Goal: Participate in discussion: Engage in conversation with other users on a specific topic

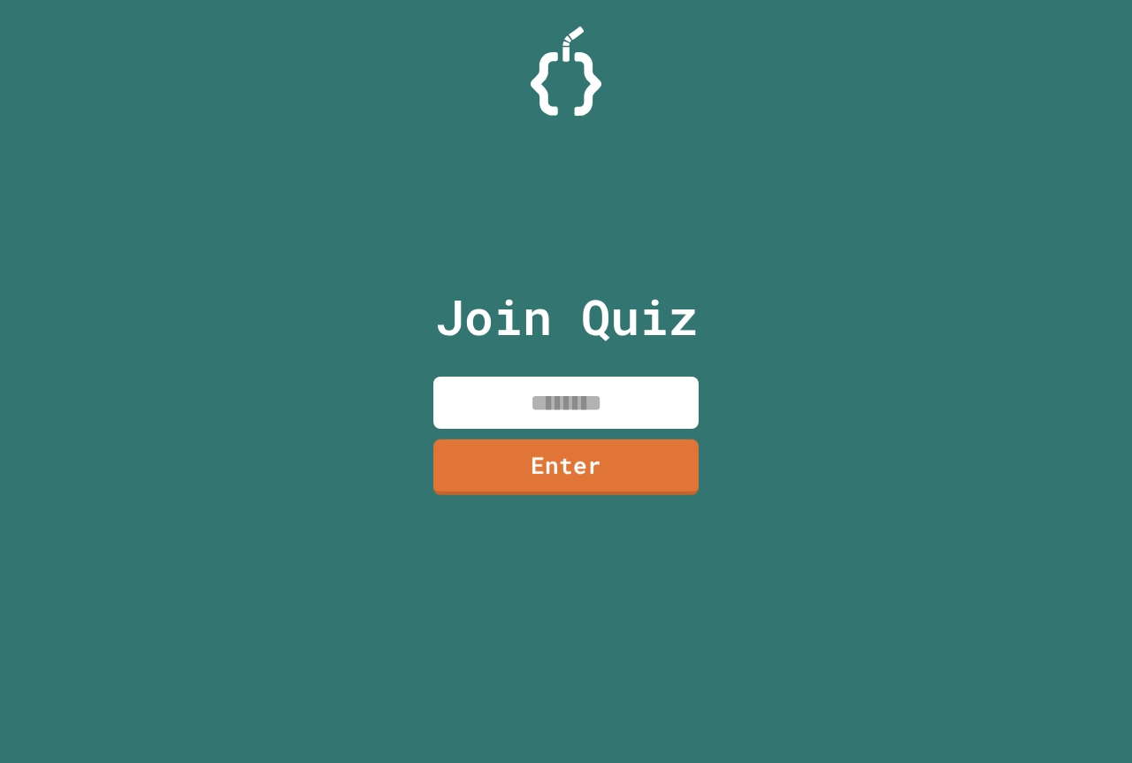
click at [546, 407] on input at bounding box center [565, 403] width 265 height 52
type input "********"
click at [535, 446] on link "Enter" at bounding box center [565, 466] width 267 height 58
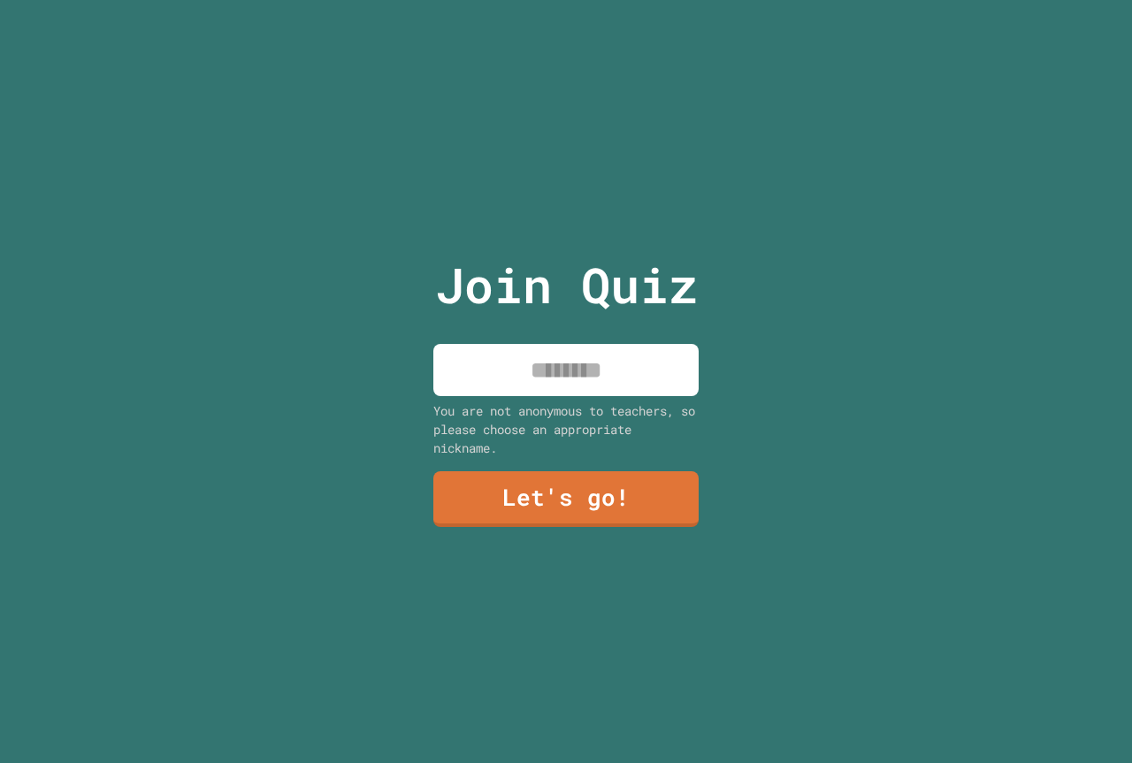
drag, startPoint x: 499, startPoint y: 358, endPoint x: 320, endPoint y: 327, distance: 181.2
click at [480, 344] on input at bounding box center [565, 370] width 265 height 52
type input "******"
click at [666, 469] on link "Let's go!" at bounding box center [565, 498] width 269 height 58
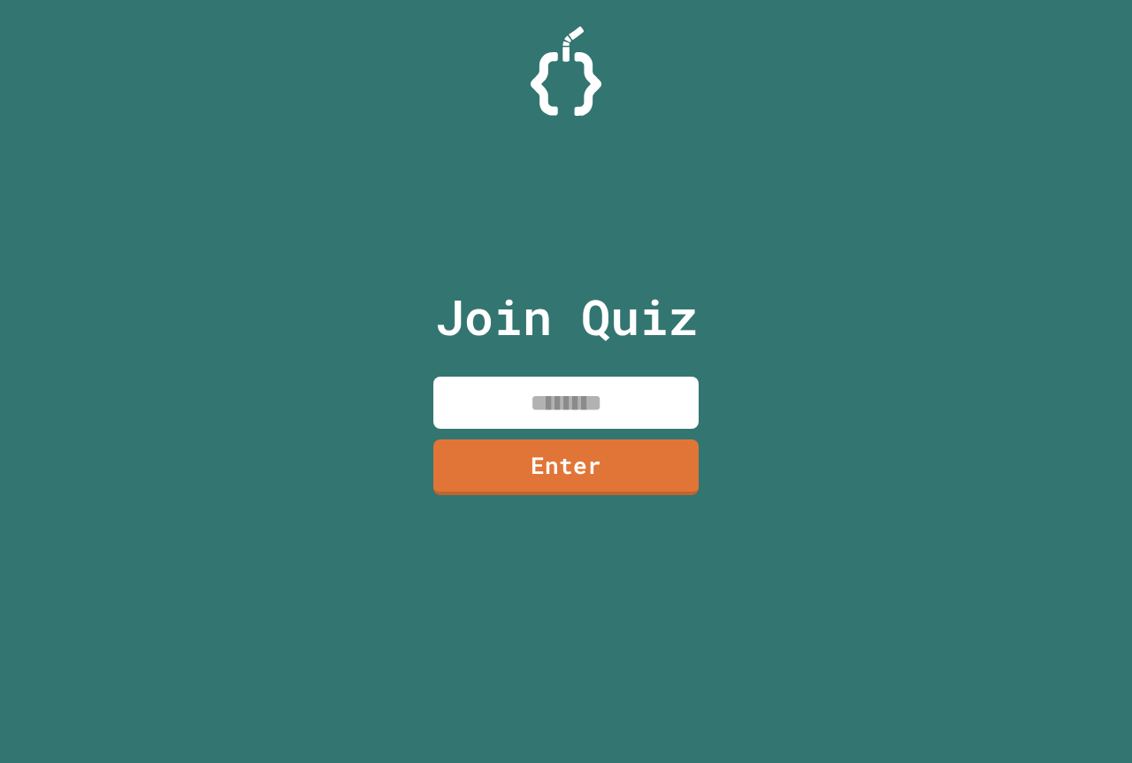
drag, startPoint x: 598, startPoint y: 419, endPoint x: 595, endPoint y: 409, distance: 10.1
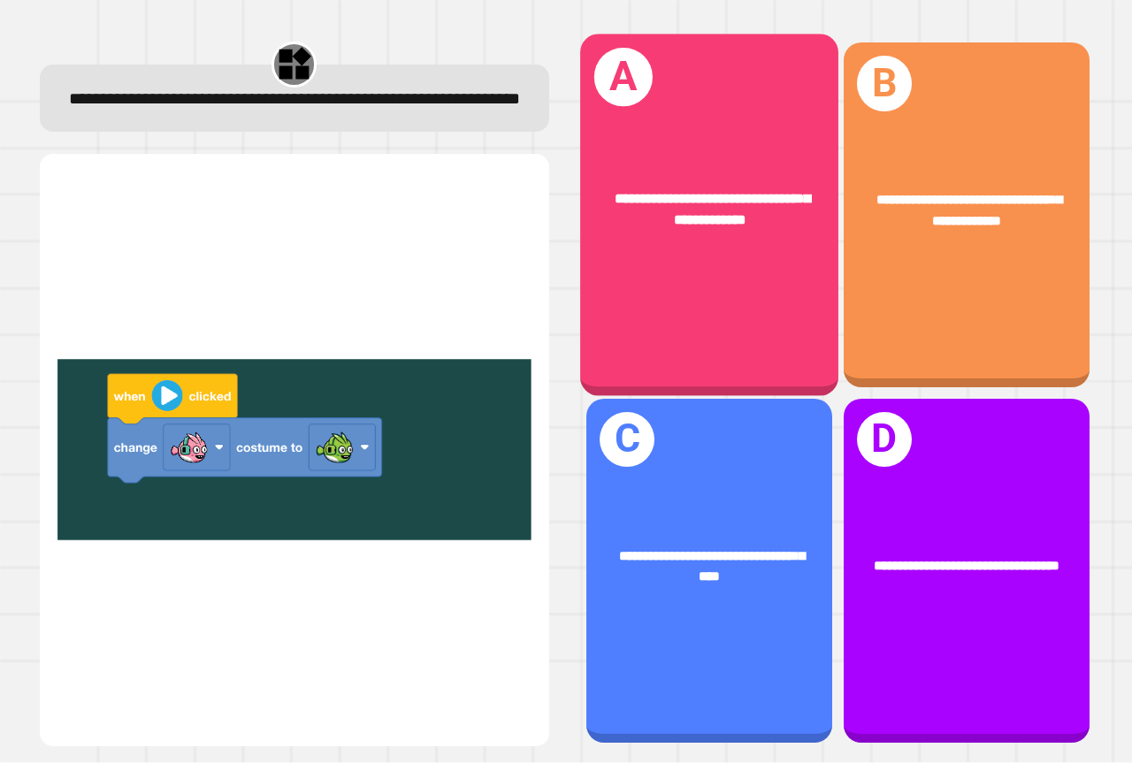
click at [775, 254] on div "**********" at bounding box center [709, 215] width 258 height 362
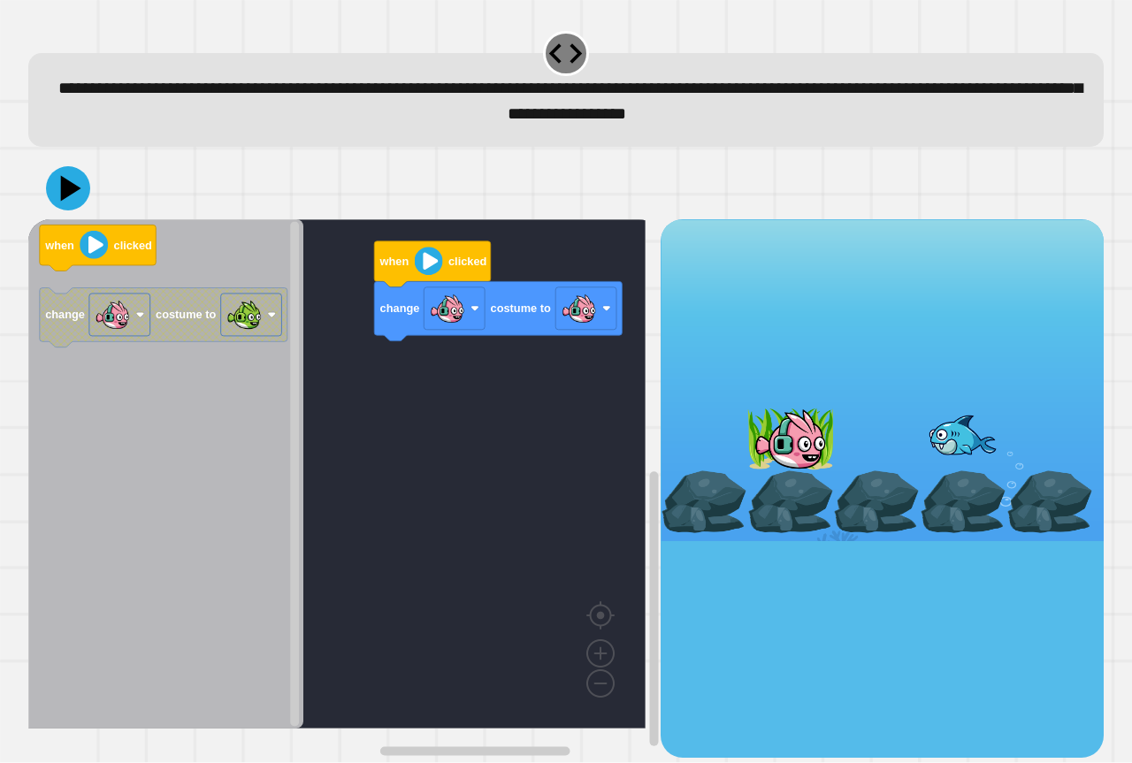
click at [440, 401] on div "change costume to when clicked when clicked change costume to" at bounding box center [344, 488] width 632 height 538
click at [211, 309] on g "change costume to" at bounding box center [164, 317] width 248 height 59
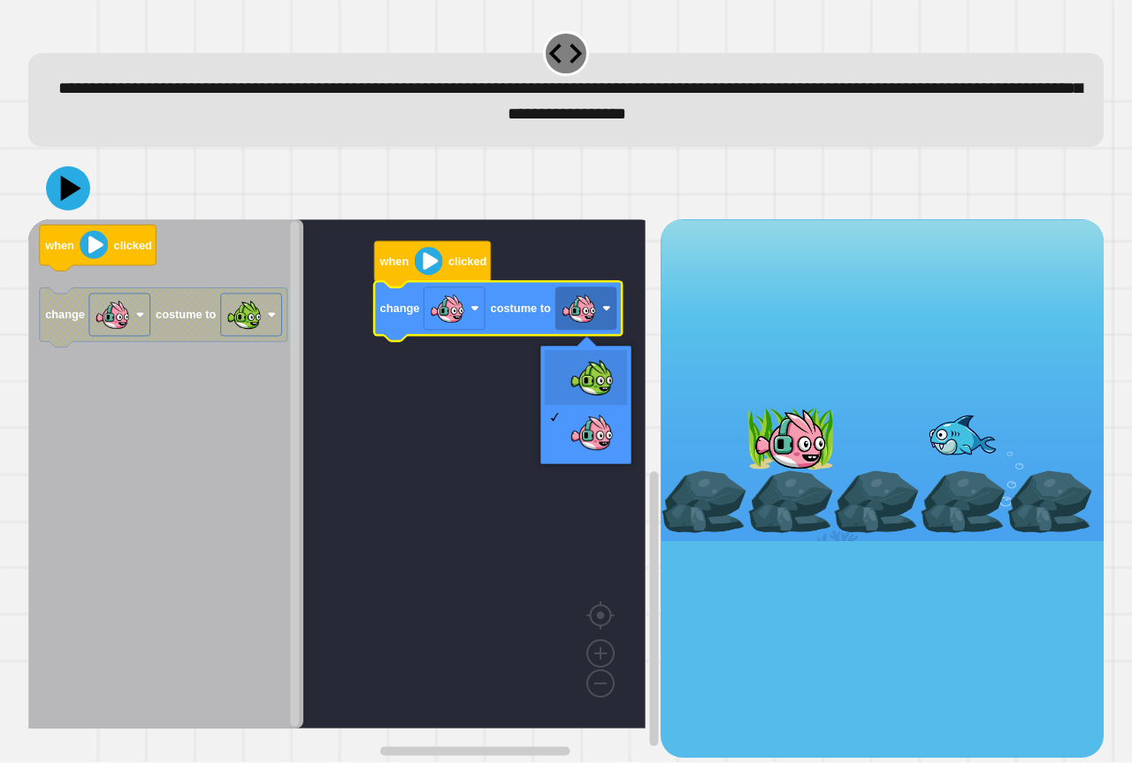
drag, startPoint x: 569, startPoint y: 359, endPoint x: 422, endPoint y: 298, distance: 159.7
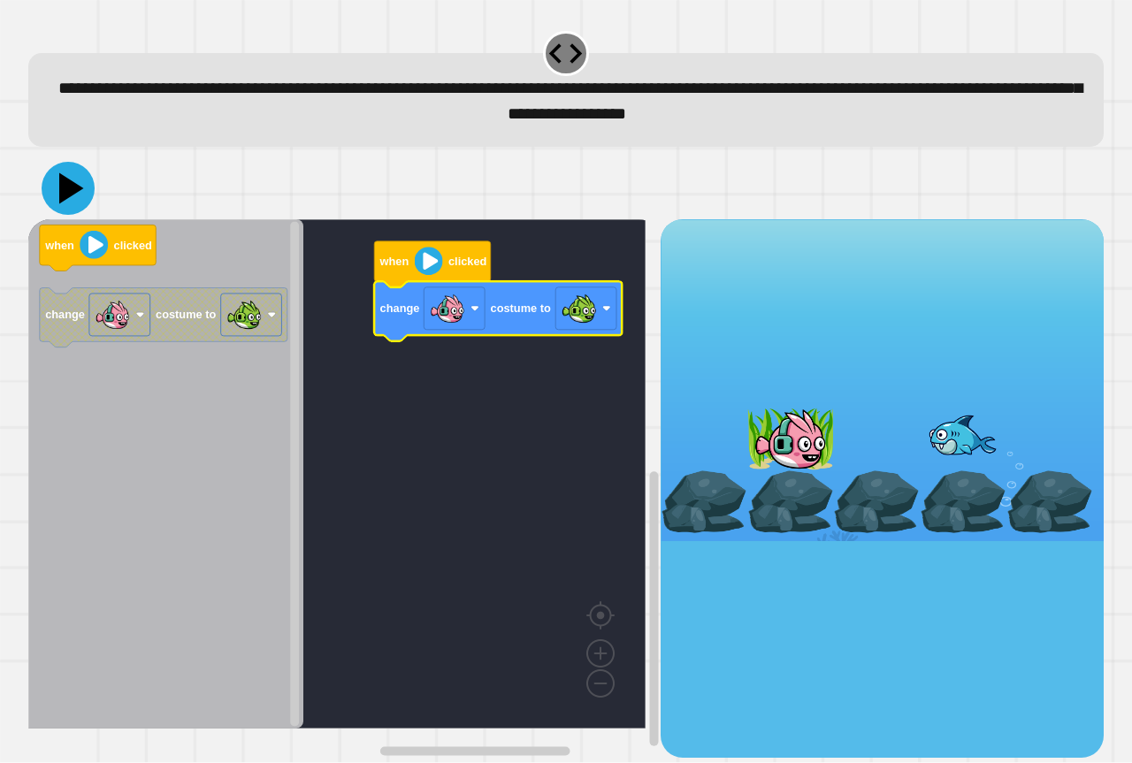
click at [67, 190] on icon at bounding box center [71, 188] width 25 height 31
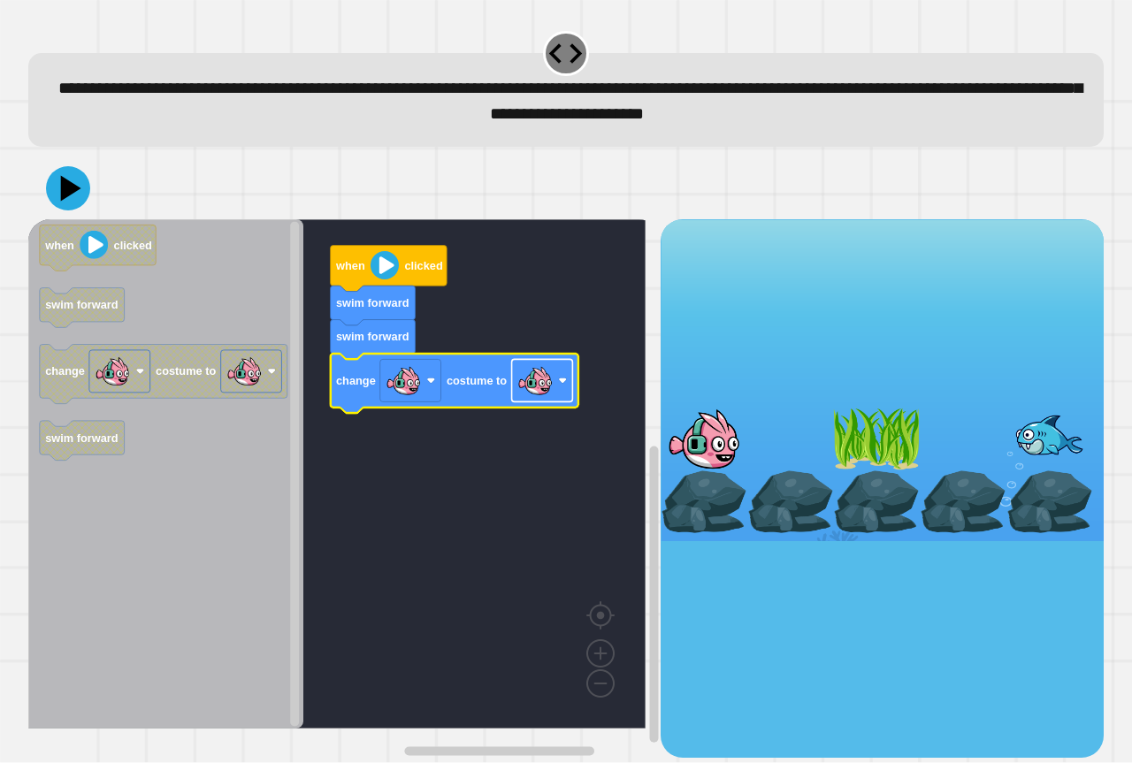
click at [534, 393] on image "Blockly Workspace" at bounding box center [534, 380] width 35 height 35
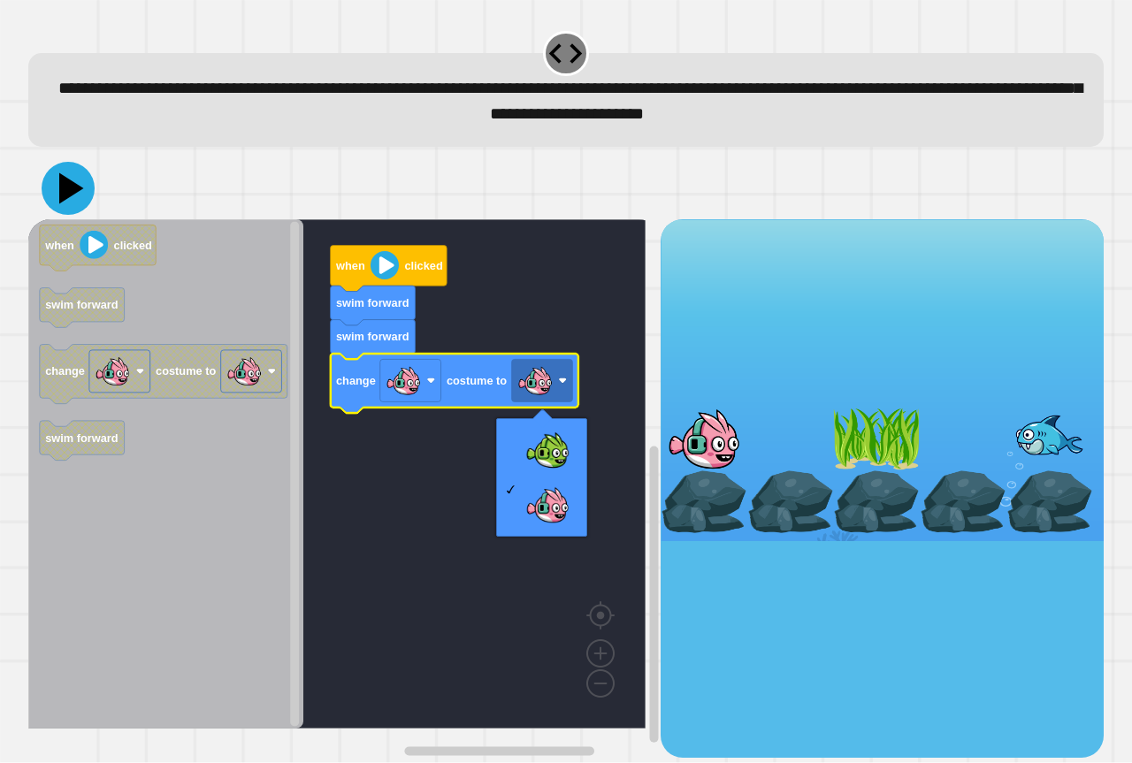
drag, startPoint x: 63, startPoint y: 177, endPoint x: 273, endPoint y: 319, distance: 254.0
click at [67, 178] on icon at bounding box center [68, 188] width 53 height 53
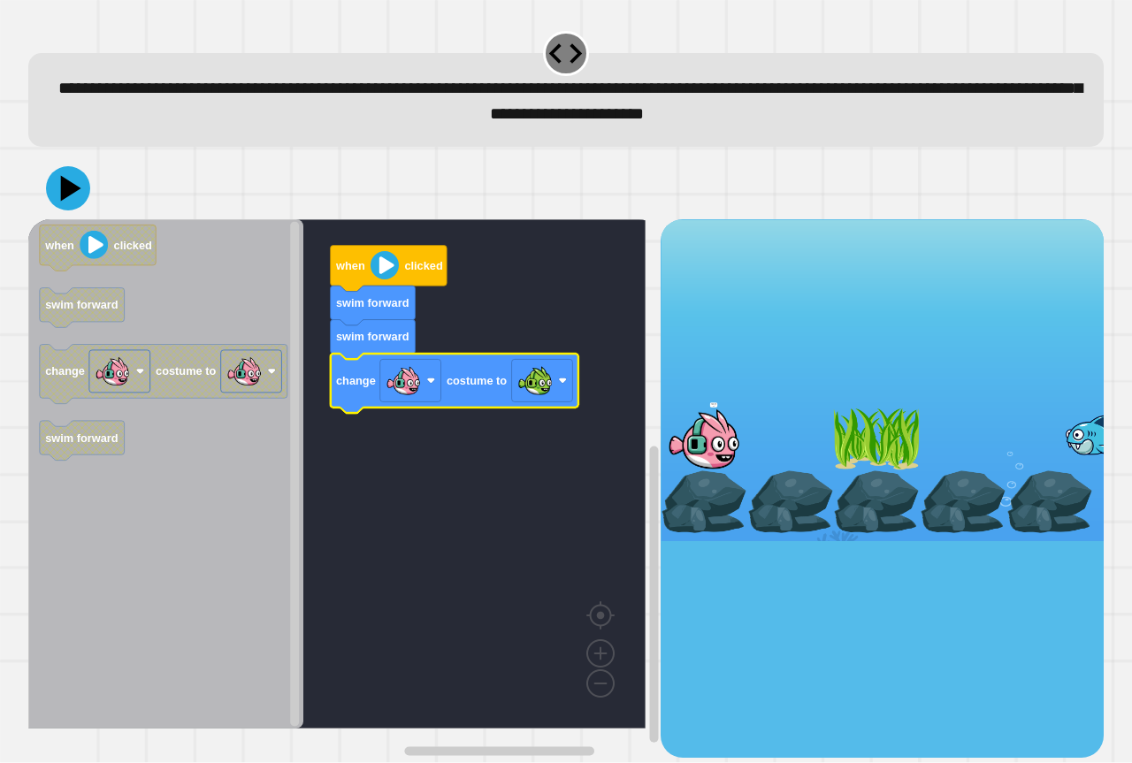
click at [588, 374] on rect "Blockly Workspace" at bounding box center [336, 473] width 617 height 509
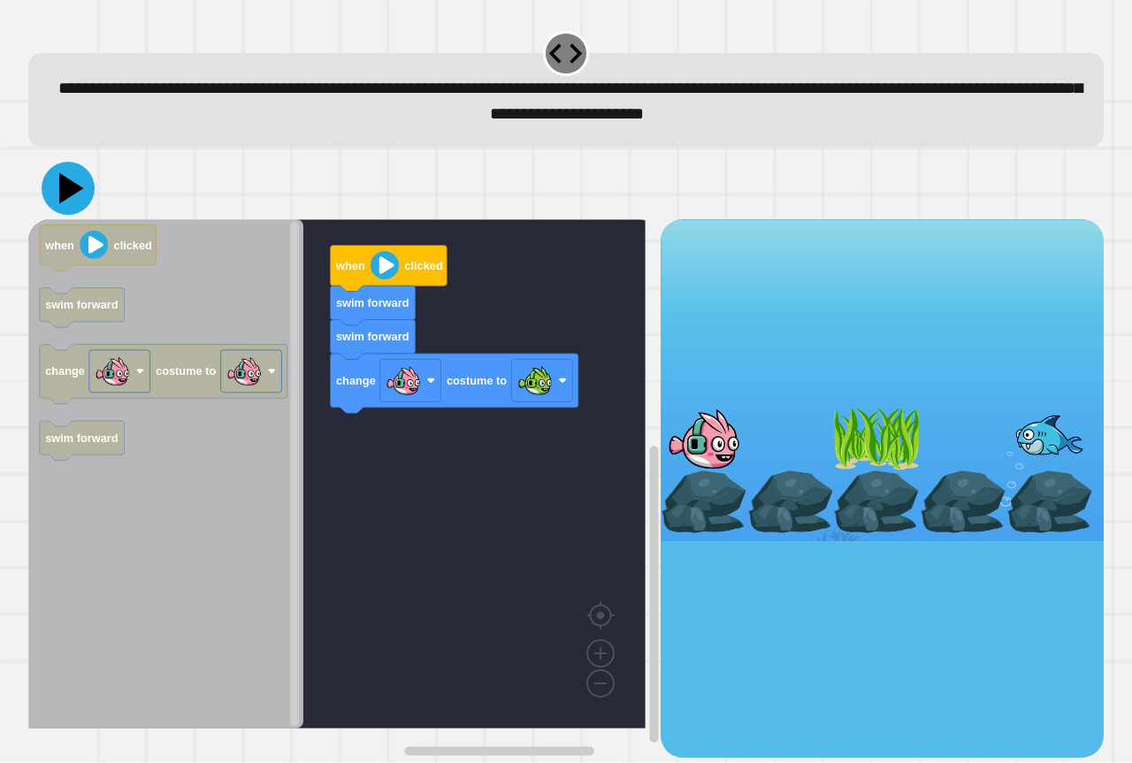
click at [69, 181] on icon at bounding box center [68, 188] width 53 height 53
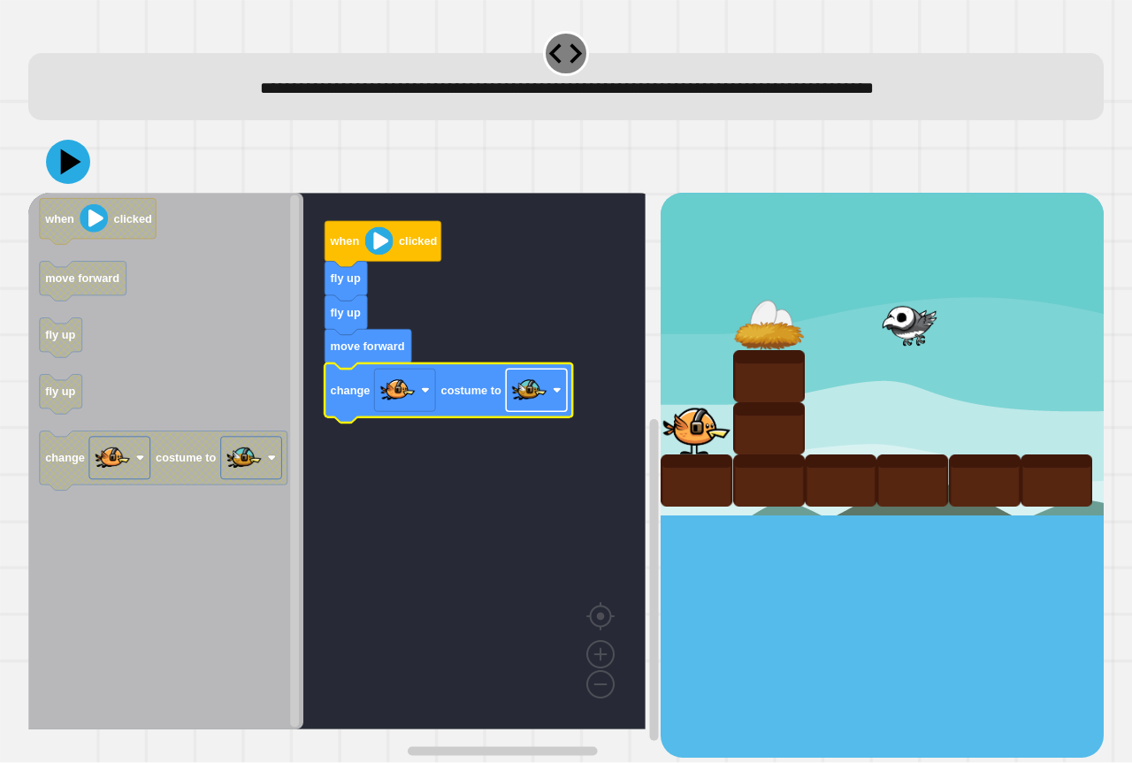
click at [560, 397] on rect "Blockly Workspace" at bounding box center [536, 391] width 61 height 42
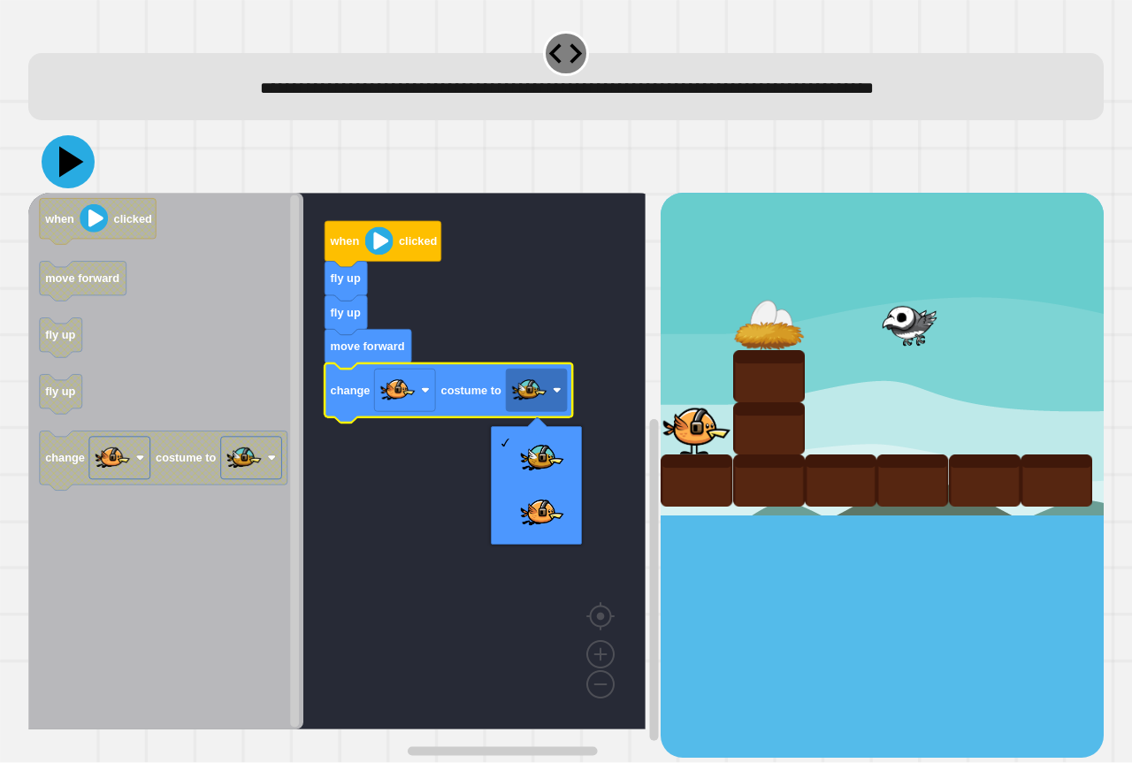
click at [68, 155] on icon at bounding box center [68, 161] width 53 height 53
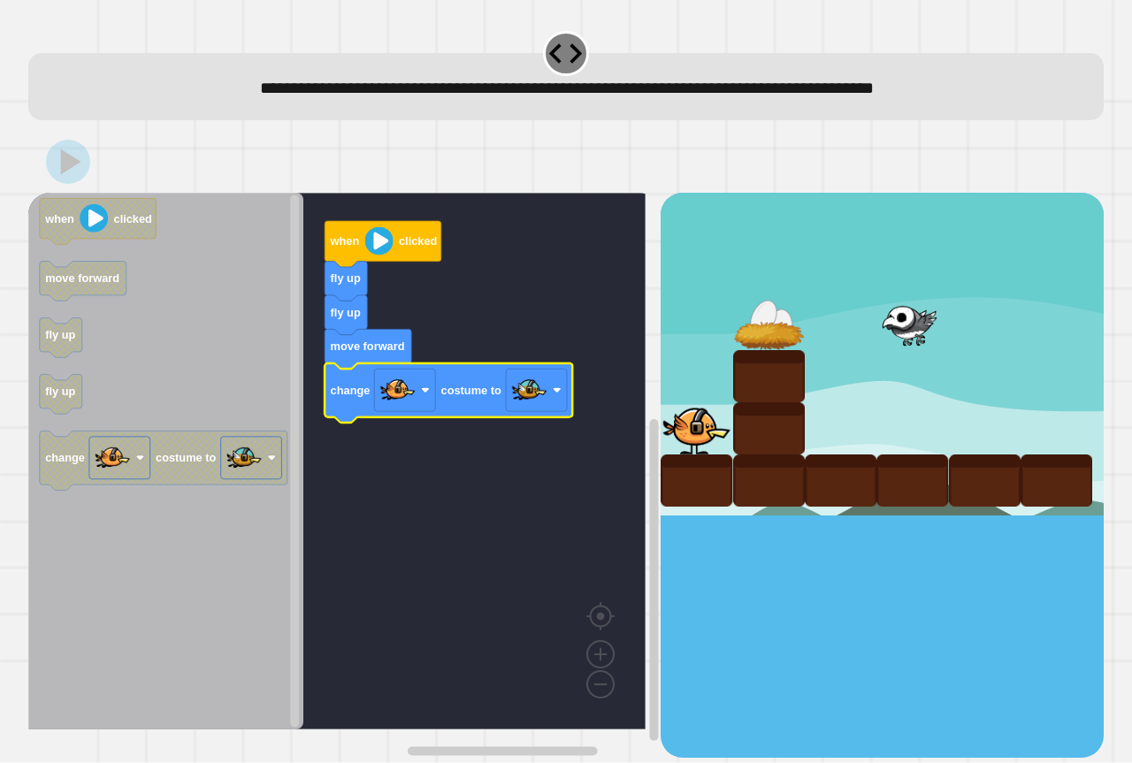
click at [309, 561] on rect "Blockly Workspace" at bounding box center [336, 461] width 617 height 537
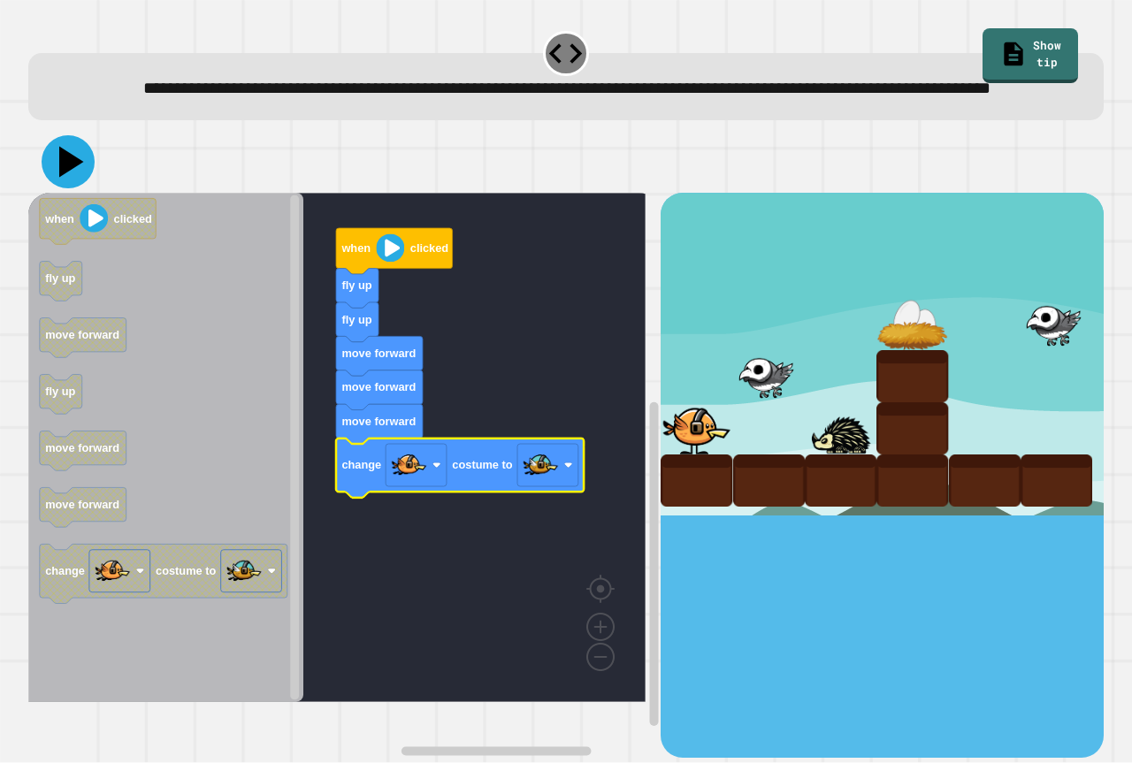
click at [53, 188] on icon at bounding box center [68, 161] width 53 height 53
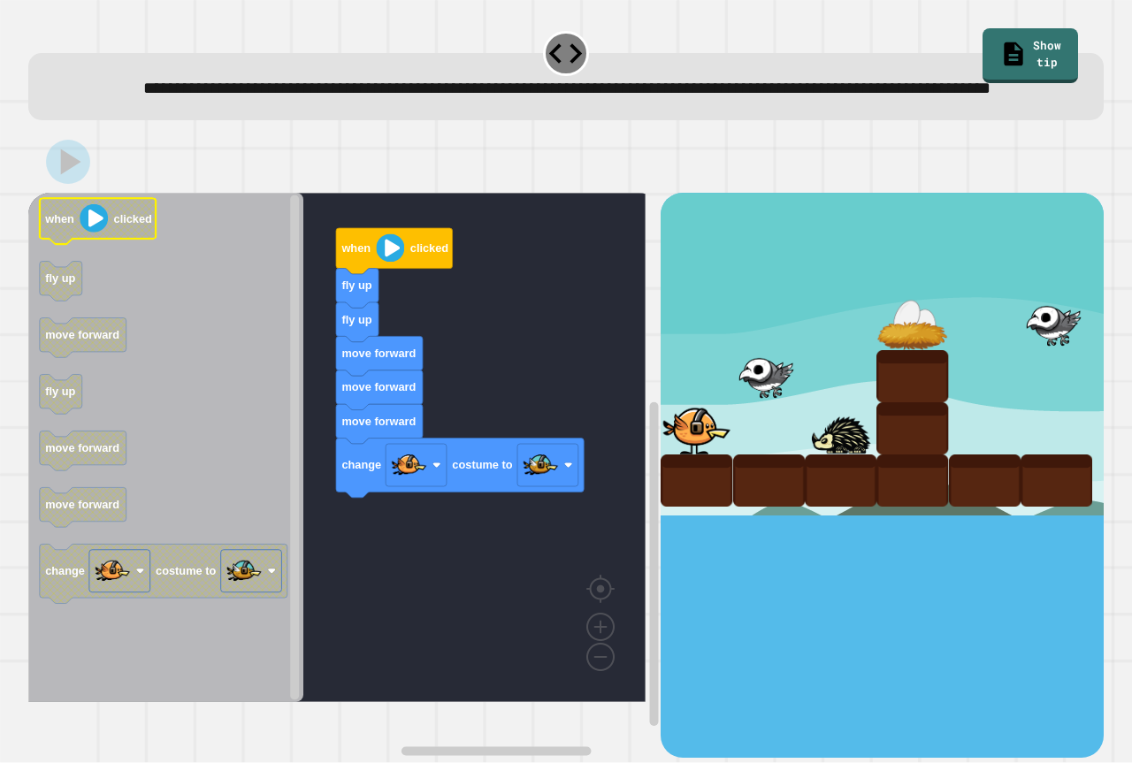
click at [148, 233] on icon "Blockly Workspace" at bounding box center [98, 222] width 117 height 46
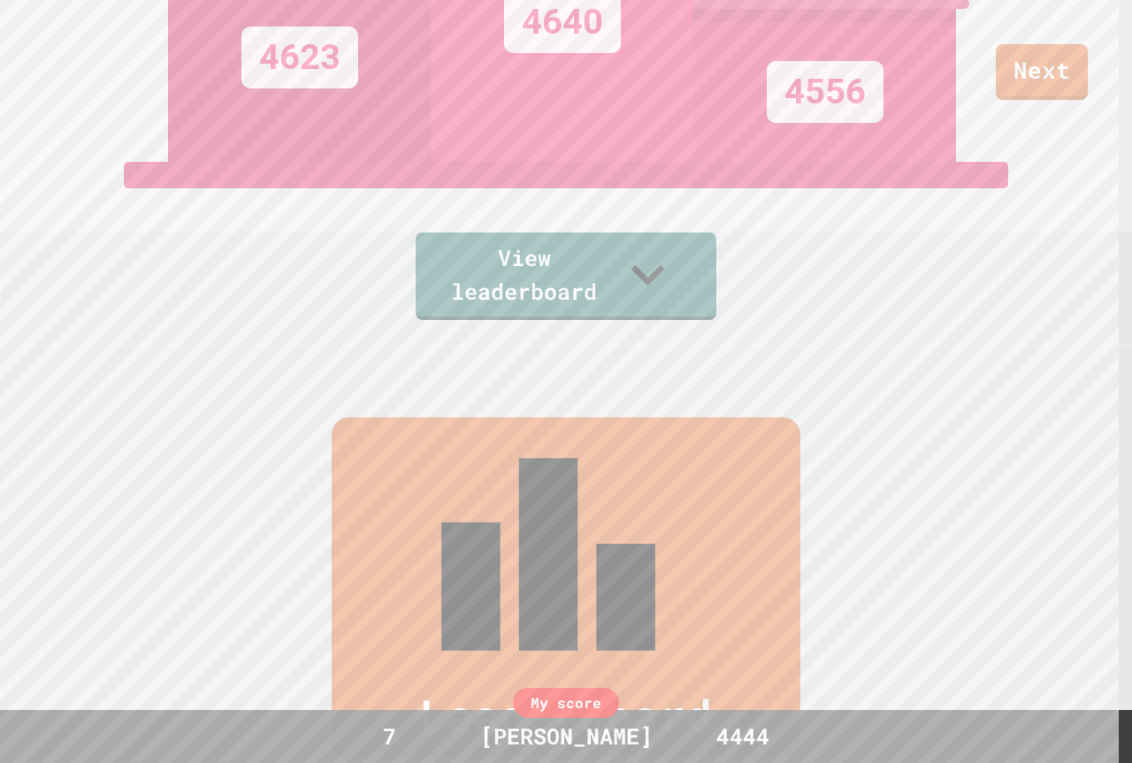
scroll to position [328, 0]
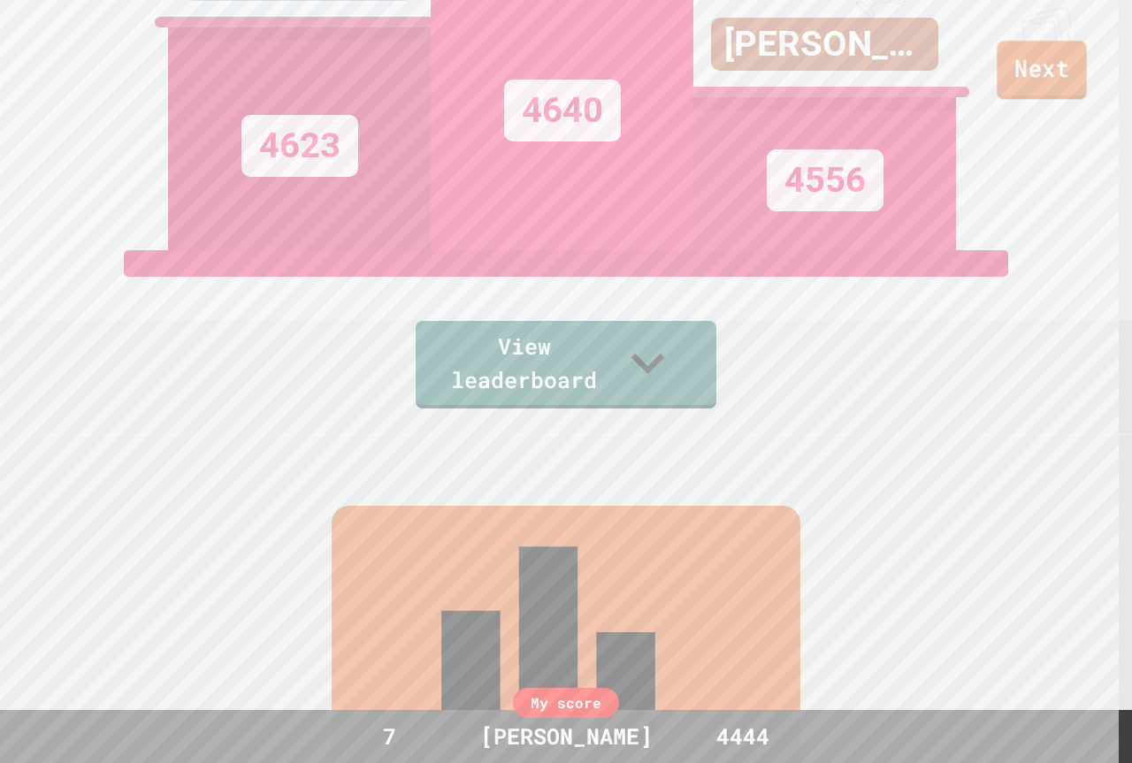
click at [1047, 73] on link "Next" at bounding box center [1040, 70] width 89 height 58
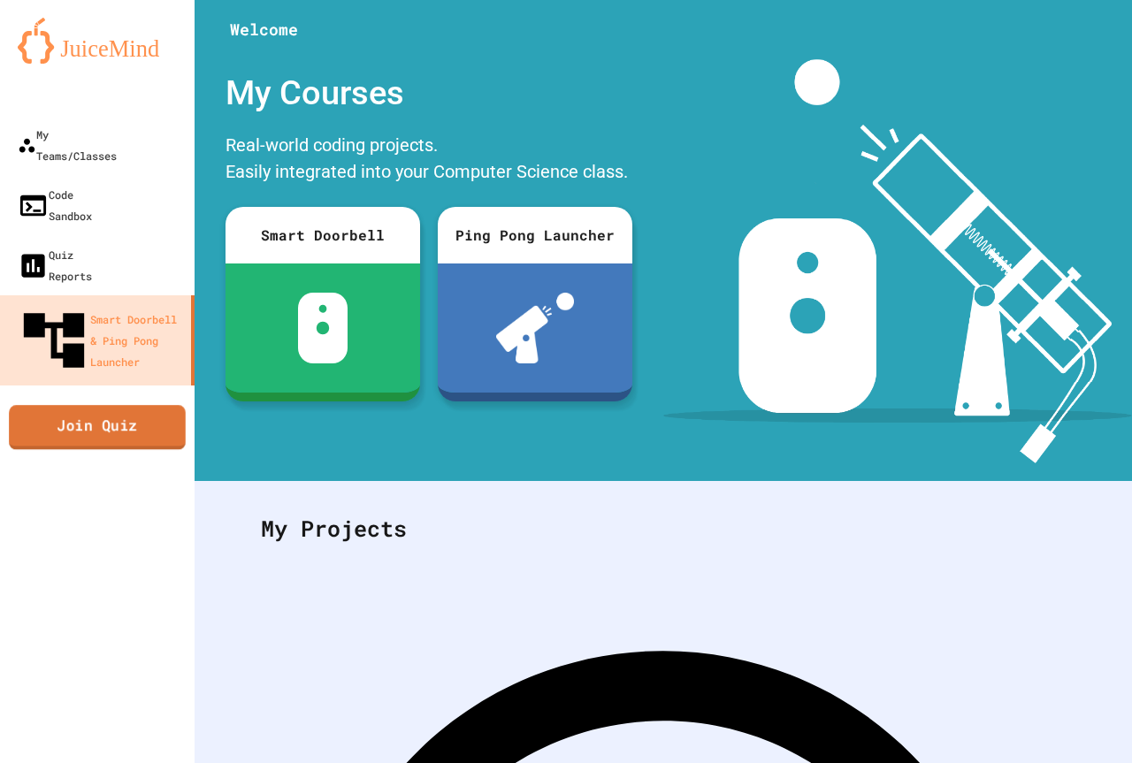
click at [62, 405] on link "Join Quiz" at bounding box center [97, 427] width 177 height 44
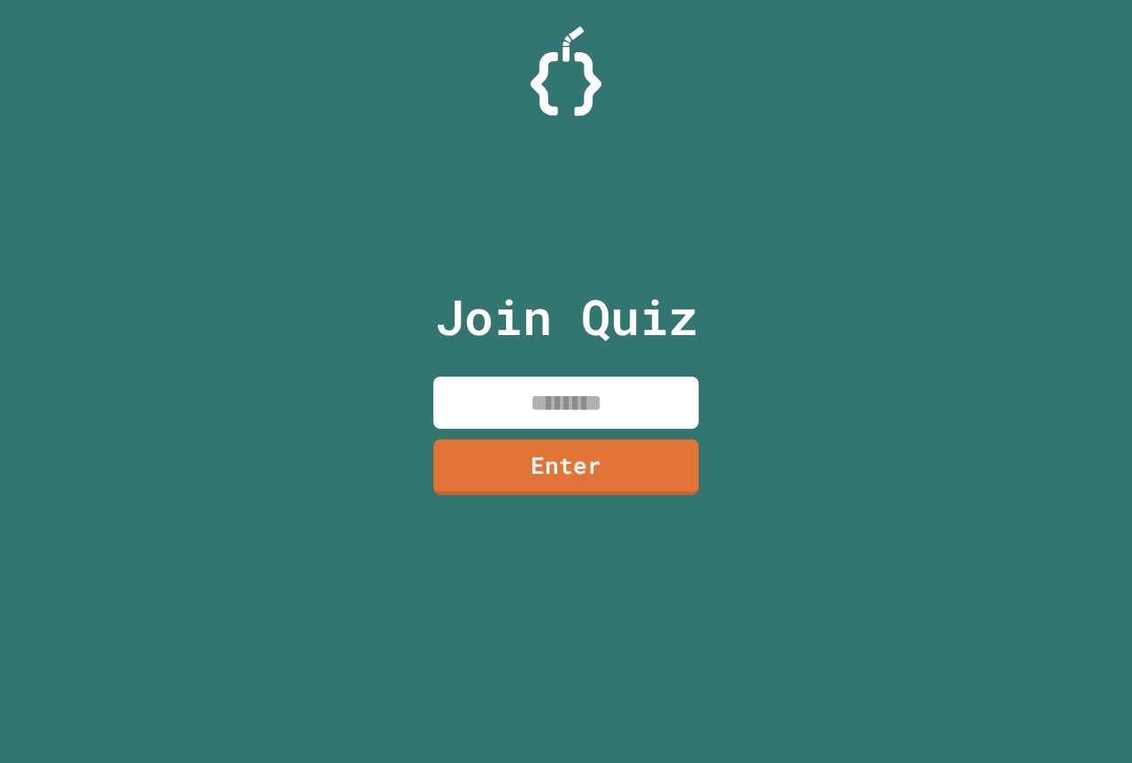
click at [606, 397] on input at bounding box center [565, 403] width 265 height 52
type input "********"
click at [496, 490] on link "Enter" at bounding box center [566, 465] width 262 height 58
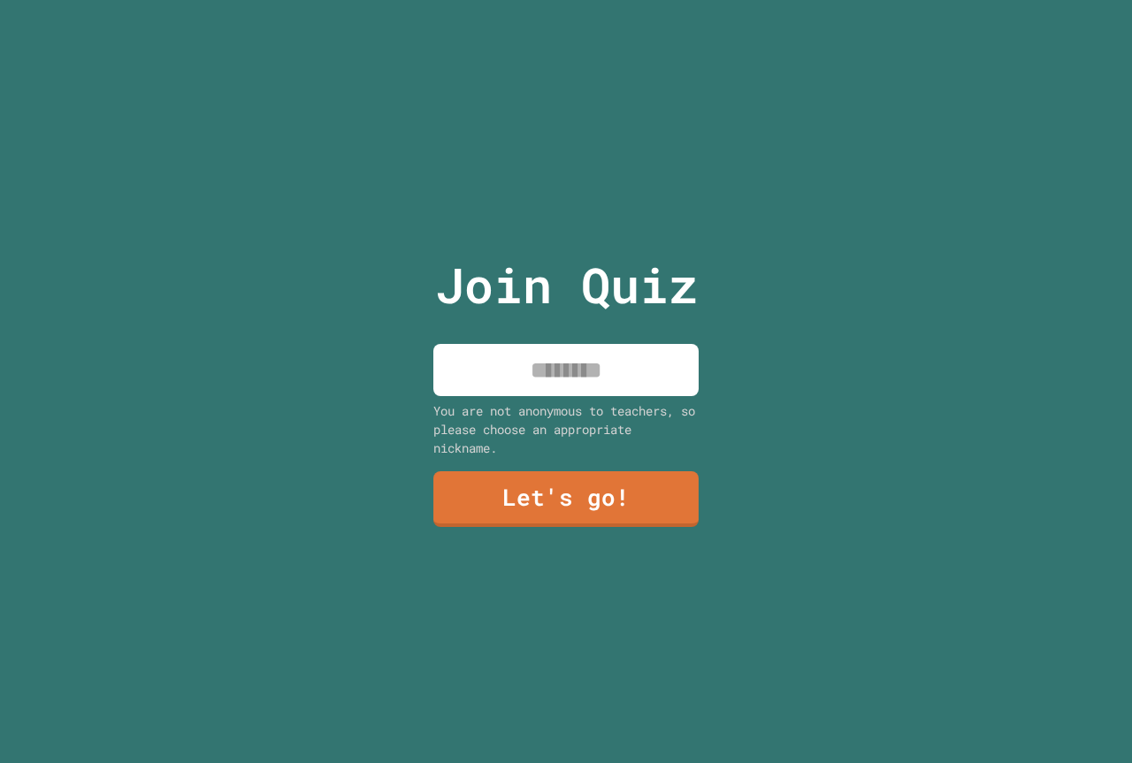
click at [544, 378] on input at bounding box center [565, 370] width 265 height 52
click at [574, 371] on input "******" at bounding box center [565, 370] width 265 height 52
type input "******"
click at [587, 494] on link "Let's go!" at bounding box center [565, 498] width 261 height 58
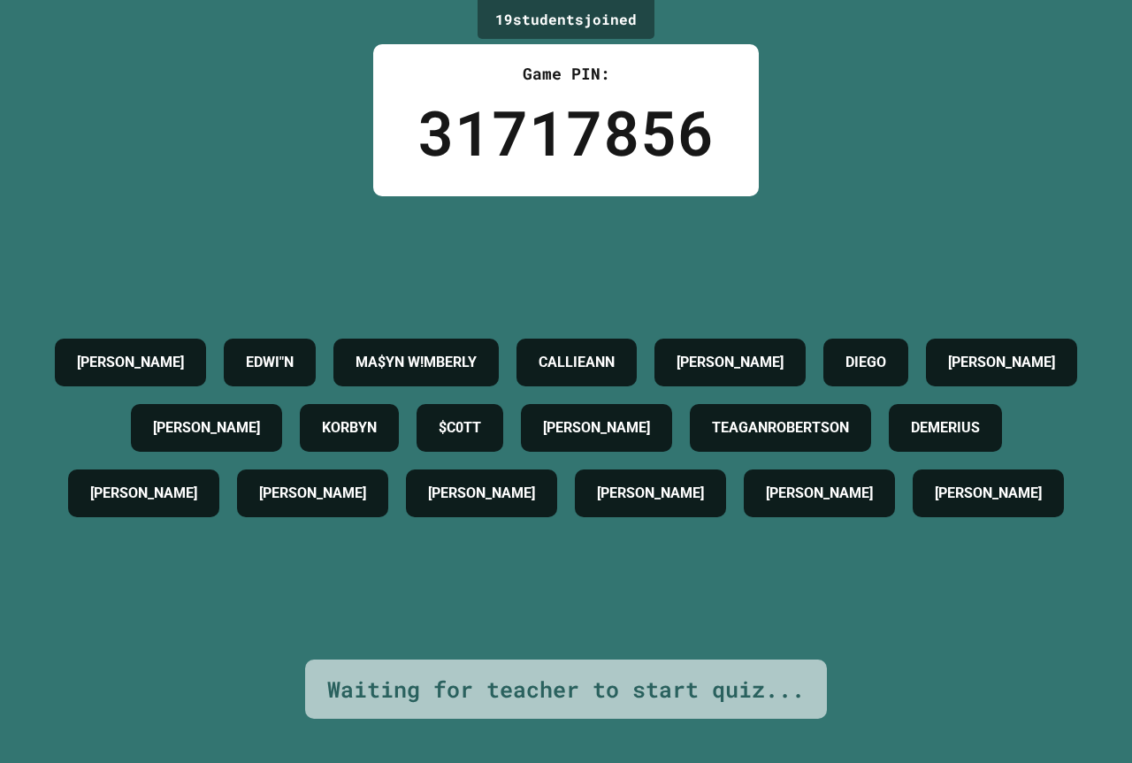
click at [606, 487] on div "LEO EDWI"N MA$YN W!MBERLY CALLIEANN GABBY DIAZ DIEGO CONNOR ROSA KORBYN $C0TT A…" at bounding box center [565, 428] width 1043 height 196
click at [911, 438] on h4 "DEMERIUS" at bounding box center [945, 427] width 69 height 21
drag, startPoint x: 566, startPoint y: 464, endPoint x: 341, endPoint y: 458, distance: 224.6
click at [341, 458] on div "LEO EDWI"N MA$YN W!MBERLY CALLIEANN GABBY DIAZ DIEGO CONNOR ROSA KORBYN $C0TT A…" at bounding box center [565, 428] width 1043 height 196
click at [299, 526] on div "LEO EDWI"N MA$YN W!MBERLY CALLIEANN GABBY DIAZ DIEGO CONNOR ROSA KORBYN $C0TT A…" at bounding box center [565, 428] width 1043 height 196
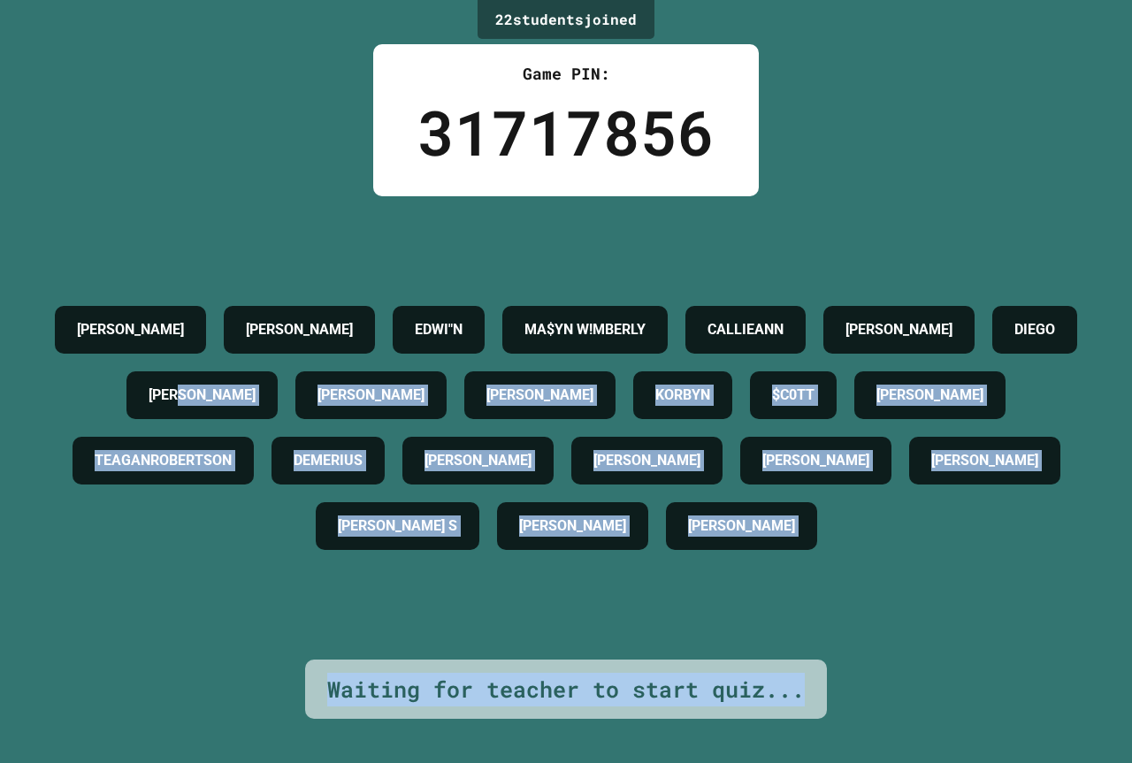
drag, startPoint x: 347, startPoint y: 341, endPoint x: 401, endPoint y: 329, distance: 55.3
click at [847, 762] on html "We are updating our servers at 7PM EST on 3/11/2025. JuiceMind should continue …" at bounding box center [566, 381] width 1132 height 763
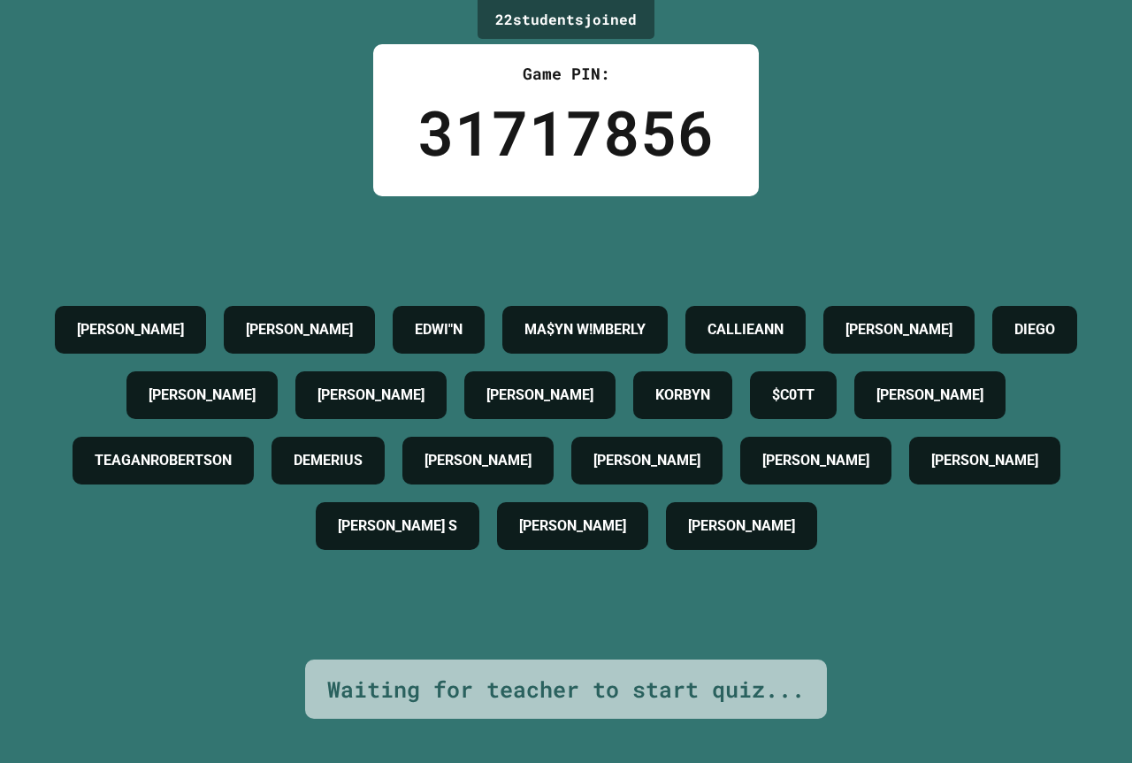
drag, startPoint x: 162, startPoint y: 197, endPoint x: 246, endPoint y: 135, distance: 104.3
click at [179, 187] on div "22 student s joined Game PIN: 31717856 AIDEN LEO EDWI"N MA$YN W!MBERLY CALLIEAN…" at bounding box center [566, 381] width 1132 height 763
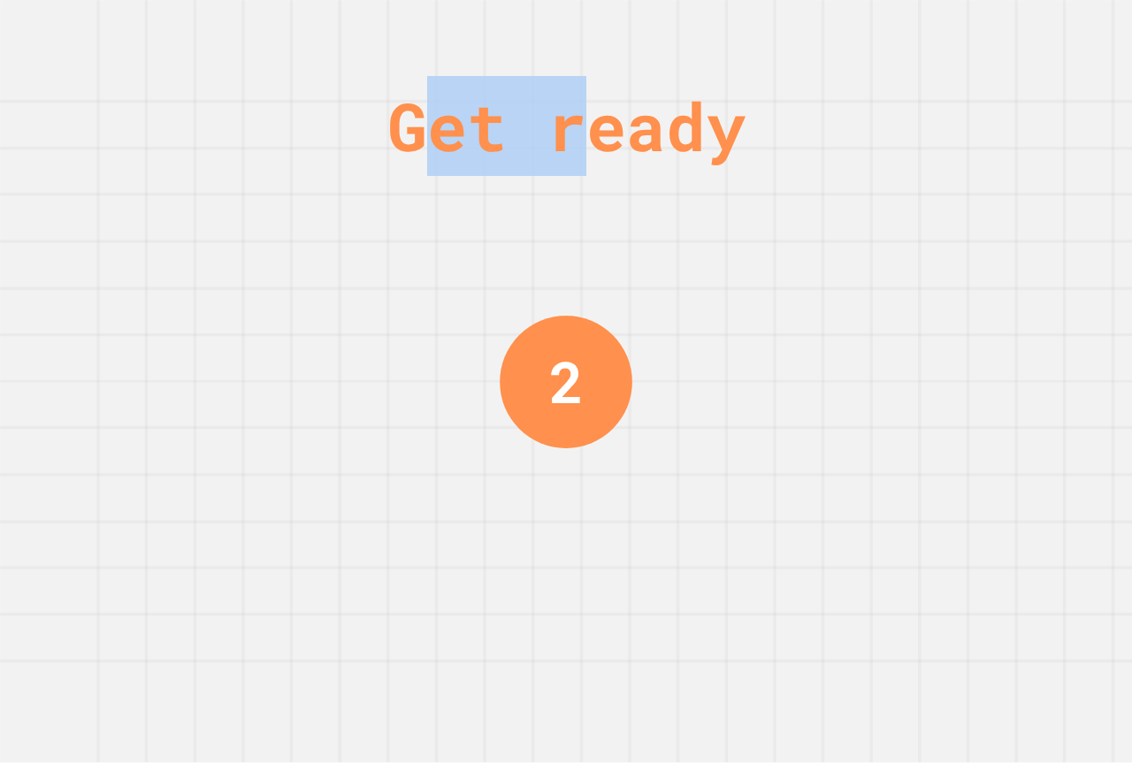
drag, startPoint x: 436, startPoint y: 115, endPoint x: 586, endPoint y: 118, distance: 150.3
click at [586, 118] on div "Get ready" at bounding box center [566, 126] width 358 height 100
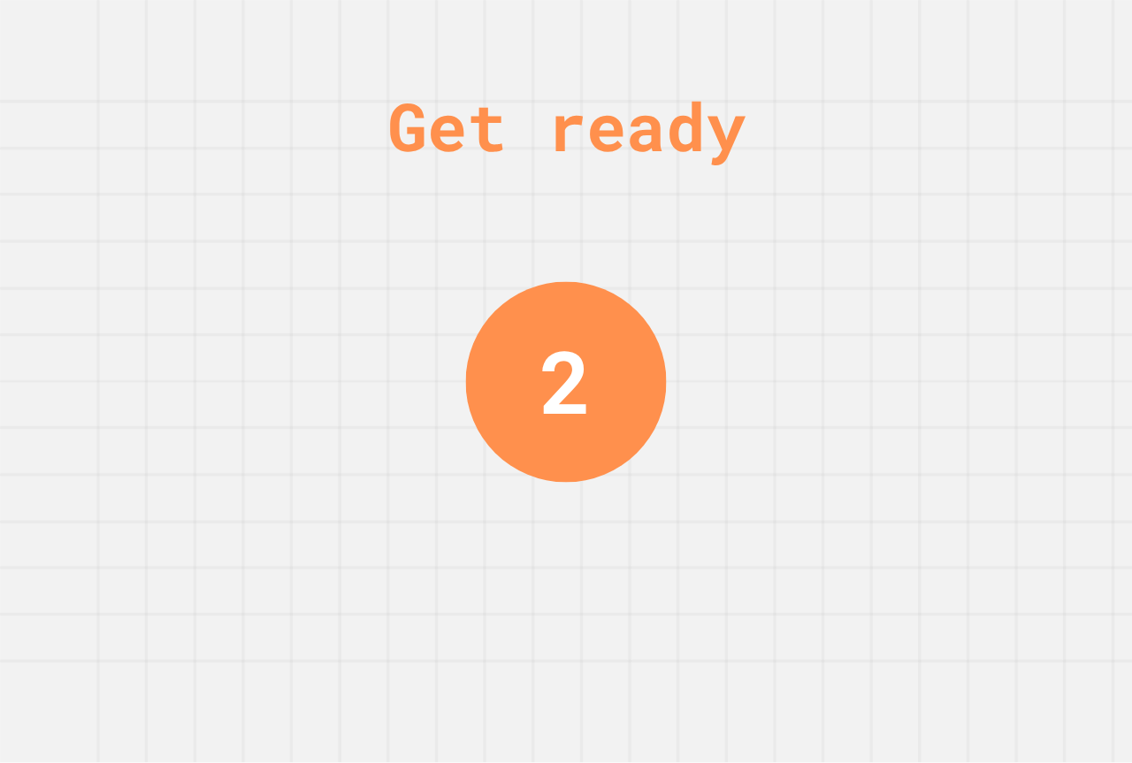
drag, startPoint x: 656, startPoint y: 149, endPoint x: 639, endPoint y: 153, distance: 17.2
click at [639, 153] on div "Get ready" at bounding box center [566, 126] width 358 height 100
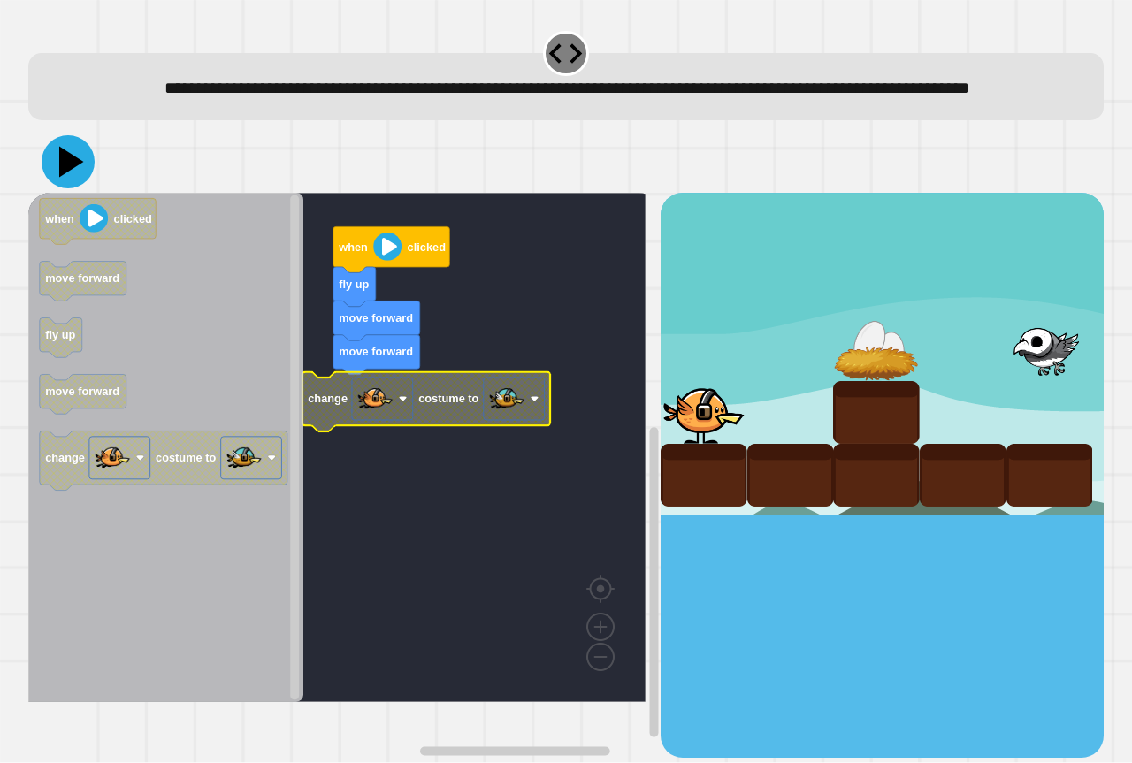
click at [64, 178] on icon at bounding box center [71, 162] width 25 height 31
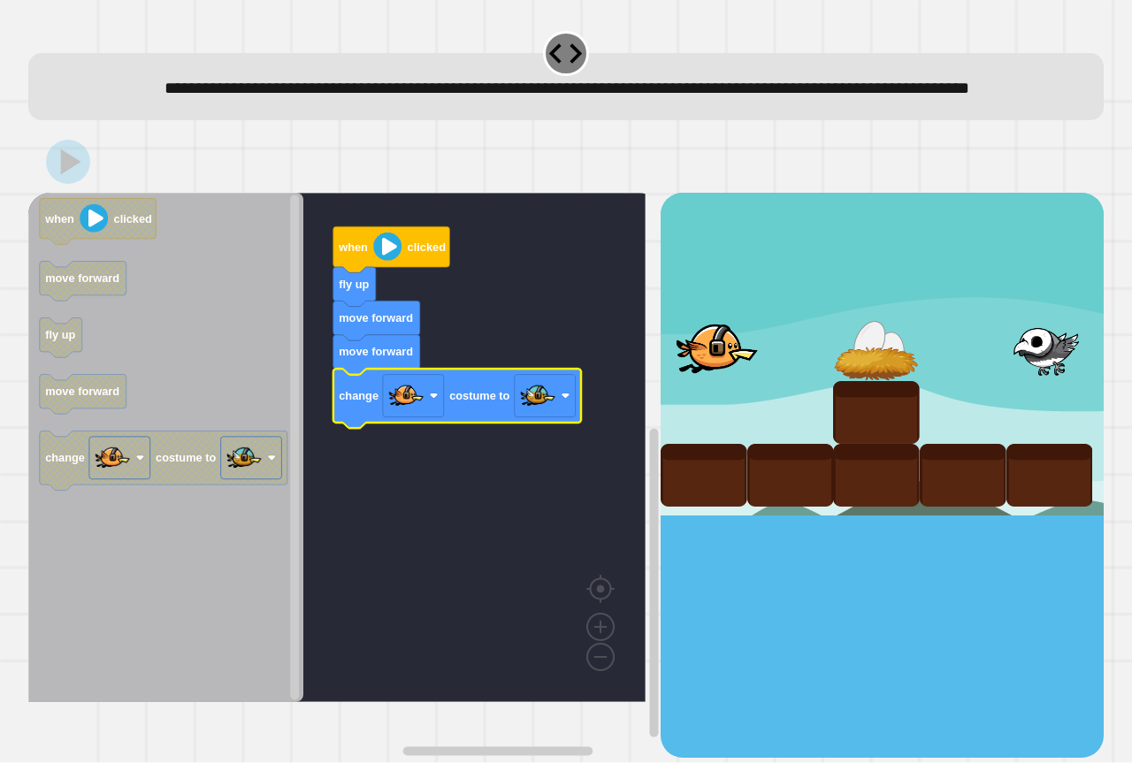
click at [398, 508] on rect "Blockly Workspace" at bounding box center [336, 447] width 617 height 509
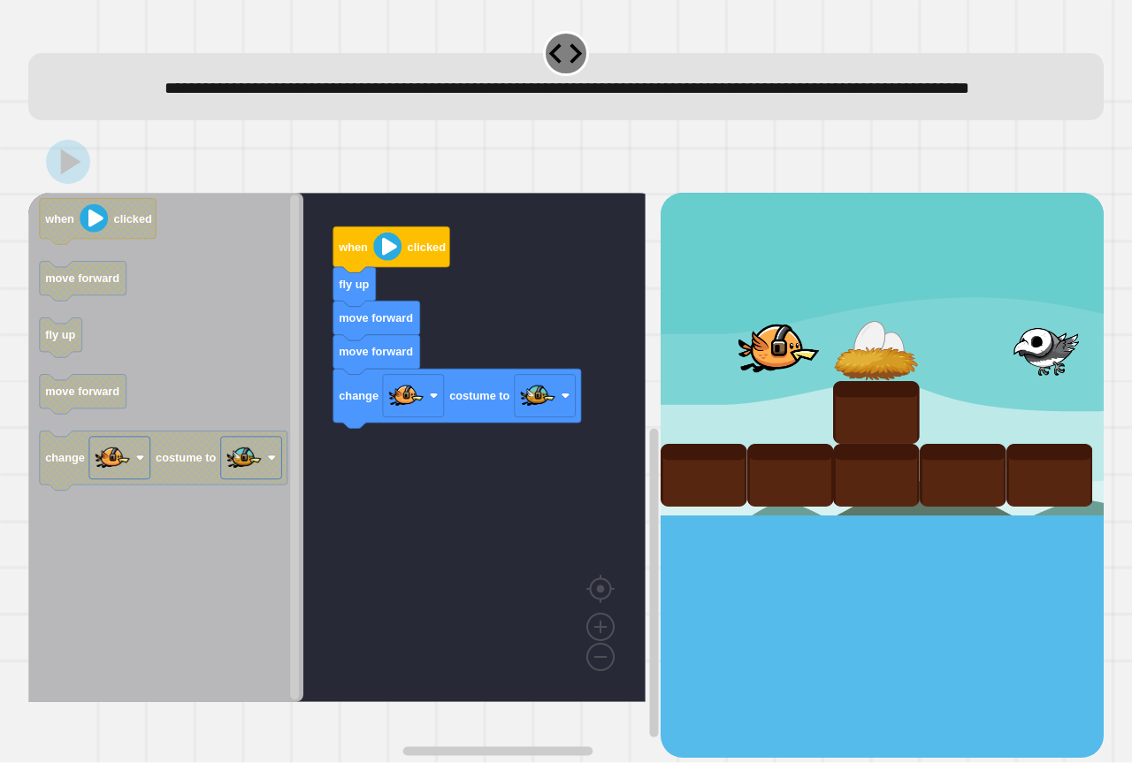
click at [398, 508] on rect "Blockly Workspace" at bounding box center [336, 447] width 617 height 509
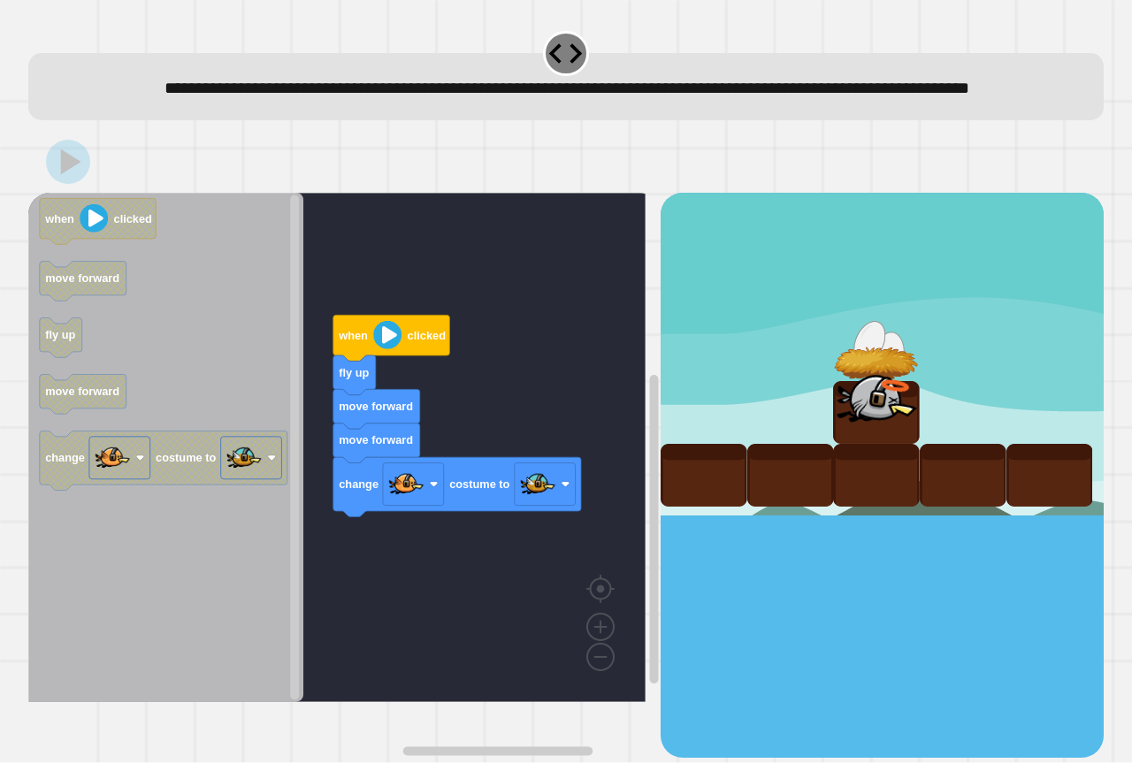
click at [427, 477] on rect "Blockly Workspace" at bounding box center [336, 447] width 617 height 509
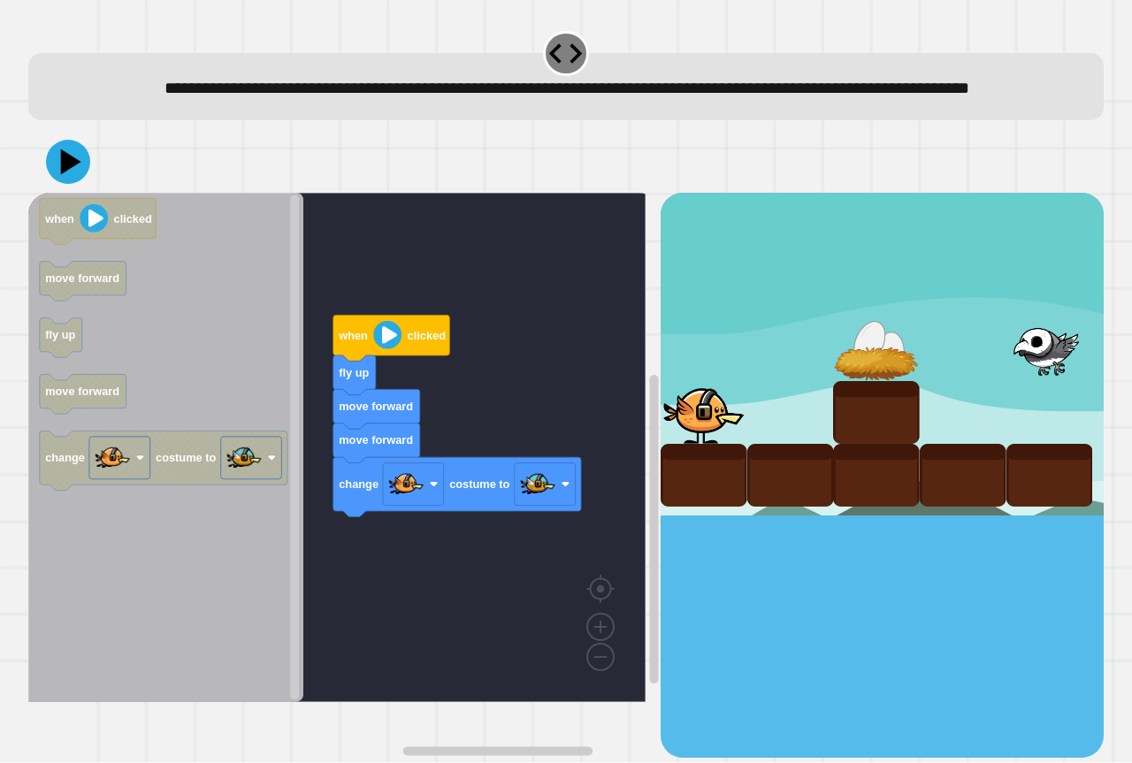
drag, startPoint x: 76, startPoint y: 167, endPoint x: 72, endPoint y: 185, distance: 18.2
click at [72, 185] on div at bounding box center [565, 162] width 1075 height 62
click at [72, 185] on icon at bounding box center [68, 161] width 53 height 53
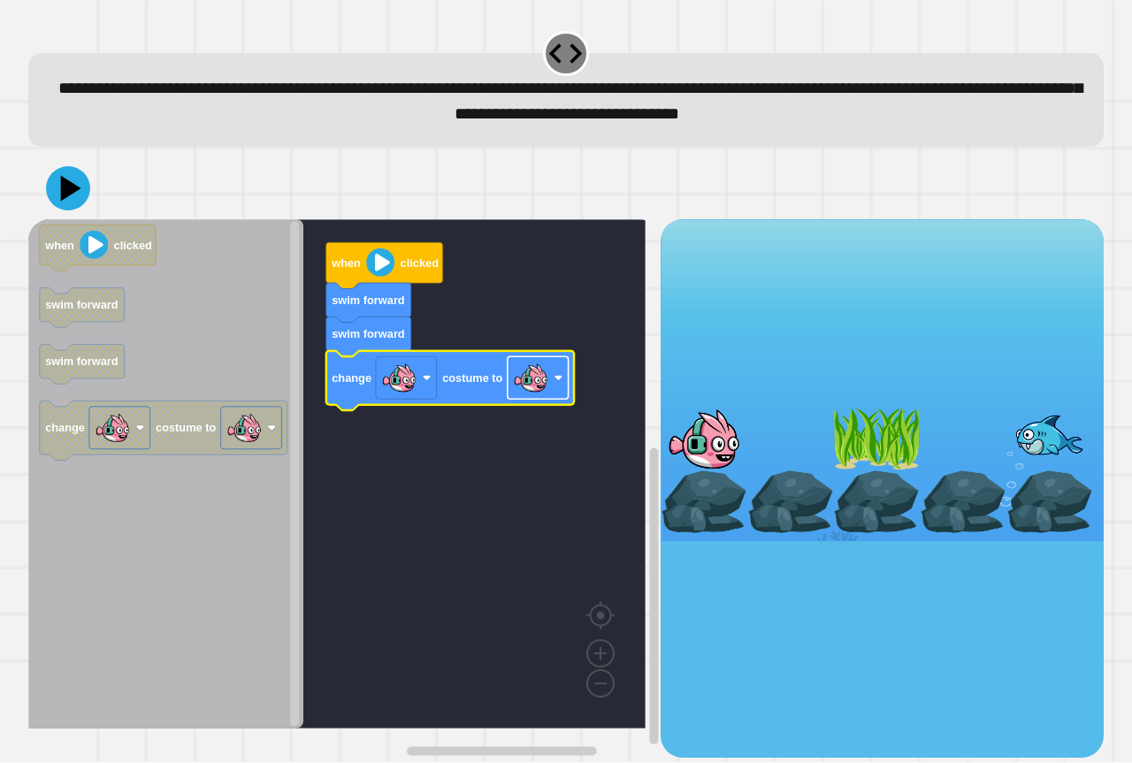
click at [546, 371] on image "Blockly Workspace" at bounding box center [530, 378] width 35 height 35
click at [80, 172] on icon at bounding box center [68, 188] width 53 height 53
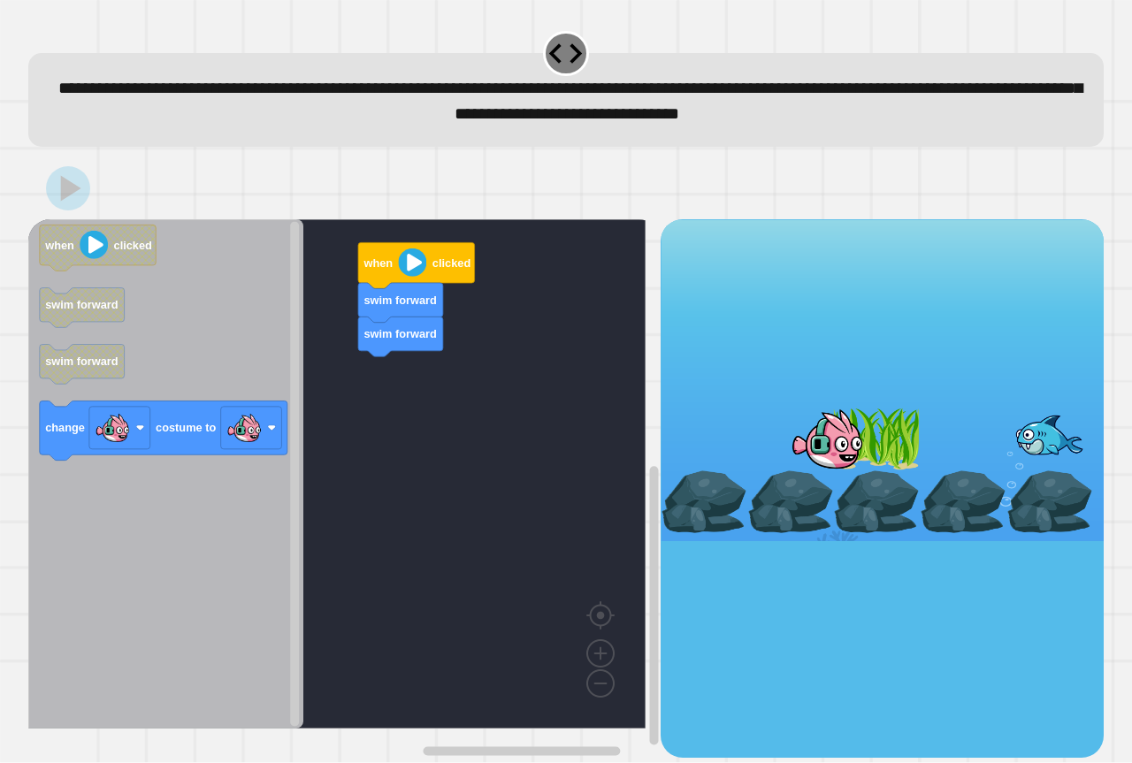
drag, startPoint x: 669, startPoint y: 534, endPoint x: 764, endPoint y: 538, distance: 94.7
drag, startPoint x: 764, startPoint y: 538, endPoint x: 781, endPoint y: 546, distance: 18.6
drag, startPoint x: 781, startPoint y: 546, endPoint x: 686, endPoint y: 527, distance: 96.6
click at [437, 404] on rect "Blockly Workspace" at bounding box center [336, 473] width 617 height 509
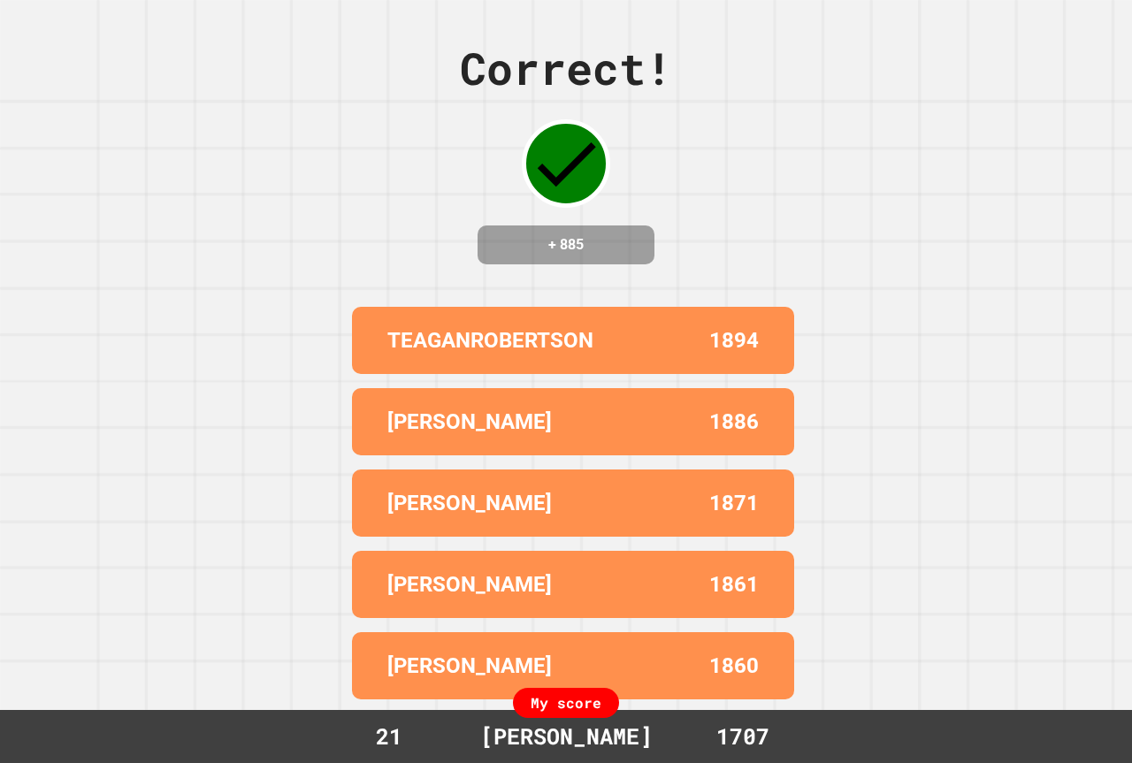
drag, startPoint x: 969, startPoint y: 450, endPoint x: 443, endPoint y: 419, distance: 526.9
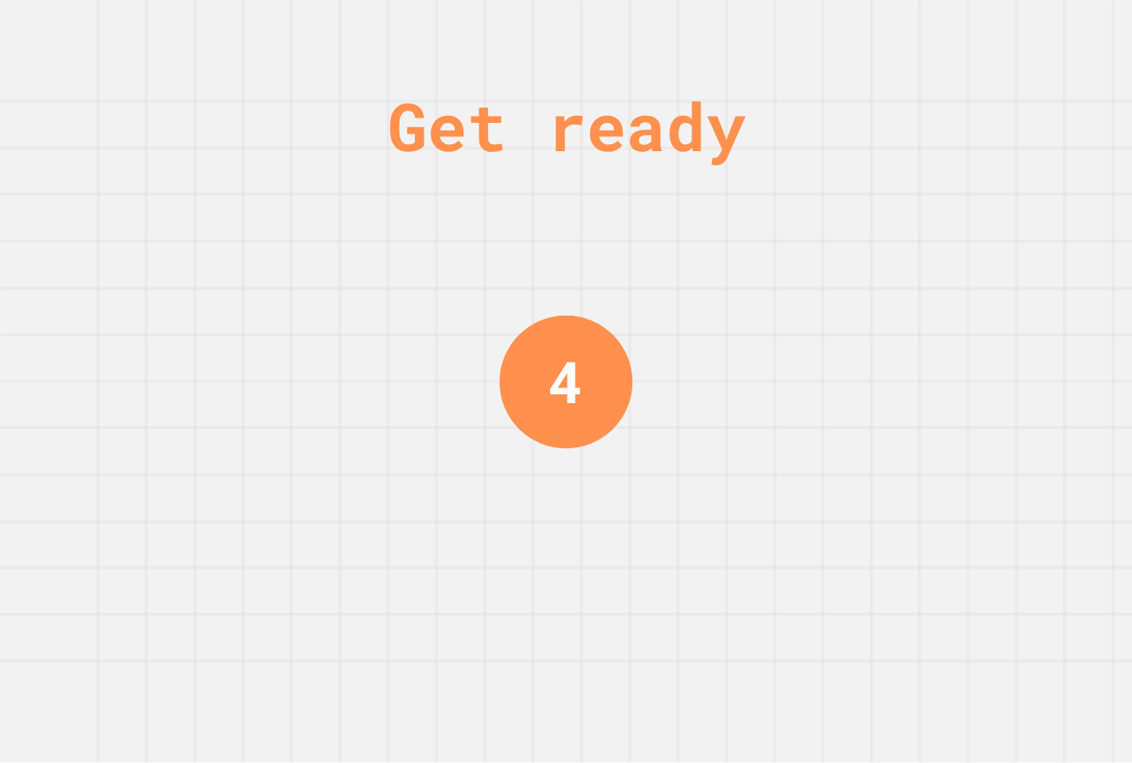
drag, startPoint x: 443, startPoint y: 419, endPoint x: 411, endPoint y: 405, distance: 34.8
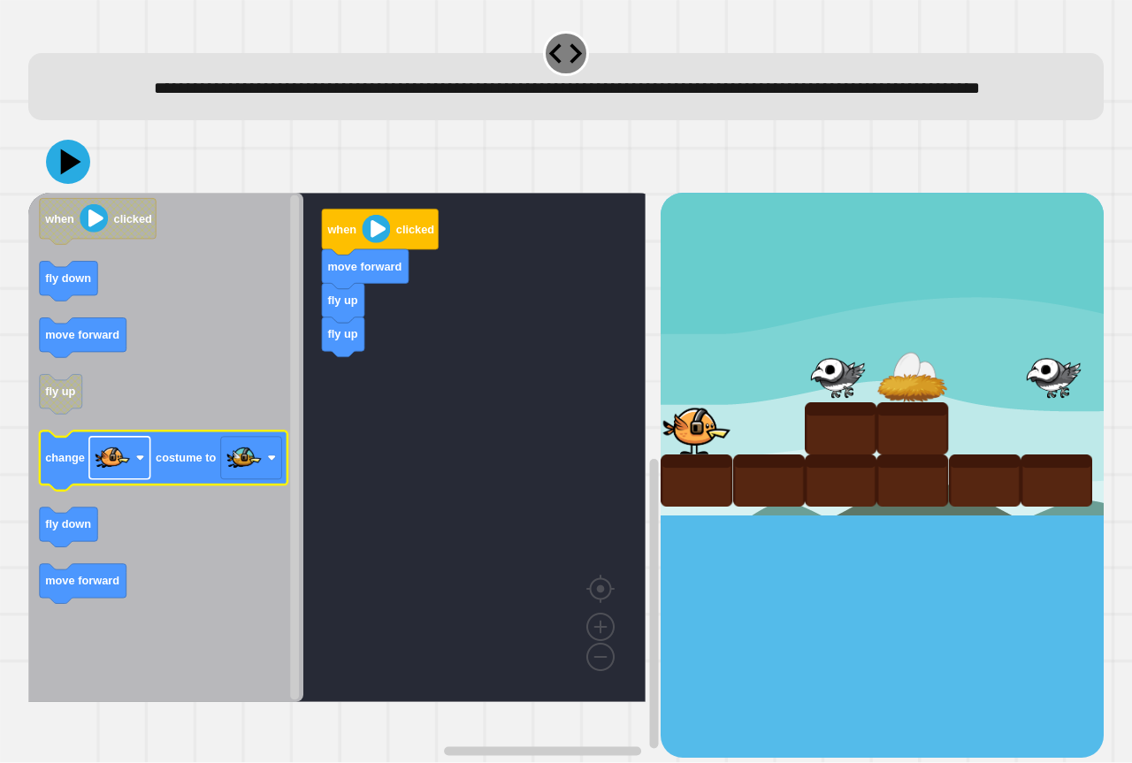
click at [138, 466] on rect "Blockly Workspace" at bounding box center [119, 458] width 61 height 42
click at [155, 461] on icon "Blockly Workspace" at bounding box center [164, 460] width 248 height 59
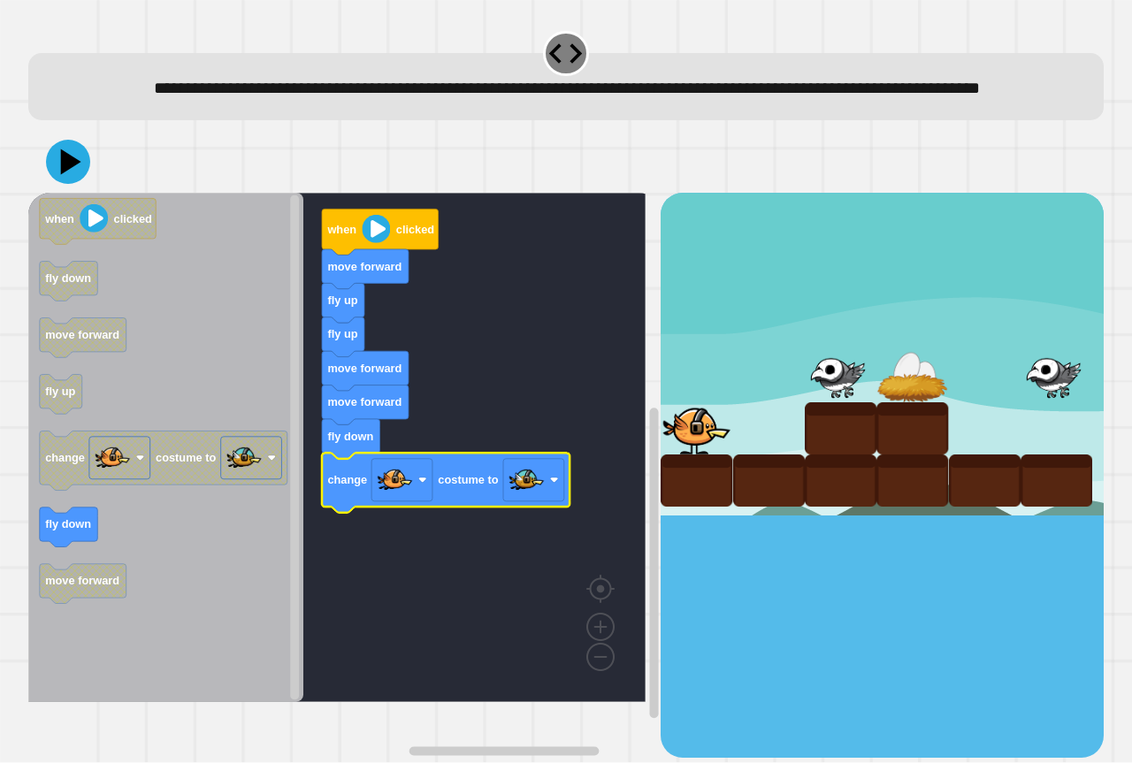
click at [194, 538] on icon "Blockly Workspace" at bounding box center [165, 447] width 275 height 509
click at [122, 546] on icon "Blockly Workspace" at bounding box center [165, 447] width 275 height 509
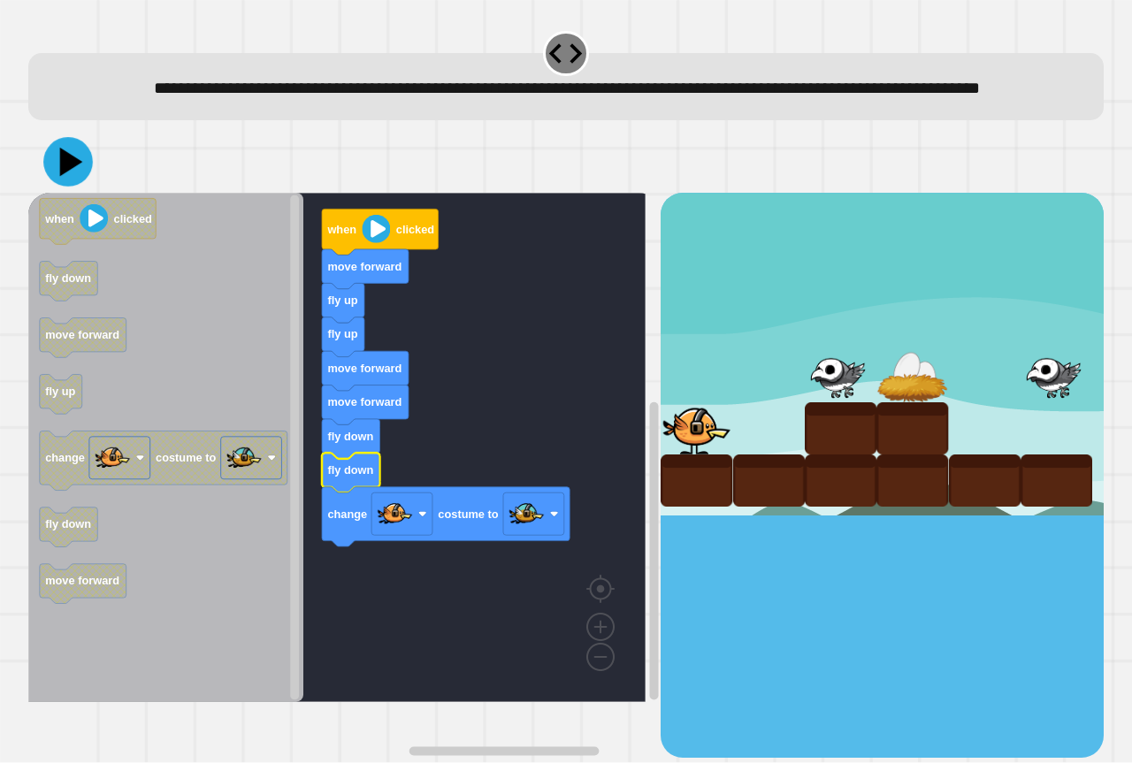
click at [64, 183] on div at bounding box center [565, 162] width 1075 height 62
click at [64, 178] on icon at bounding box center [71, 162] width 25 height 31
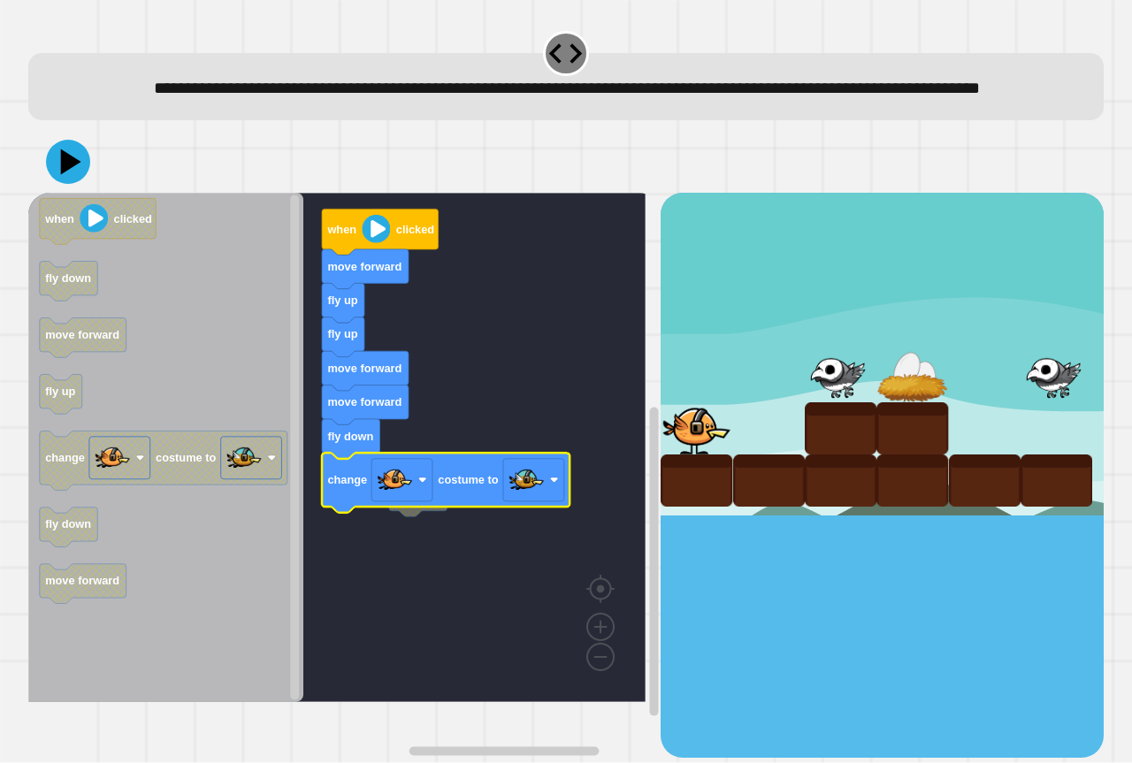
click at [88, 193] on div at bounding box center [565, 162] width 1075 height 62
drag, startPoint x: 88, startPoint y: 196, endPoint x: 61, endPoint y: 209, distance: 30.1
click at [61, 188] on icon at bounding box center [68, 161] width 53 height 53
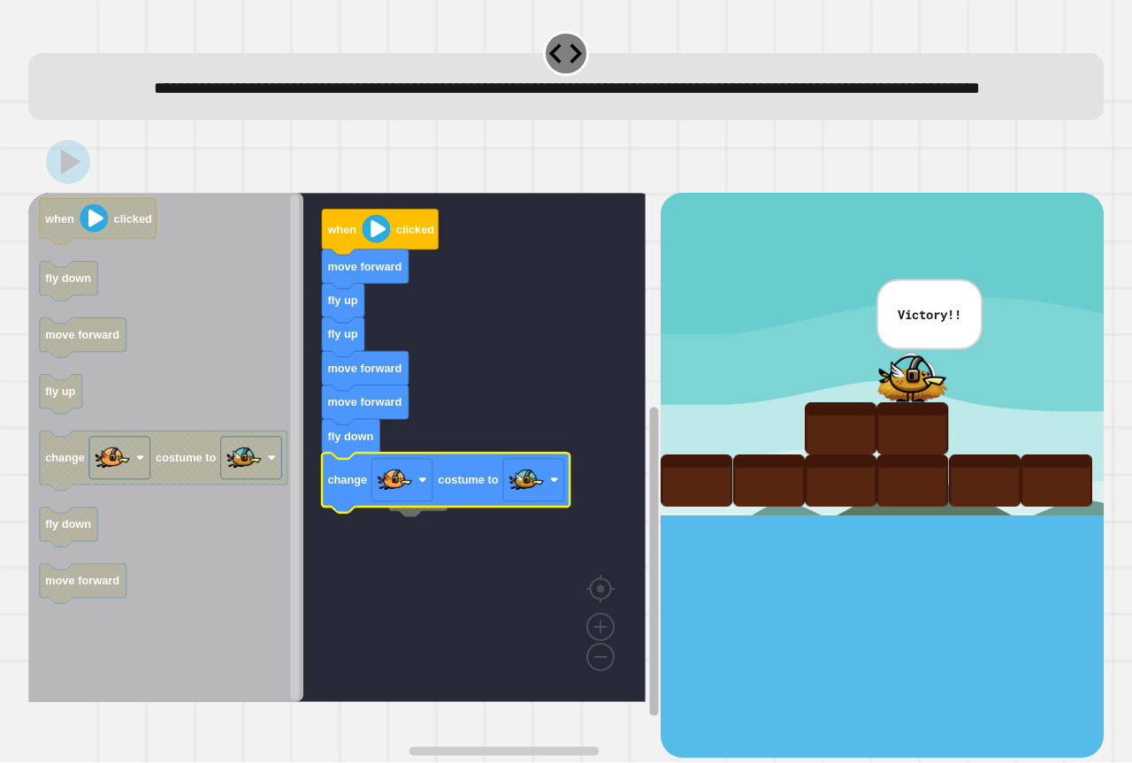
drag, startPoint x: 682, startPoint y: 536, endPoint x: 643, endPoint y: 536, distance: 39.8
click at [660, 534] on div "Victory!!" at bounding box center [881, 475] width 443 height 564
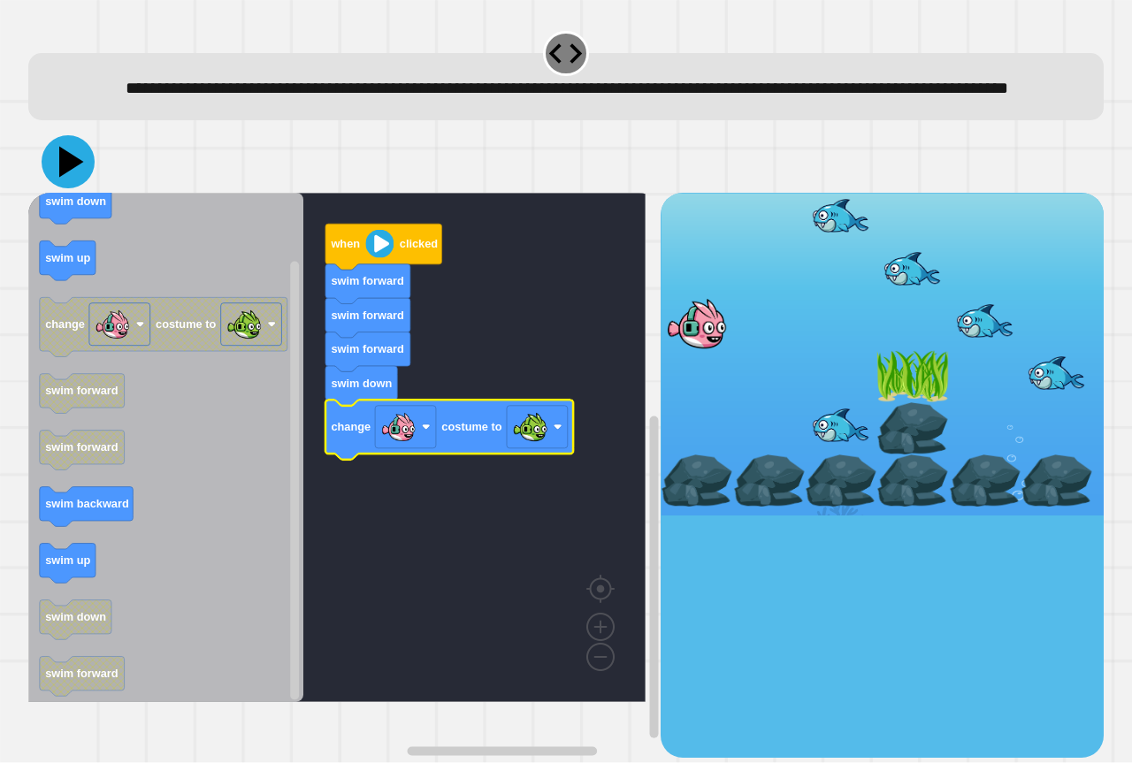
click at [53, 182] on icon at bounding box center [68, 161] width 53 height 53
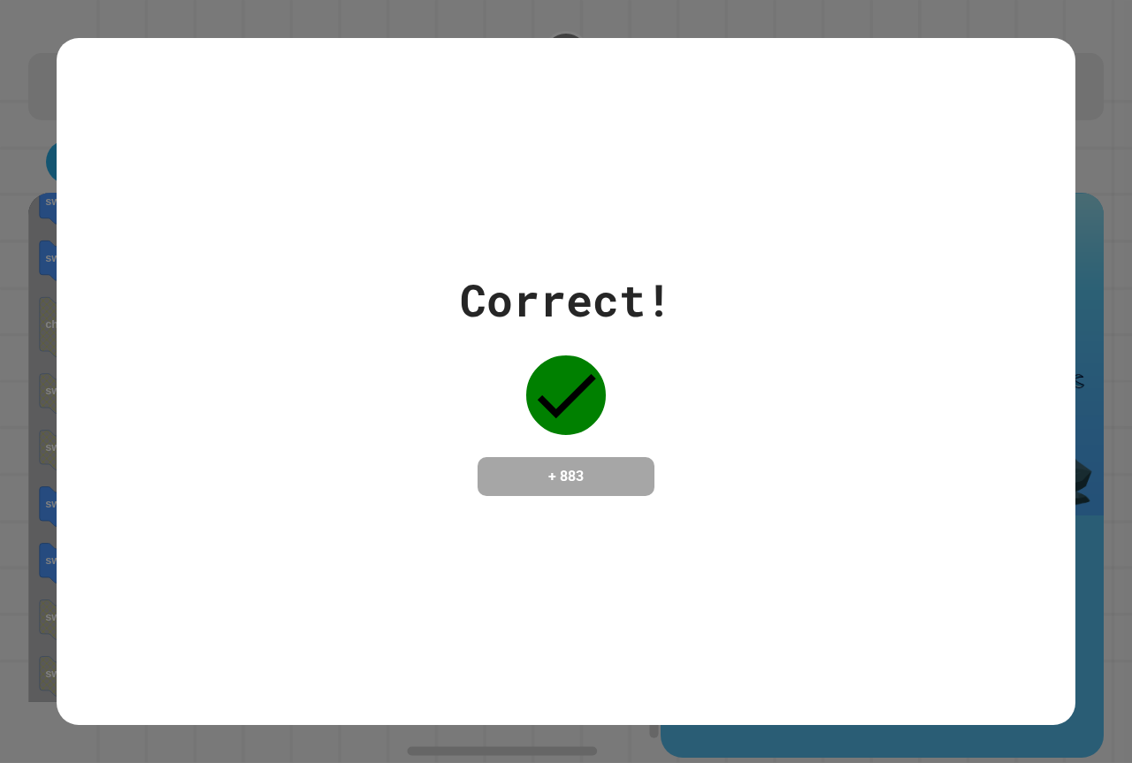
click at [718, 316] on div "Correct! + 883" at bounding box center [566, 381] width 1018 height 229
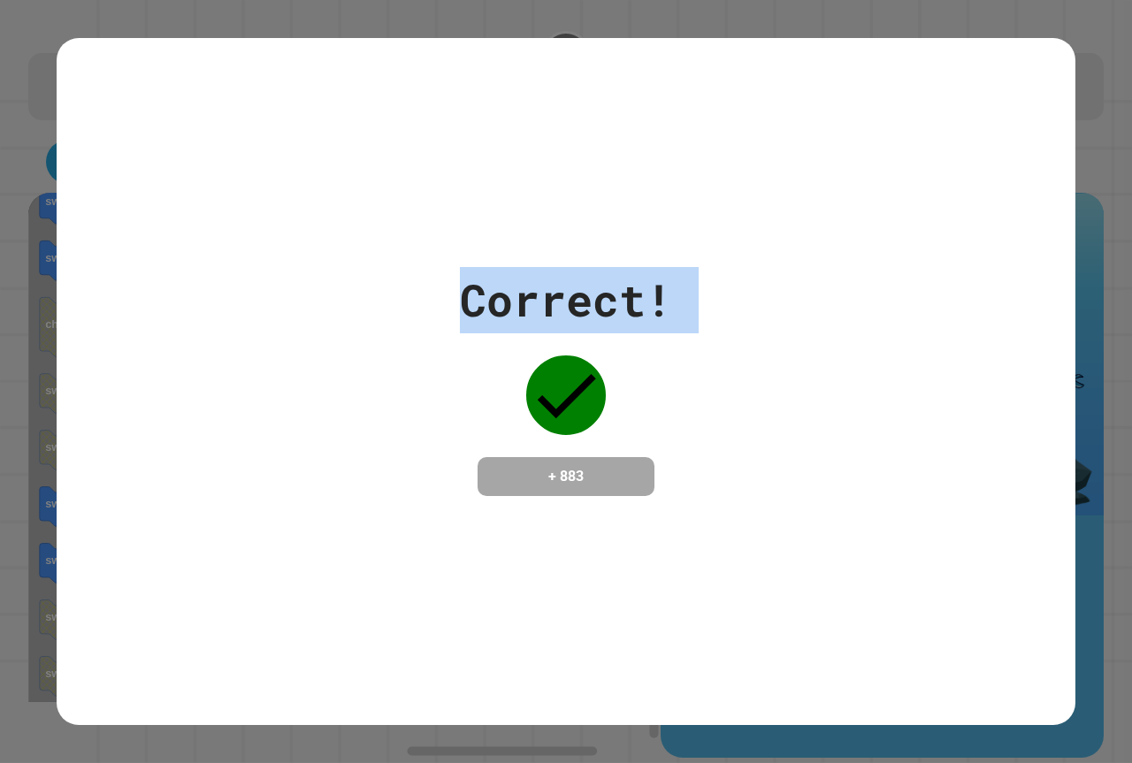
drag, startPoint x: 718, startPoint y: 314, endPoint x: 710, endPoint y: 324, distance: 13.3
click at [710, 330] on div "Correct! + 883" at bounding box center [566, 381] width 1018 height 229
drag, startPoint x: 710, startPoint y: 324, endPoint x: 710, endPoint y: 304, distance: 20.3
click at [710, 323] on div "Correct! + 883" at bounding box center [566, 381] width 1018 height 229
click at [710, 304] on div "Correct! + 883" at bounding box center [566, 381] width 1018 height 229
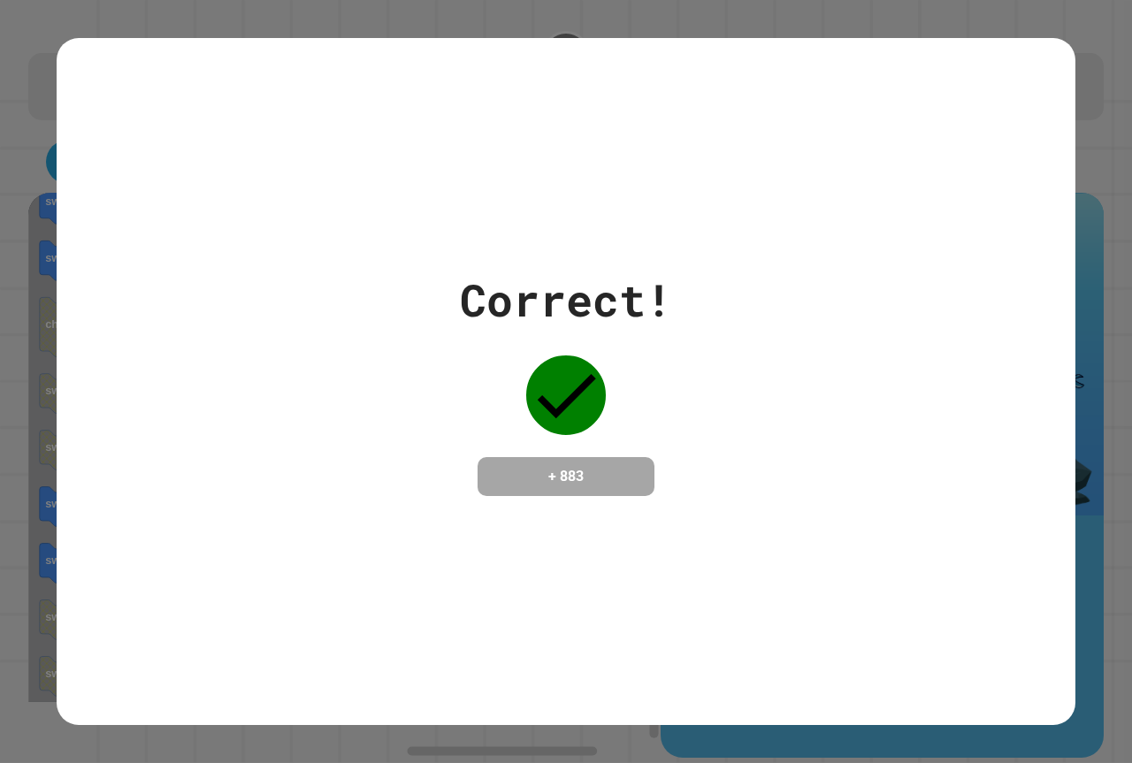
drag, startPoint x: 710, startPoint y: 304, endPoint x: 444, endPoint y: 278, distance: 267.4
click at [444, 278] on div "Correct! + 883" at bounding box center [566, 381] width 1018 height 229
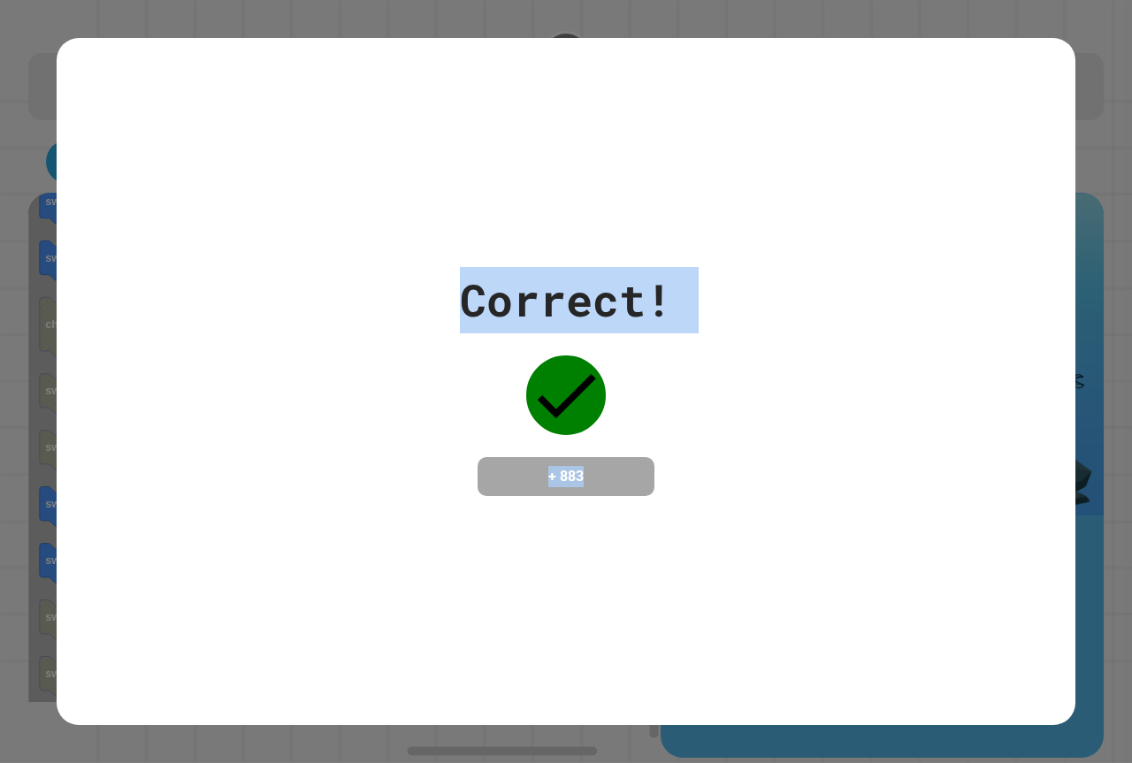
drag, startPoint x: 459, startPoint y: 278, endPoint x: 623, endPoint y: 572, distance: 337.2
click at [623, 572] on div "Correct! + 883" at bounding box center [566, 381] width 1018 height 687
click at [655, 573] on div "Correct! + 883" at bounding box center [566, 381] width 1018 height 687
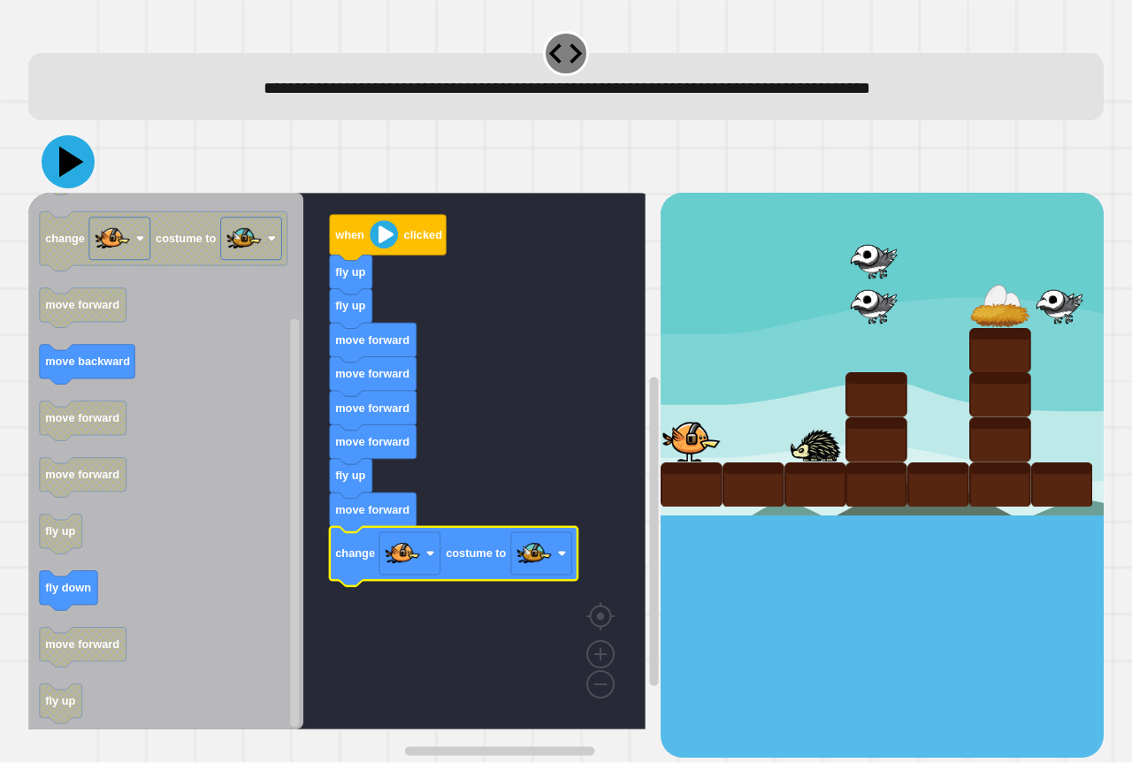
click at [65, 161] on icon at bounding box center [71, 162] width 25 height 31
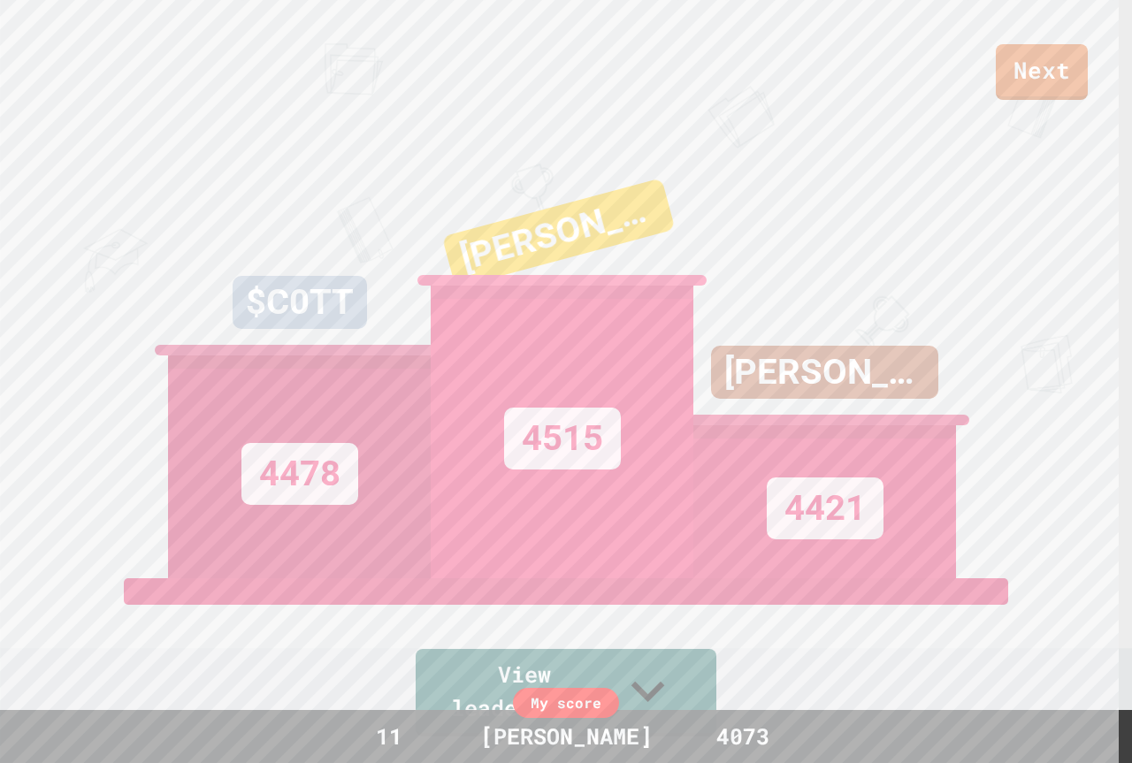
scroll to position [442, 0]
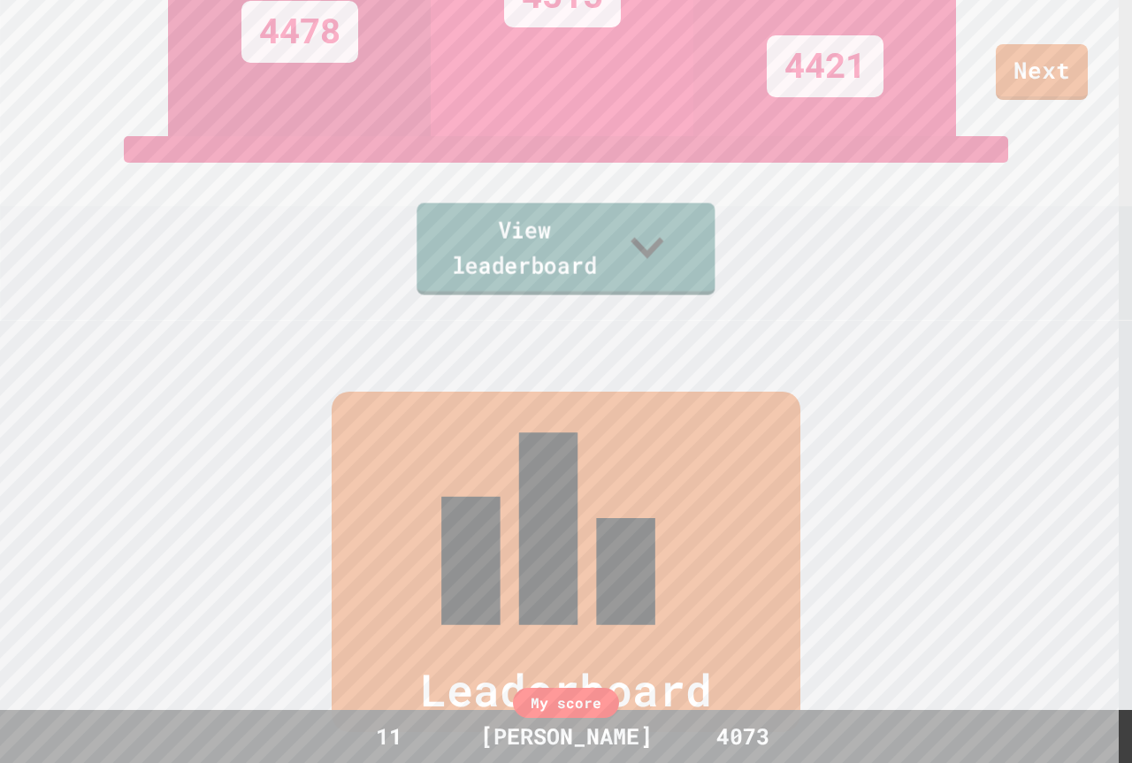
click at [565, 267] on link "View leaderboard" at bounding box center [565, 249] width 298 height 92
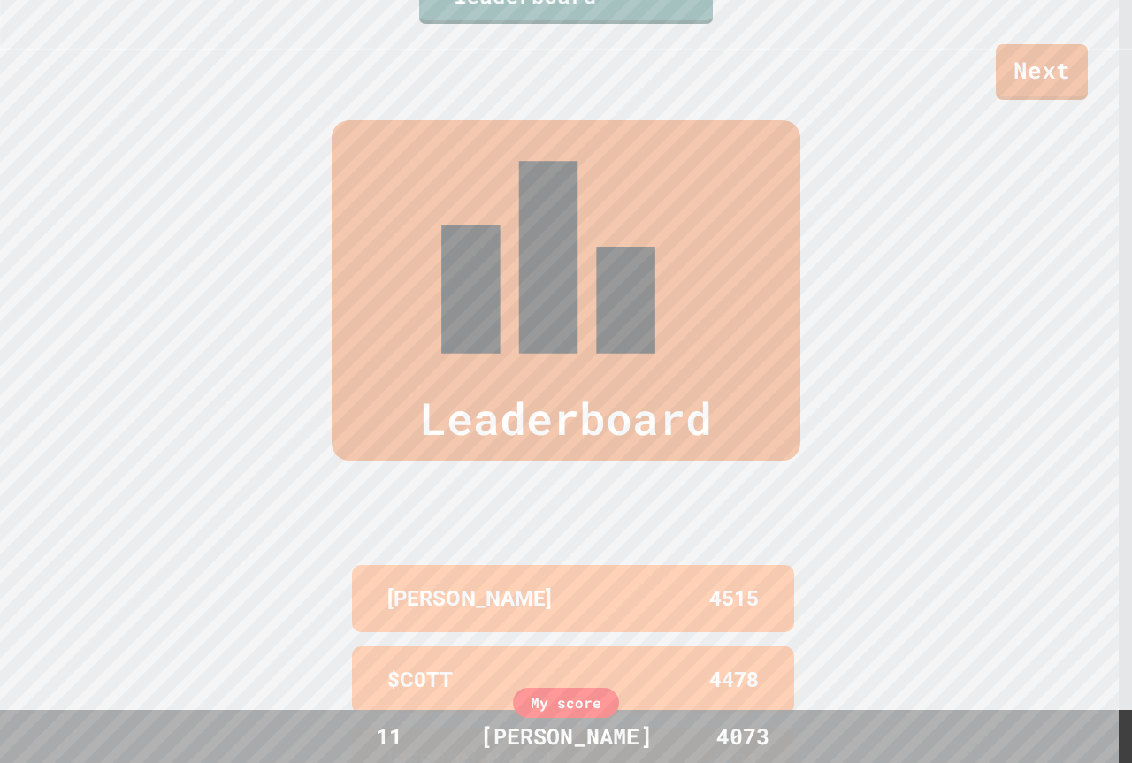
scroll to position [757, 0]
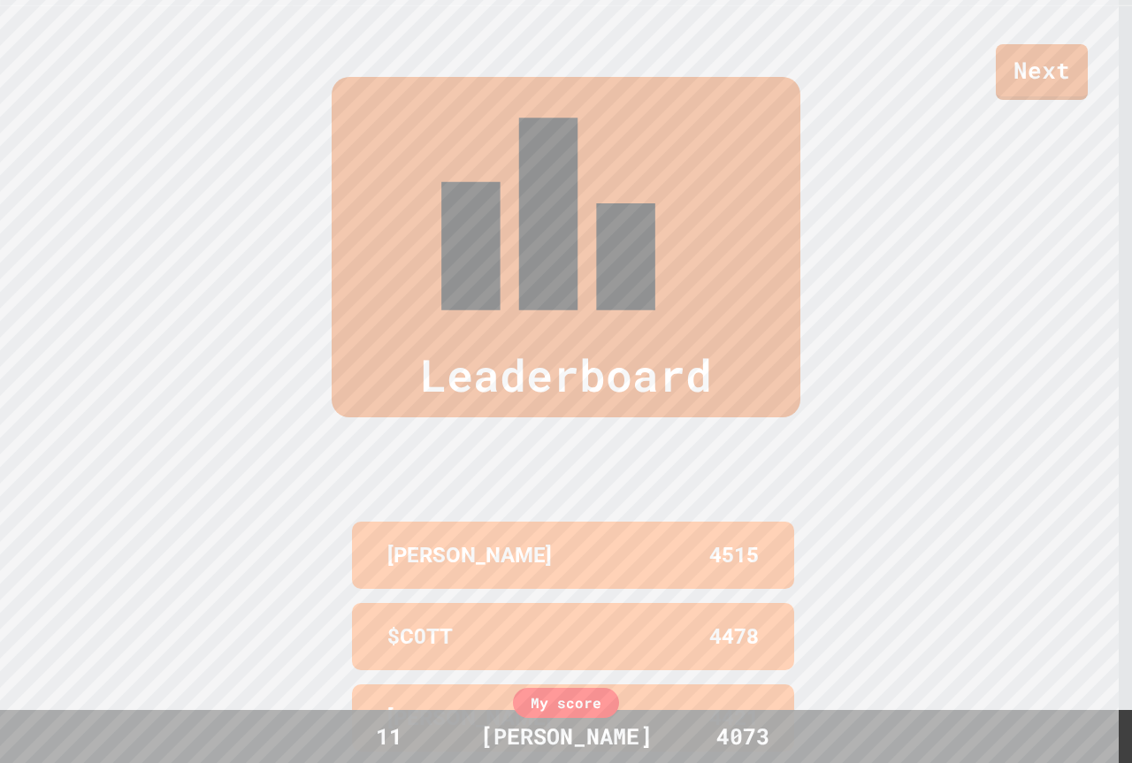
click at [570, 142] on div "Leaderboard" at bounding box center [566, 247] width 469 height 340
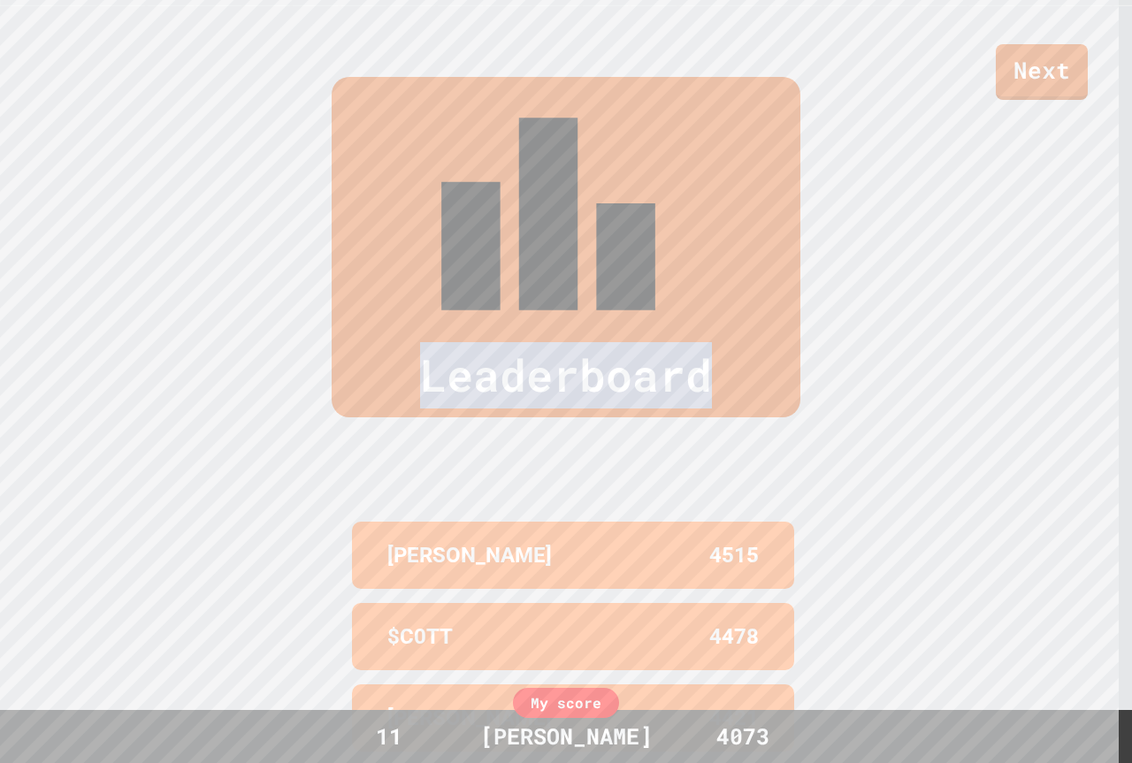
click at [570, 142] on div "Leaderboard" at bounding box center [566, 247] width 469 height 340
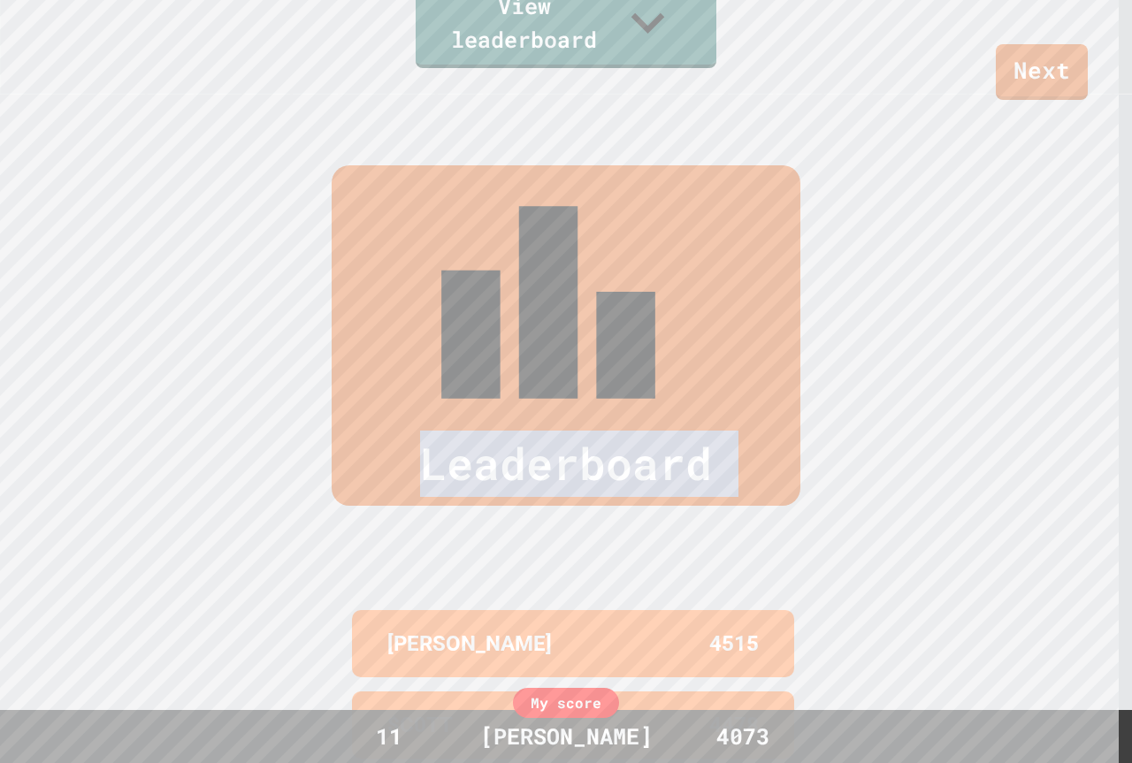
click at [570, 142] on div "Leaderboard BENTON JENKS 4515 $C0TT 4478 KEEGAN 4421 TEAGANROBERTSON 4395 SILAS…" at bounding box center [566, 588] width 1132 height 986
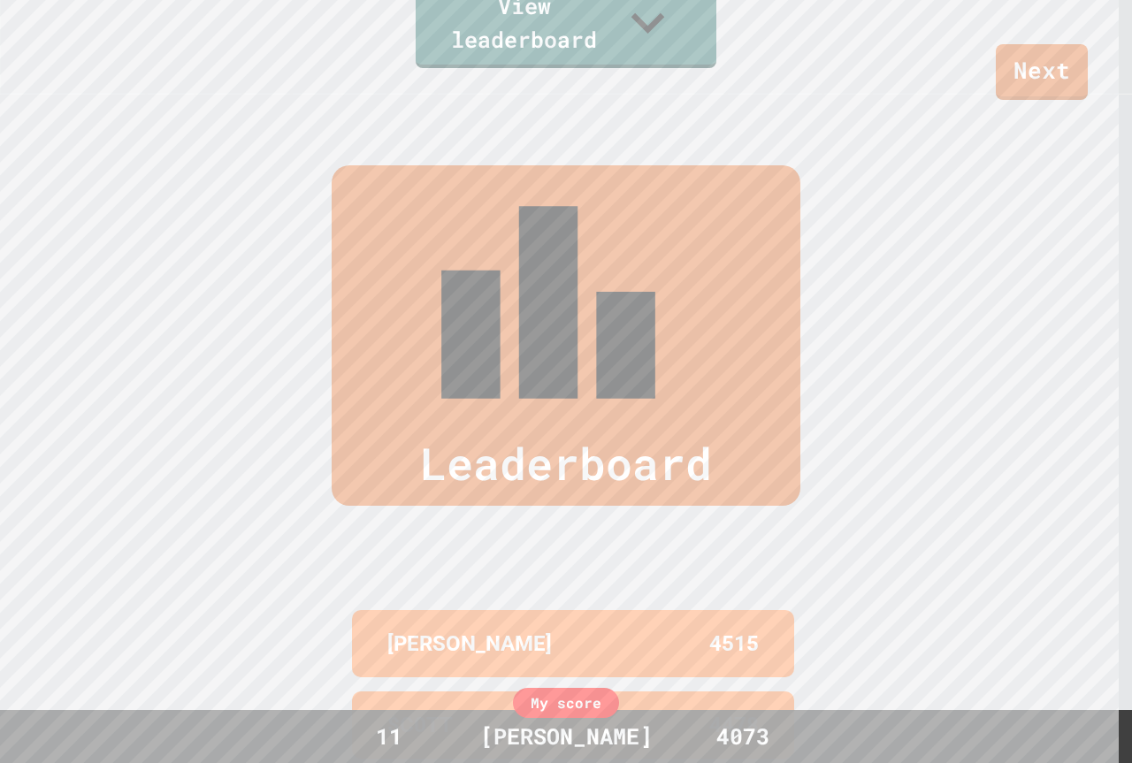
click at [658, 709] on div "4478" at bounding box center [666, 725] width 186 height 32
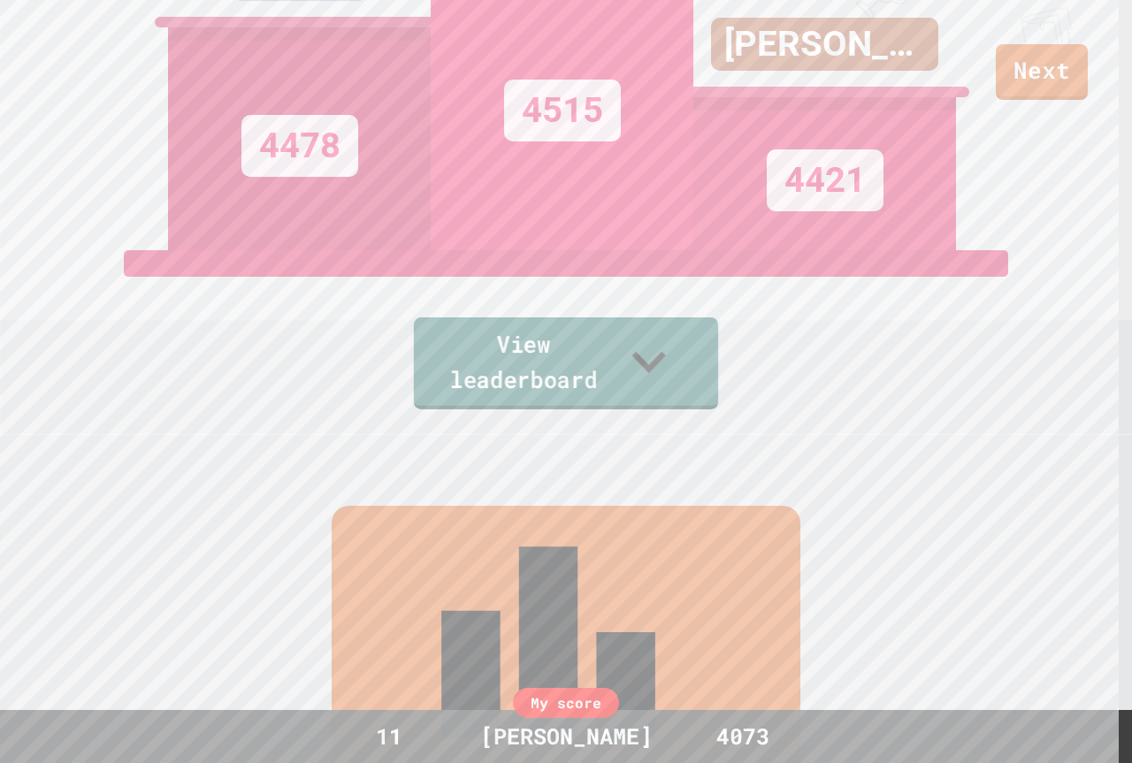
scroll to position [63, 0]
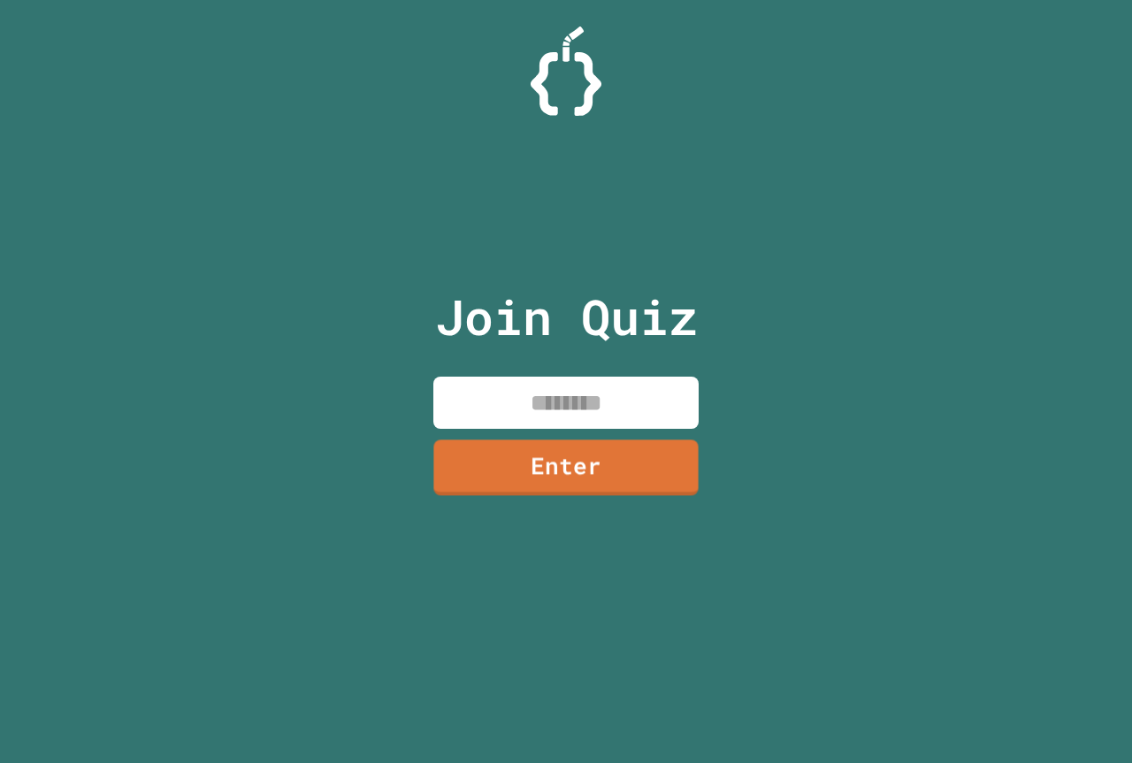
click at [518, 399] on input at bounding box center [565, 403] width 265 height 52
paste input
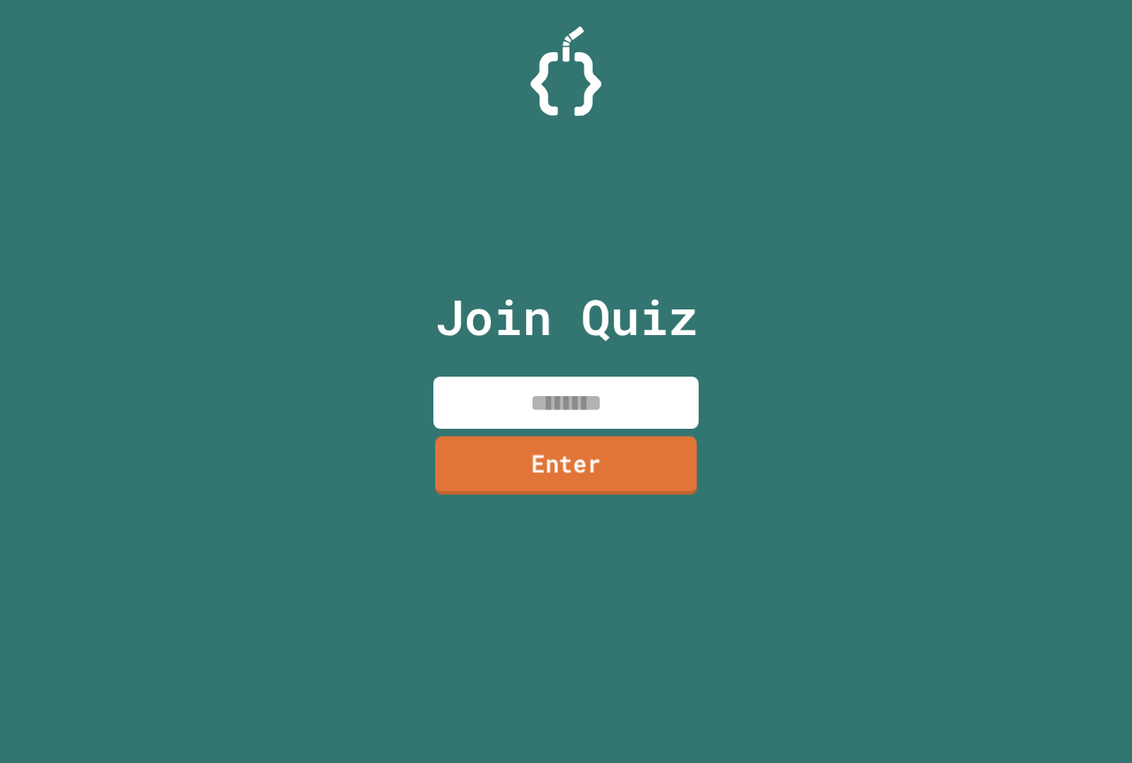
paste input
type input "********"
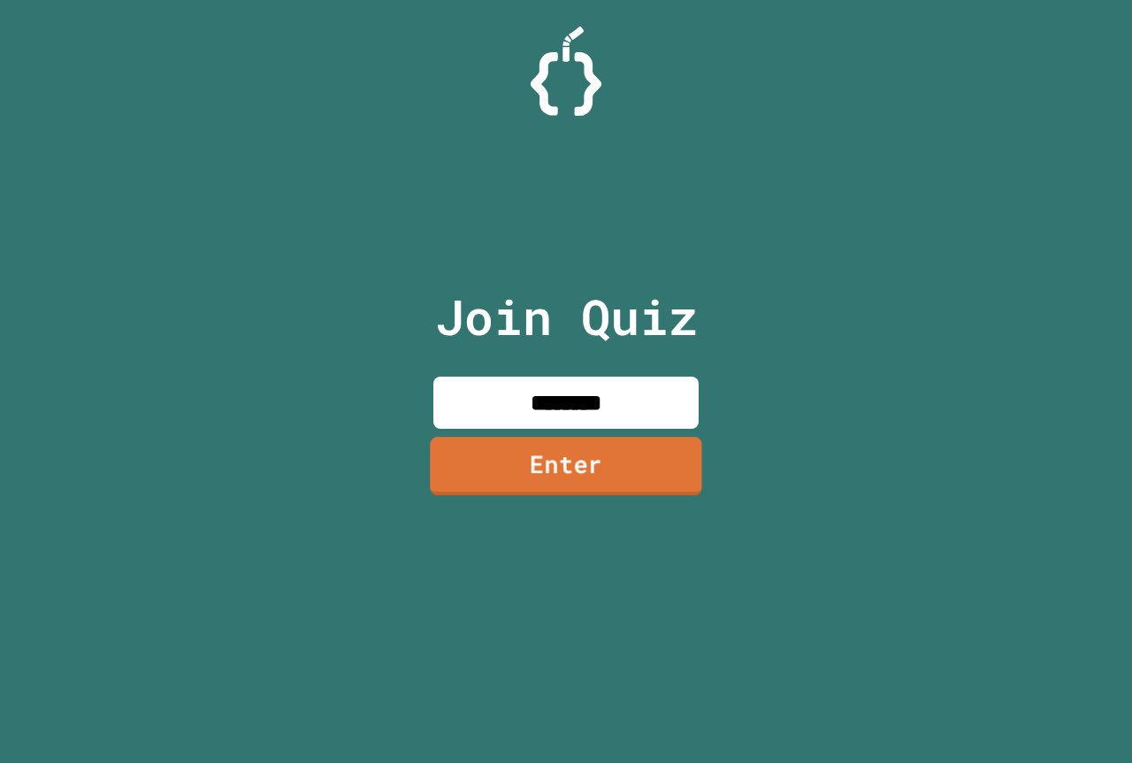
click at [541, 453] on link "Enter" at bounding box center [565, 466] width 271 height 58
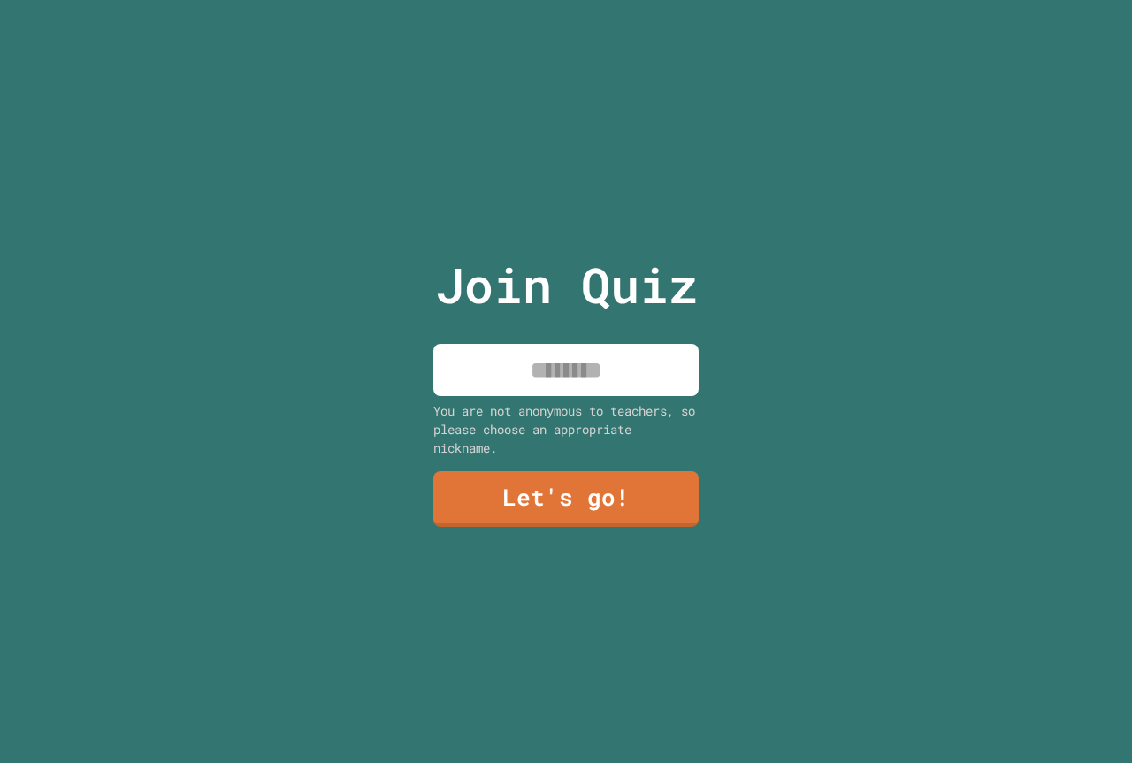
click at [557, 359] on input at bounding box center [565, 370] width 265 height 52
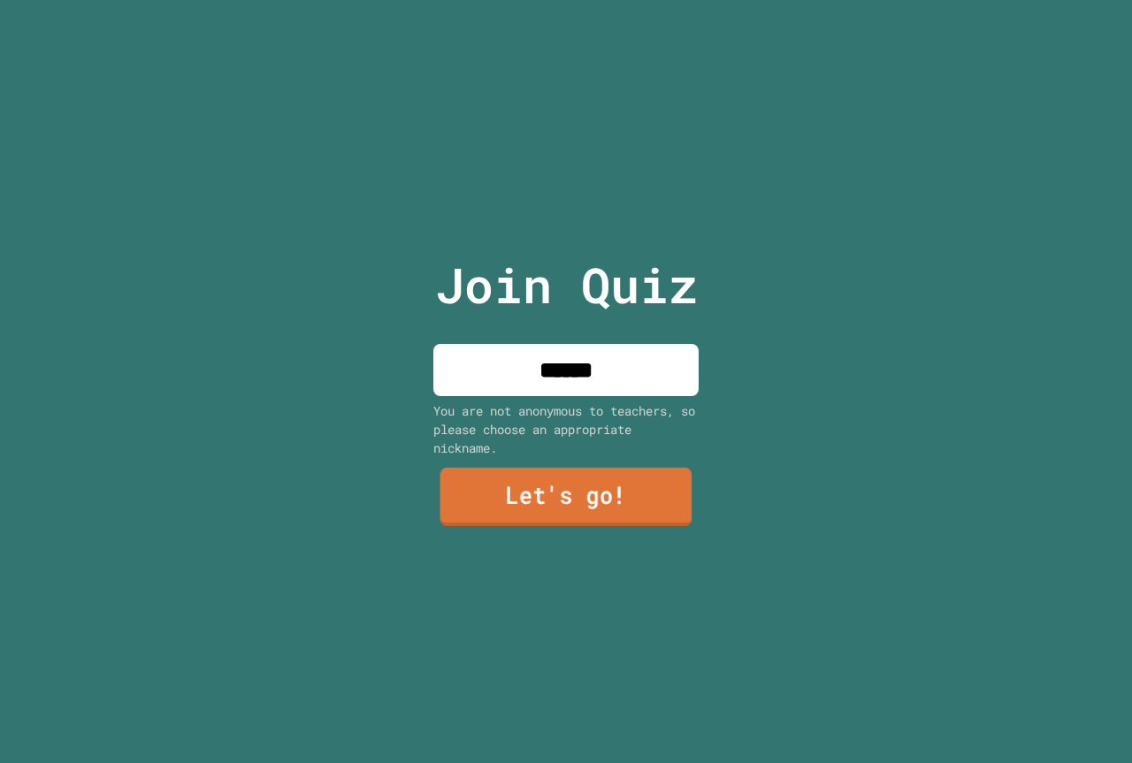
type input "******"
click at [534, 505] on link "Let's go!" at bounding box center [566, 498] width 256 height 58
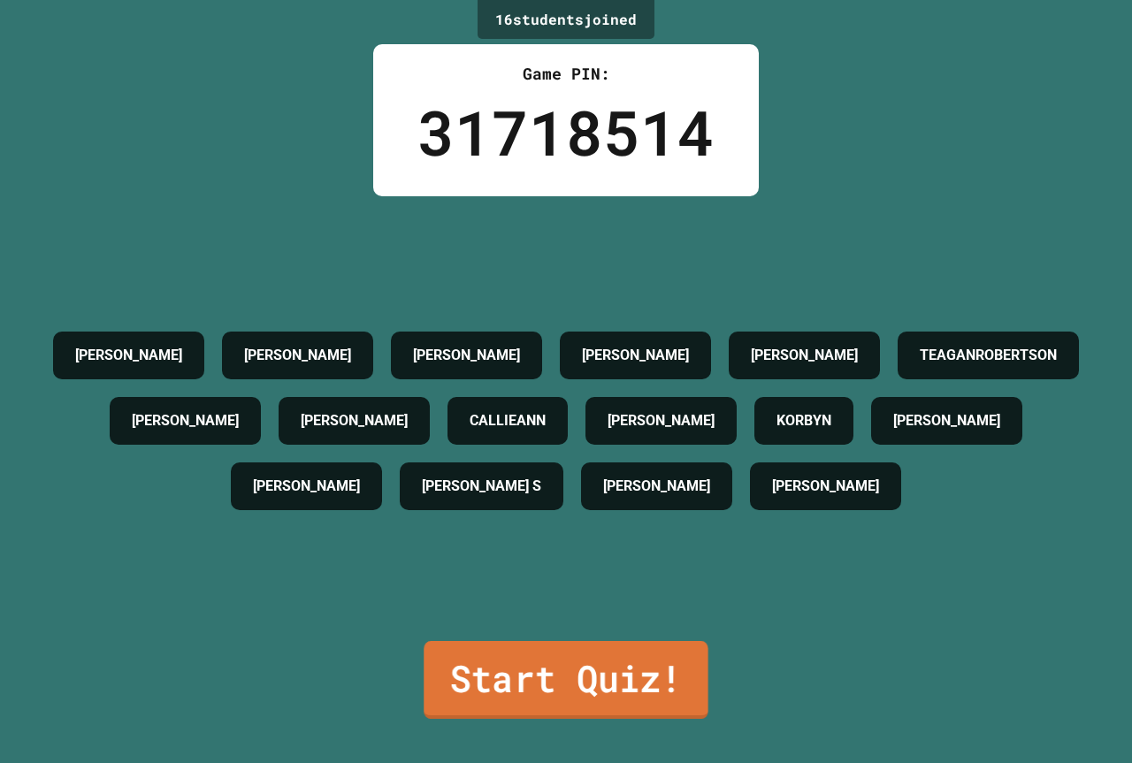
click at [513, 668] on link "Start Quiz!" at bounding box center [565, 680] width 284 height 78
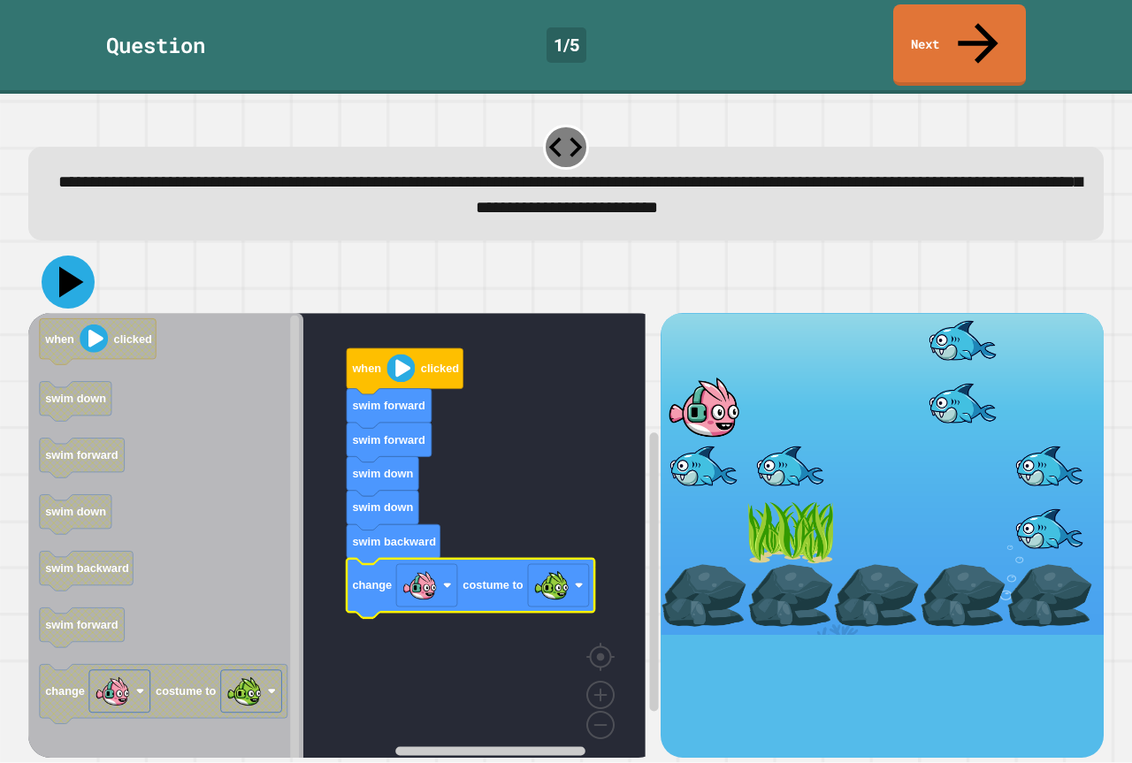
click at [81, 255] on icon at bounding box center [68, 281] width 53 height 53
click at [272, 340] on icon "Blockly Workspace" at bounding box center [165, 541] width 275 height 457
click at [282, 356] on icon "Blockly Workspace" at bounding box center [165, 541] width 275 height 457
click at [504, 380] on rect "Blockly Workspace" at bounding box center [336, 541] width 617 height 457
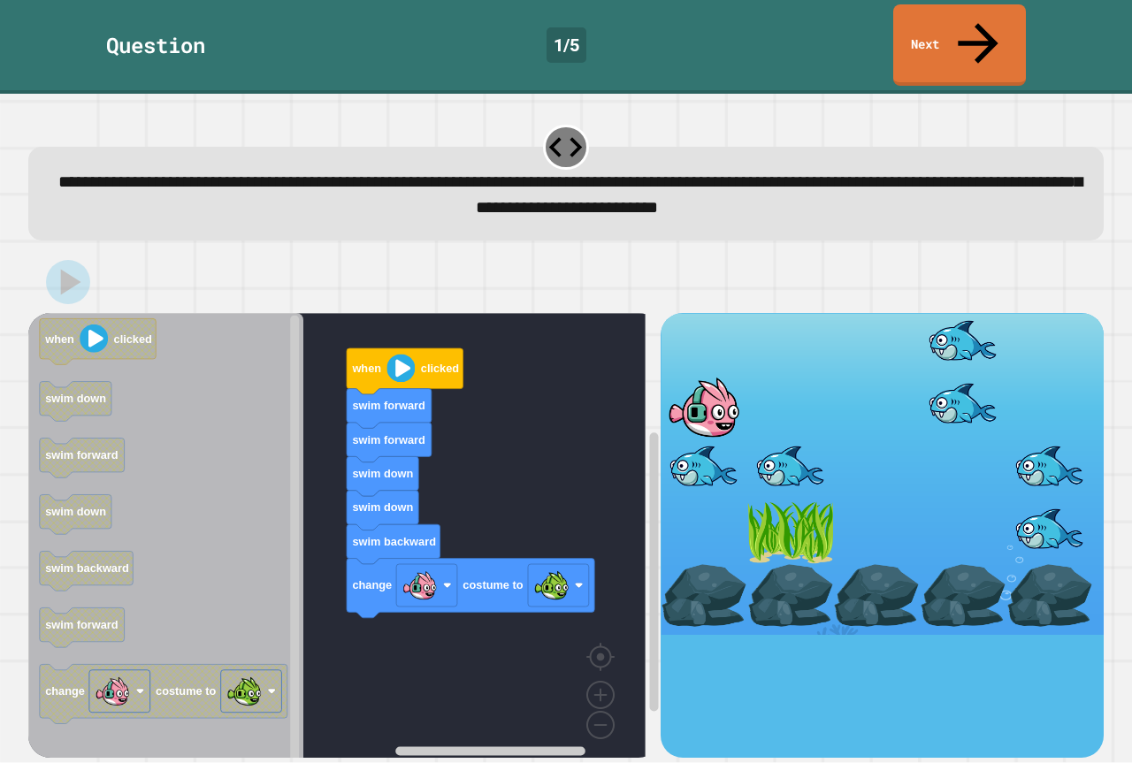
click at [504, 380] on rect "Blockly Workspace" at bounding box center [336, 541] width 617 height 457
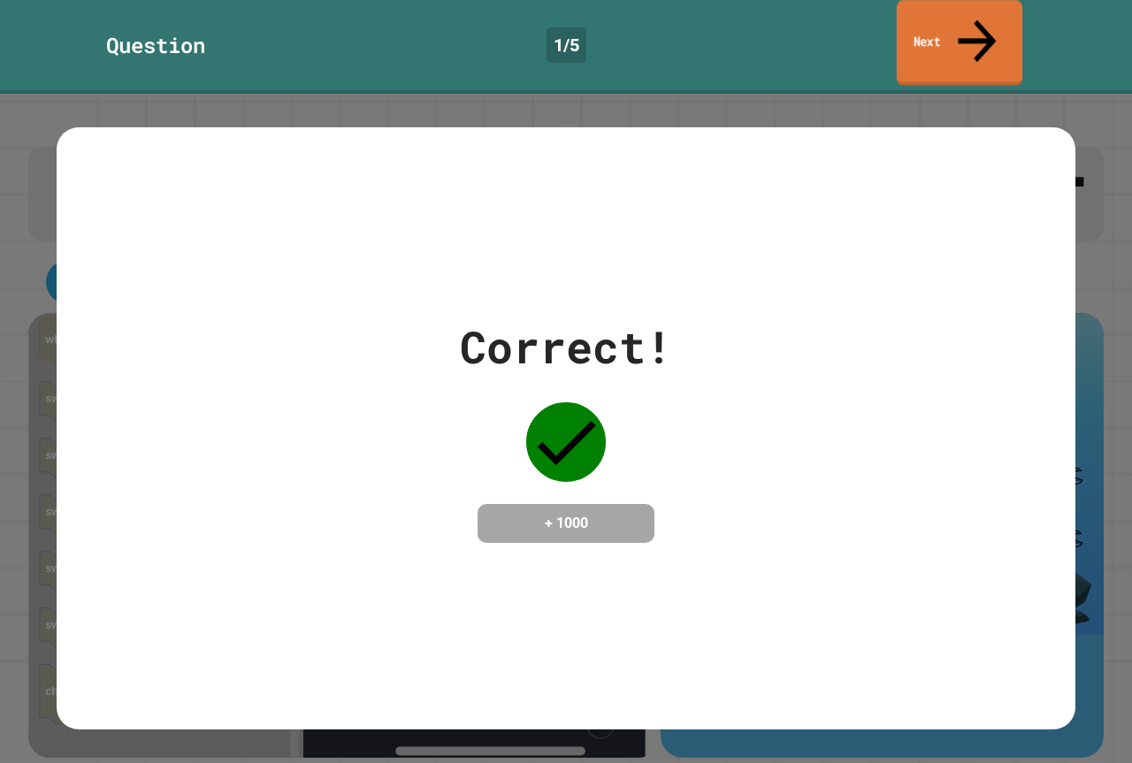
click at [920, 12] on link "Next" at bounding box center [959, 43] width 126 height 86
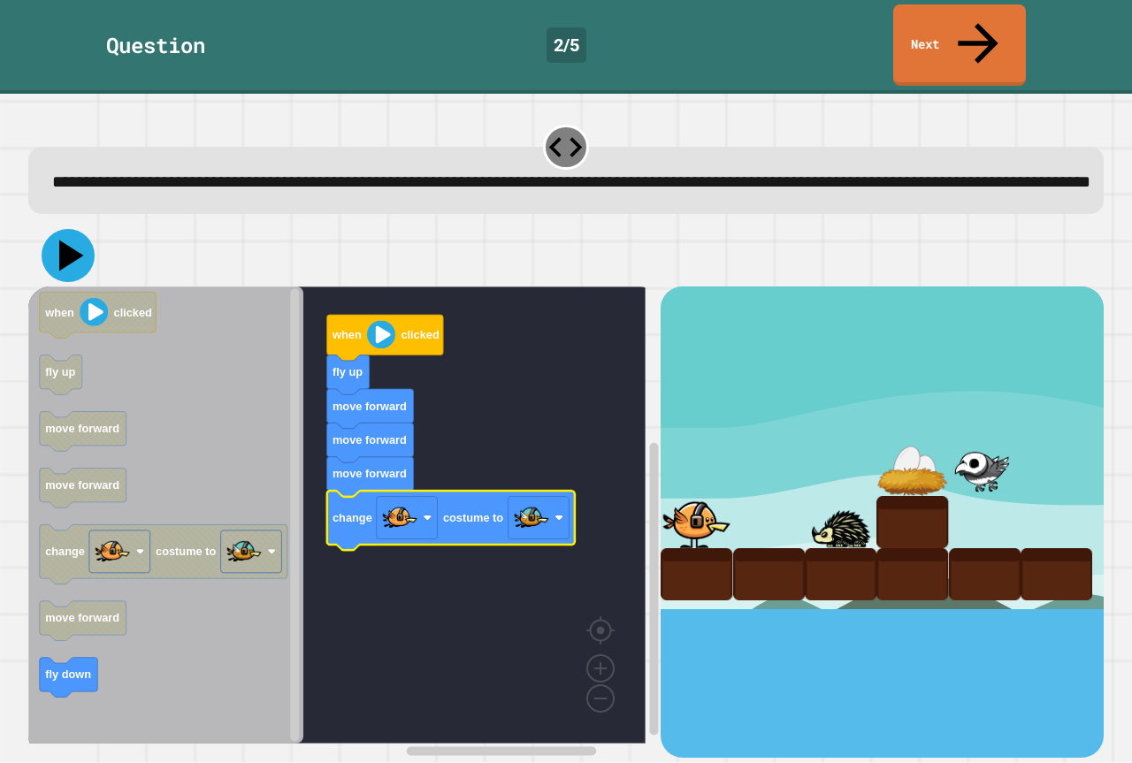
click at [82, 257] on icon at bounding box center [68, 255] width 53 height 53
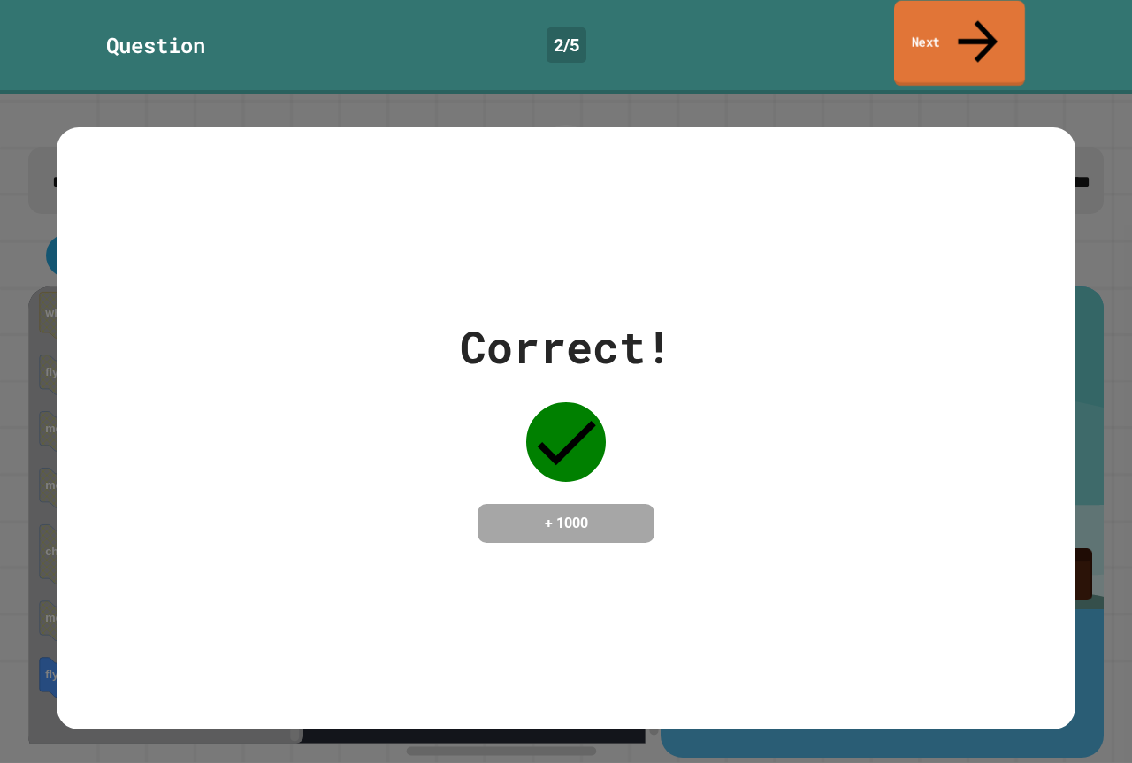
click at [909, 37] on link "Next" at bounding box center [959, 44] width 131 height 86
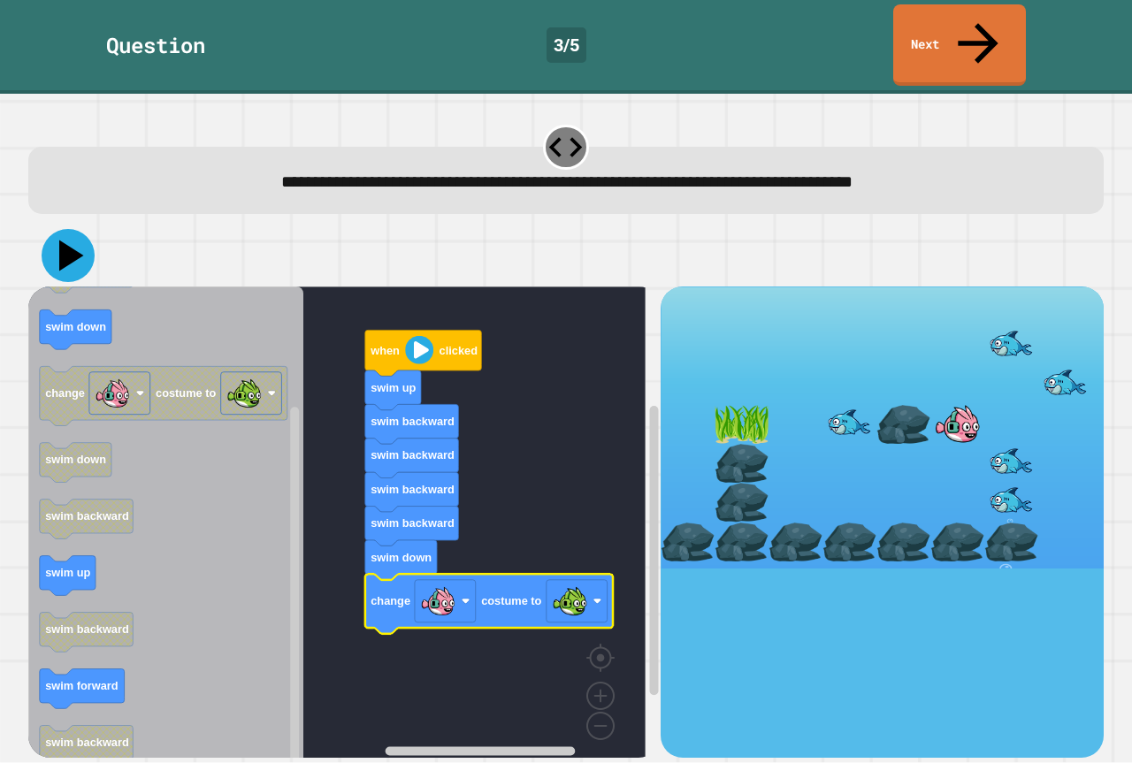
click at [71, 229] on icon at bounding box center [68, 255] width 53 height 53
click at [567, 446] on rect "Blockly Workspace" at bounding box center [336, 528] width 617 height 484
click at [562, 447] on rect "Blockly Workspace" at bounding box center [336, 528] width 617 height 484
click at [471, 496] on rect "Blockly Workspace" at bounding box center [336, 528] width 617 height 484
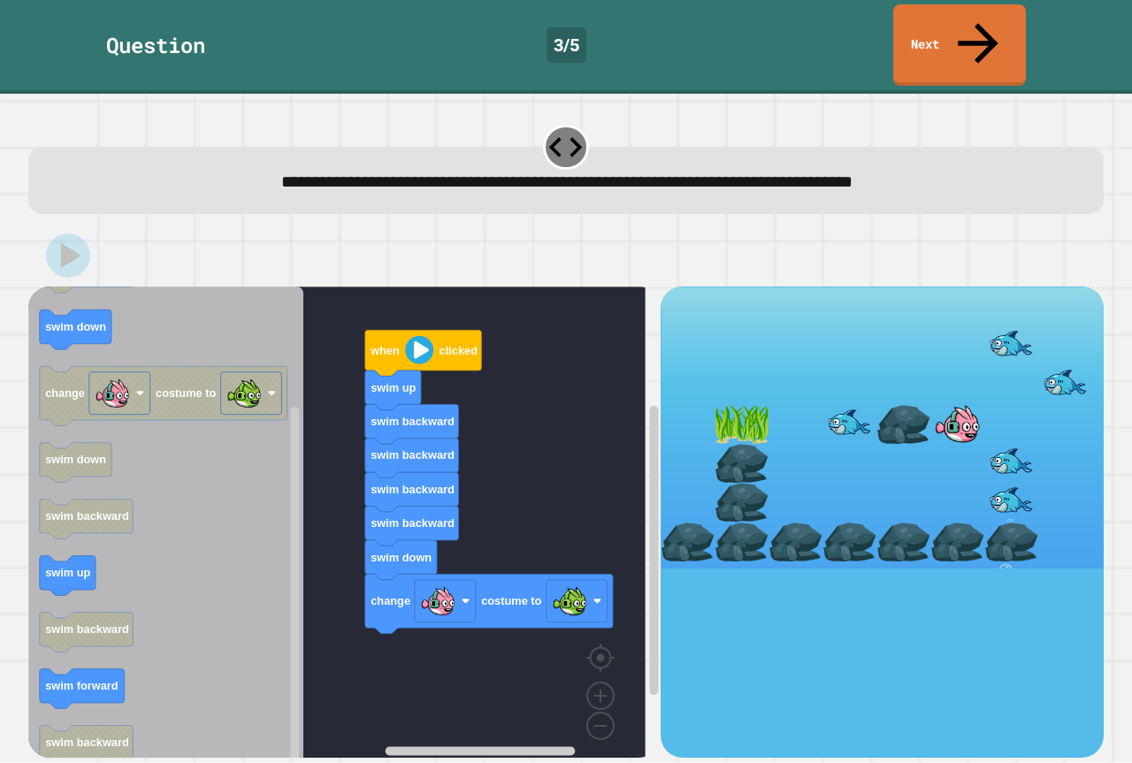
click at [471, 496] on rect "Blockly Workspace" at bounding box center [336, 528] width 617 height 484
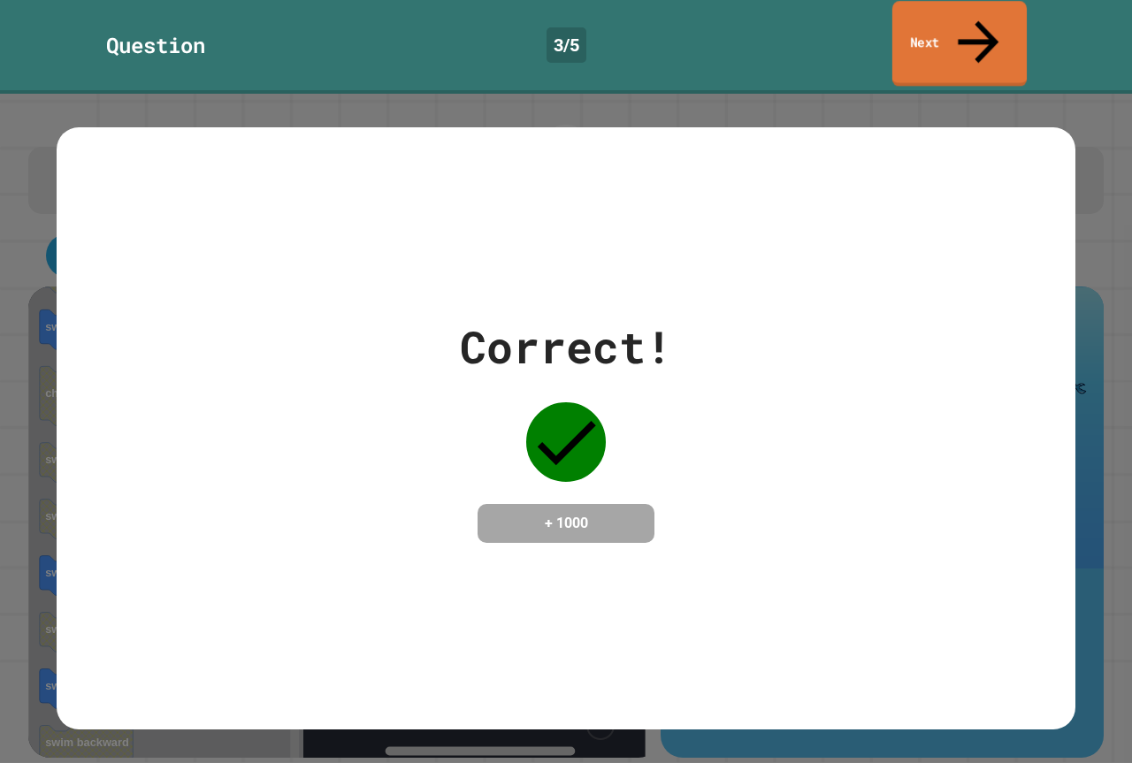
click at [942, 25] on link "Next" at bounding box center [959, 44] width 134 height 86
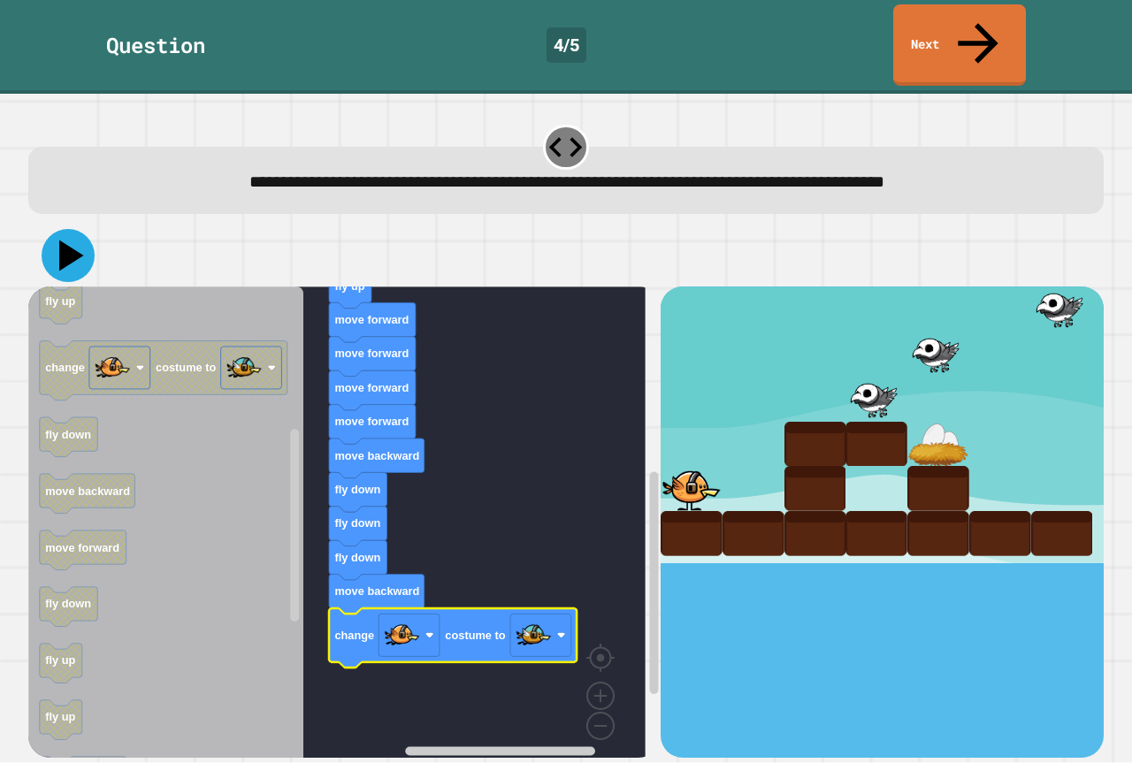
click at [82, 229] on icon at bounding box center [68, 255] width 53 height 53
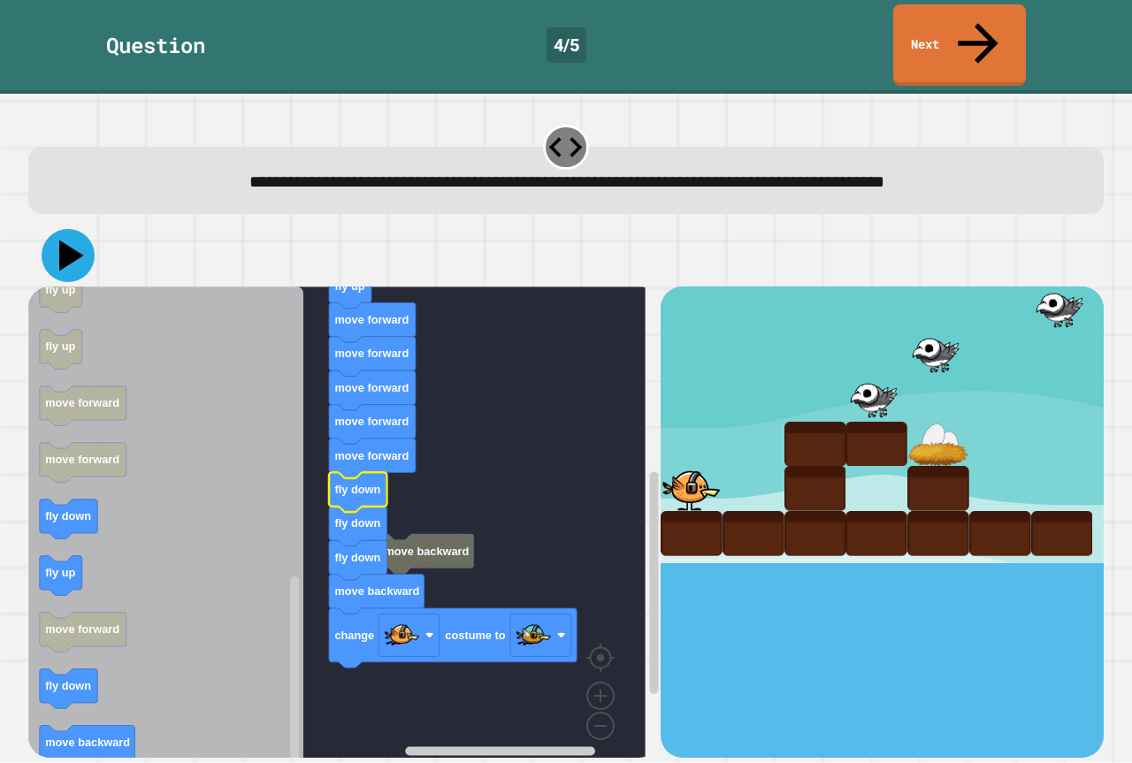
click at [72, 240] on icon at bounding box center [71, 255] width 25 height 31
click at [539, 453] on rect "Blockly Workspace" at bounding box center [336, 528] width 617 height 484
click at [514, 441] on rect "Blockly Workspace" at bounding box center [336, 528] width 617 height 484
click at [446, 456] on rect "Blockly Workspace" at bounding box center [336, 528] width 617 height 484
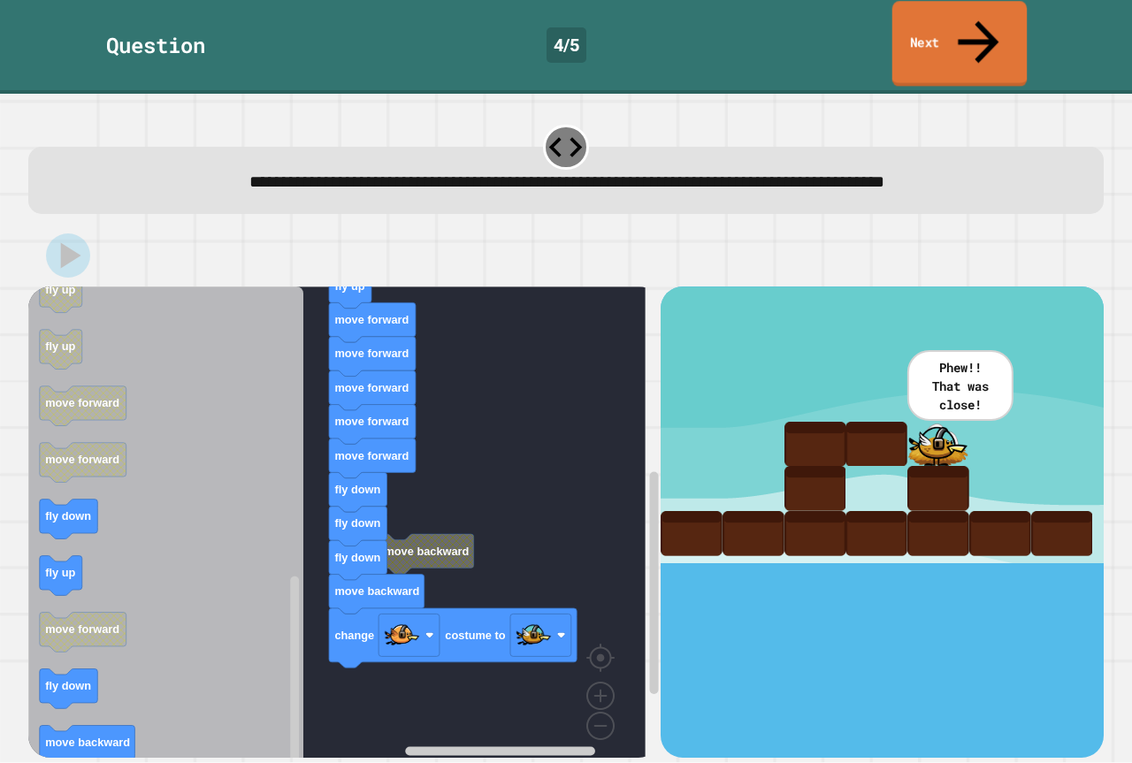
click at [926, 17] on link "Next" at bounding box center [959, 44] width 135 height 86
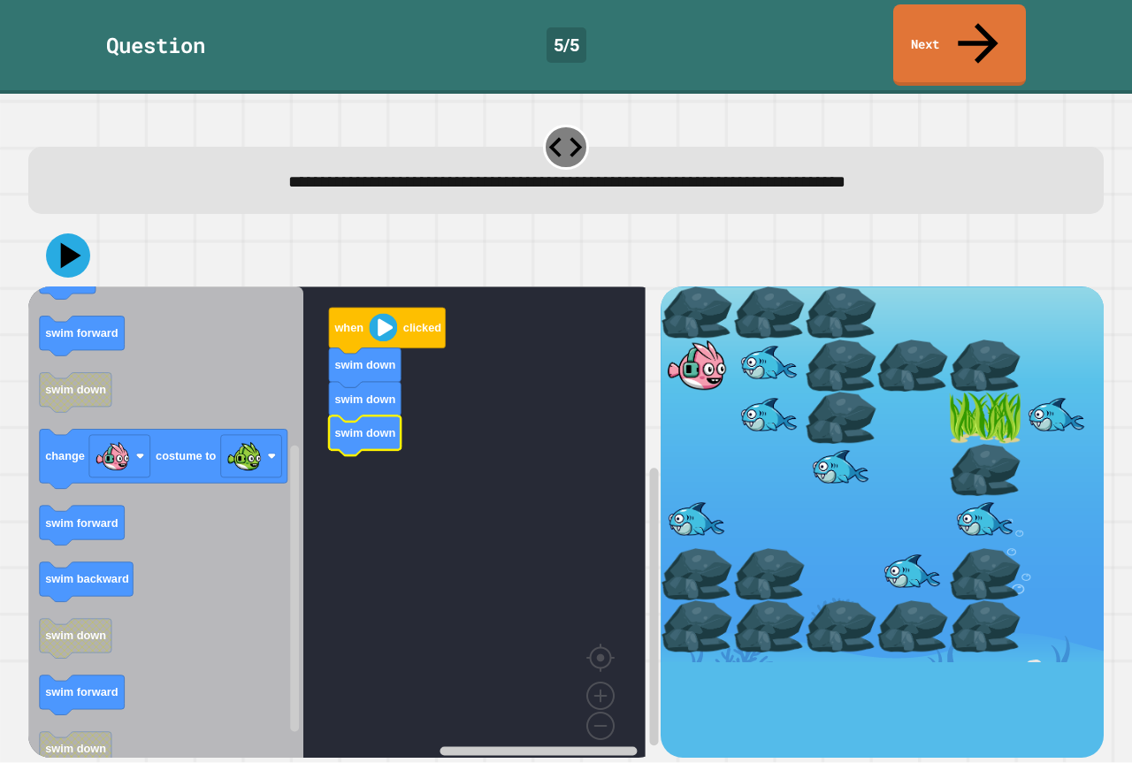
click at [366, 411] on rect "Blockly Workspace" at bounding box center [336, 528] width 617 height 484
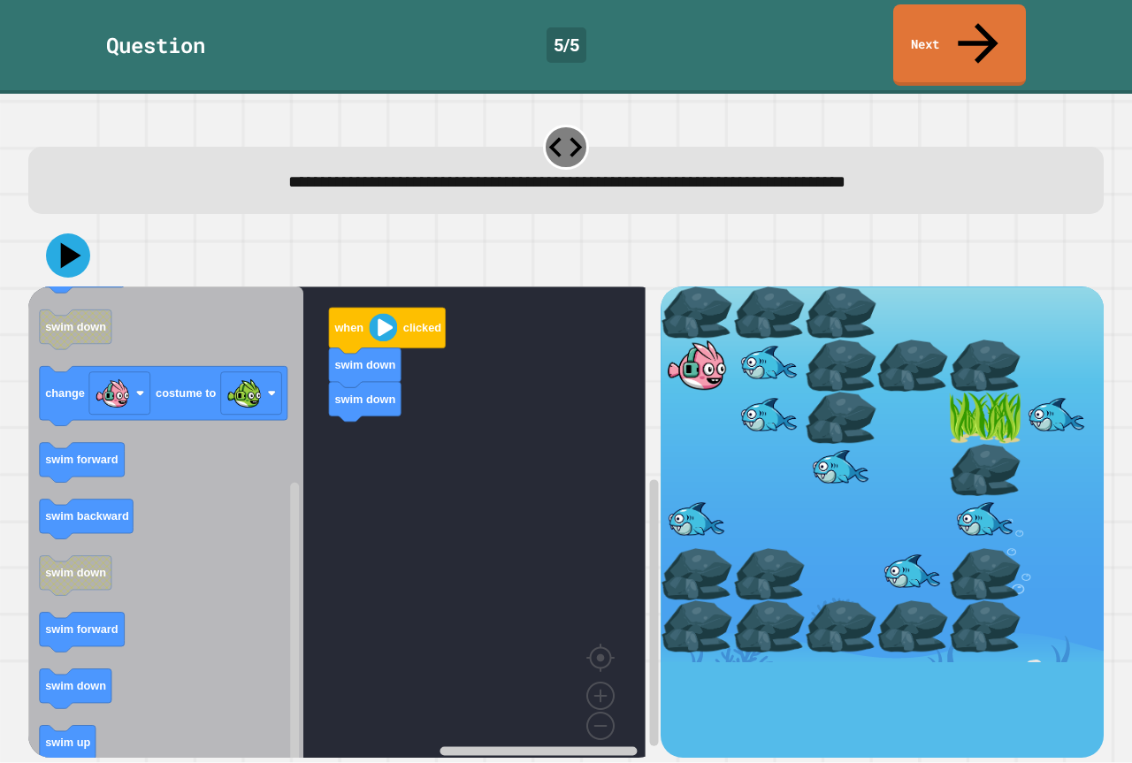
click at [149, 583] on icon "when clicked swim forward swim backward swim up swim up swim forward swim down …" at bounding box center [165, 528] width 275 height 484
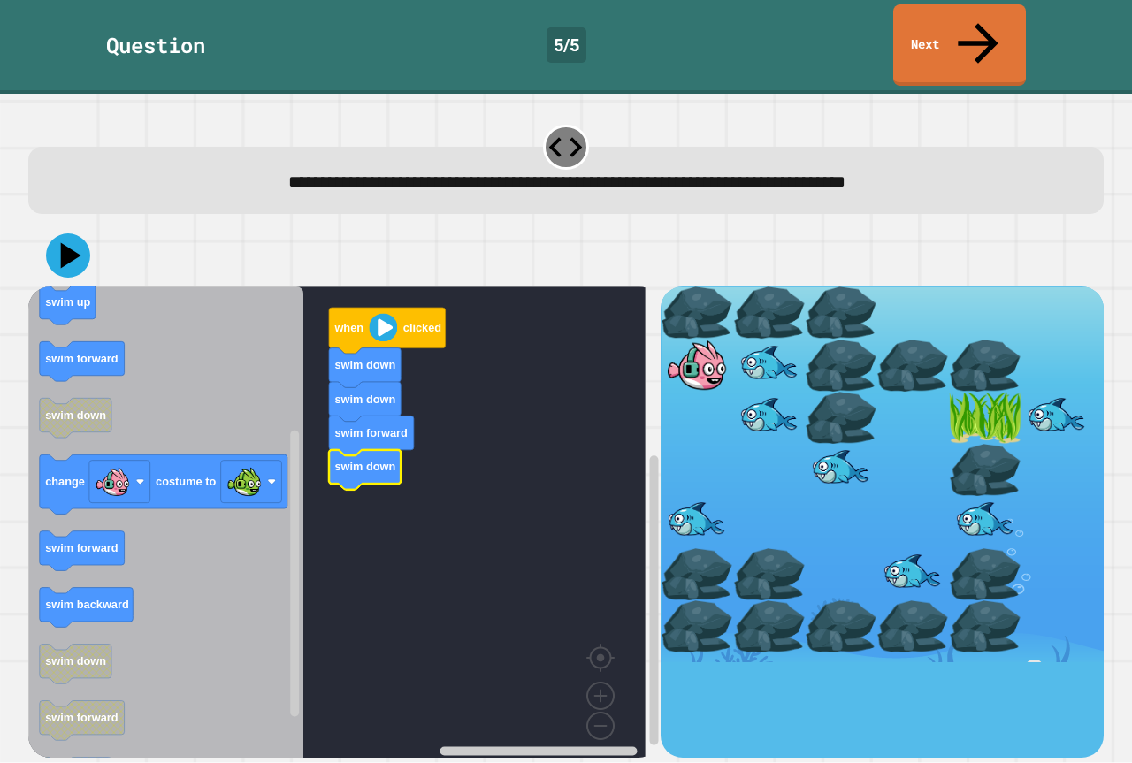
click at [84, 535] on icon "Blockly Workspace" at bounding box center [165, 528] width 275 height 484
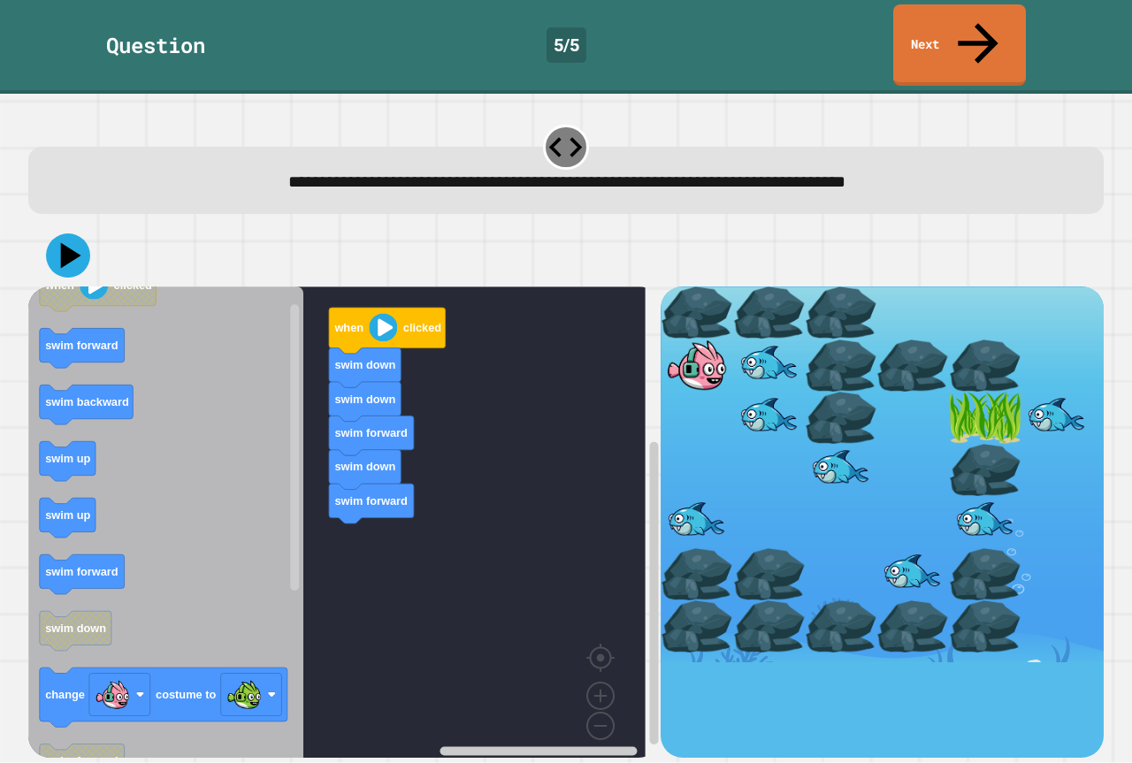
click at [255, 517] on icon "when clicked swim forward swim backward swim up swim up swim forward swim down …" at bounding box center [165, 528] width 275 height 484
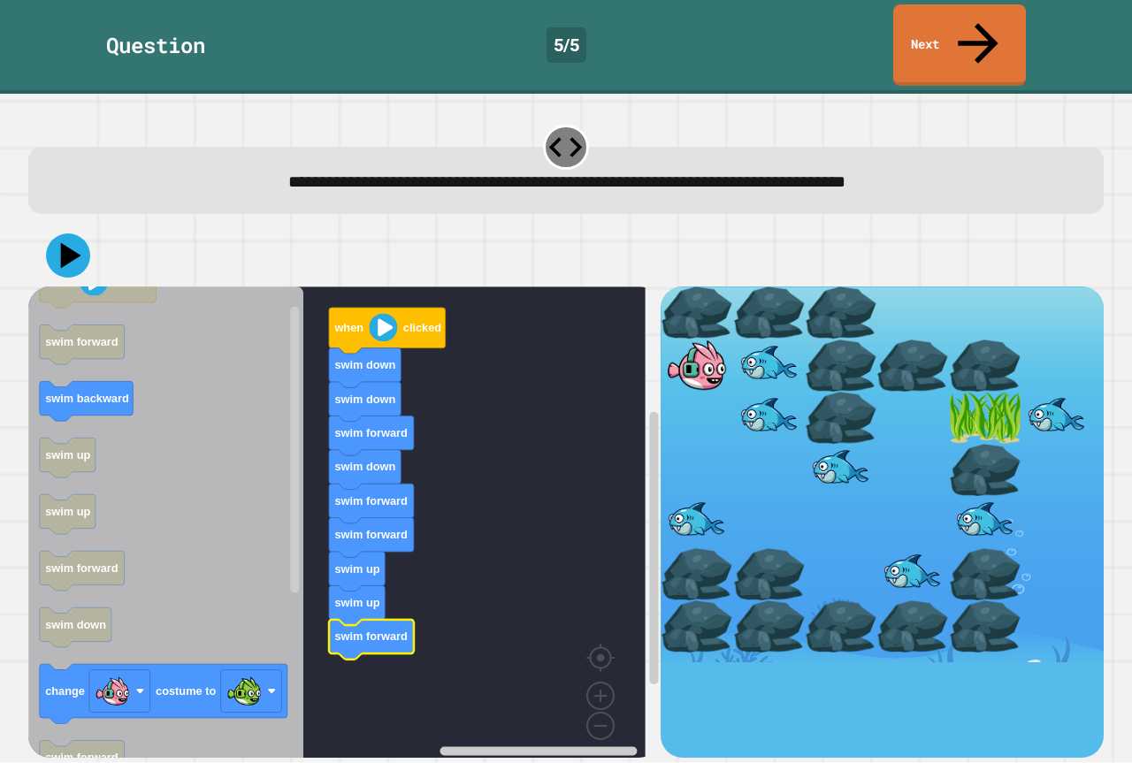
click at [484, 552] on rect "Blockly Workspace" at bounding box center [336, 528] width 617 height 484
click at [449, 530] on rect "Blockly Workspace" at bounding box center [336, 528] width 617 height 484
click at [410, 530] on rect "Blockly Workspace" at bounding box center [336, 528] width 617 height 484
drag, startPoint x: 57, startPoint y: 214, endPoint x: 391, endPoint y: 410, distance: 386.8
click at [65, 229] on icon at bounding box center [68, 255] width 53 height 53
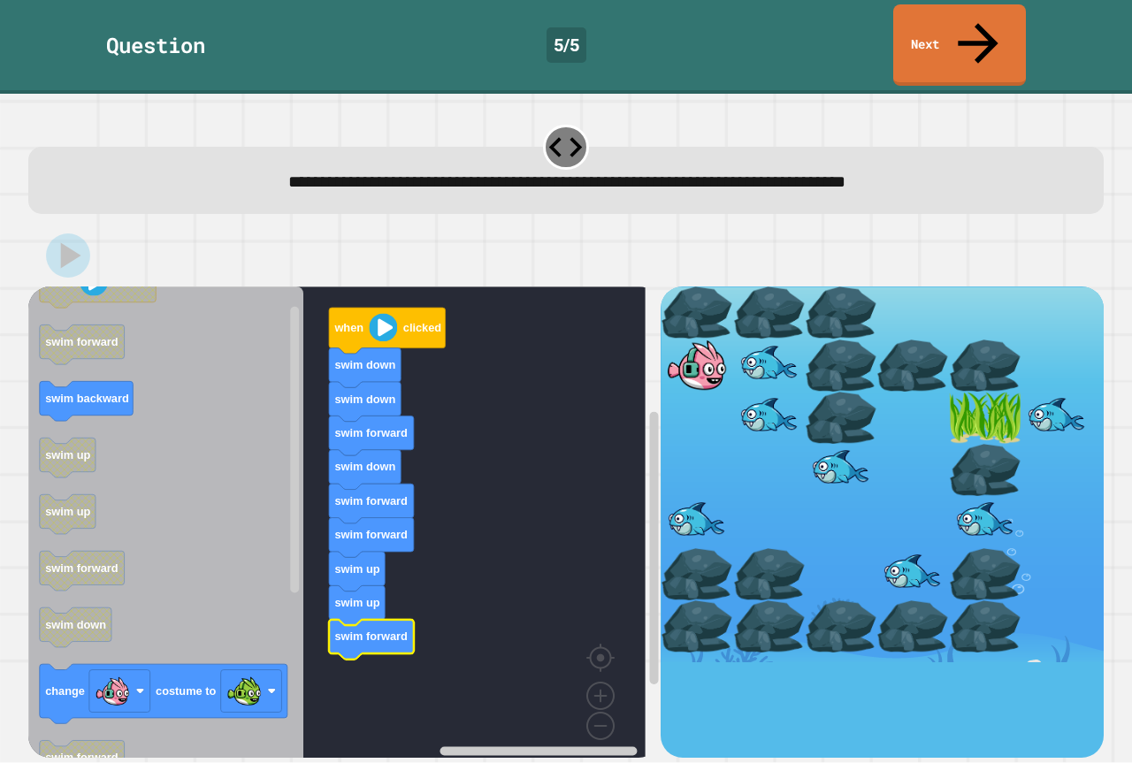
click at [461, 482] on rect "Blockly Workspace" at bounding box center [336, 528] width 617 height 484
click at [454, 509] on rect "Blockly Workspace" at bounding box center [336, 528] width 617 height 484
click at [445, 599] on rect "Blockly Workspace" at bounding box center [336, 528] width 617 height 484
click at [438, 600] on rect "Blockly Workspace" at bounding box center [336, 528] width 617 height 484
click at [393, 620] on icon "Blockly Workspace" at bounding box center [371, 640] width 85 height 40
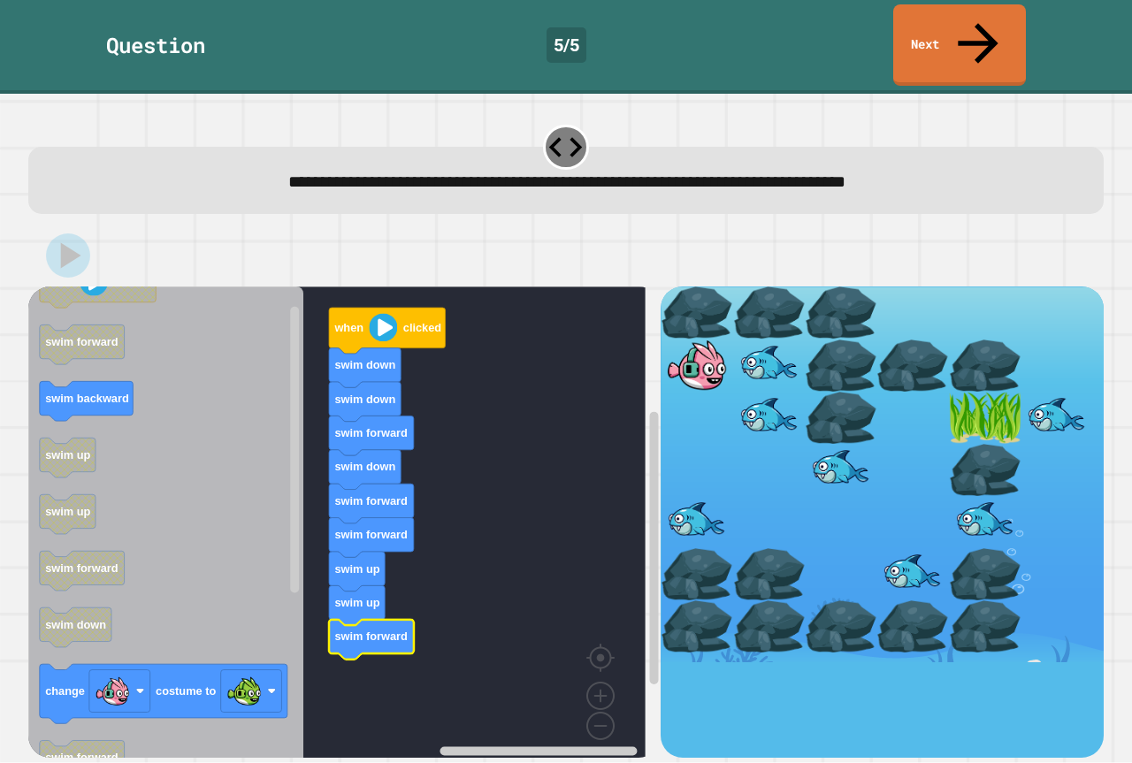
click at [434, 609] on rect "Blockly Workspace" at bounding box center [336, 528] width 617 height 484
click at [429, 608] on rect "Blockly Workspace" at bounding box center [336, 528] width 617 height 484
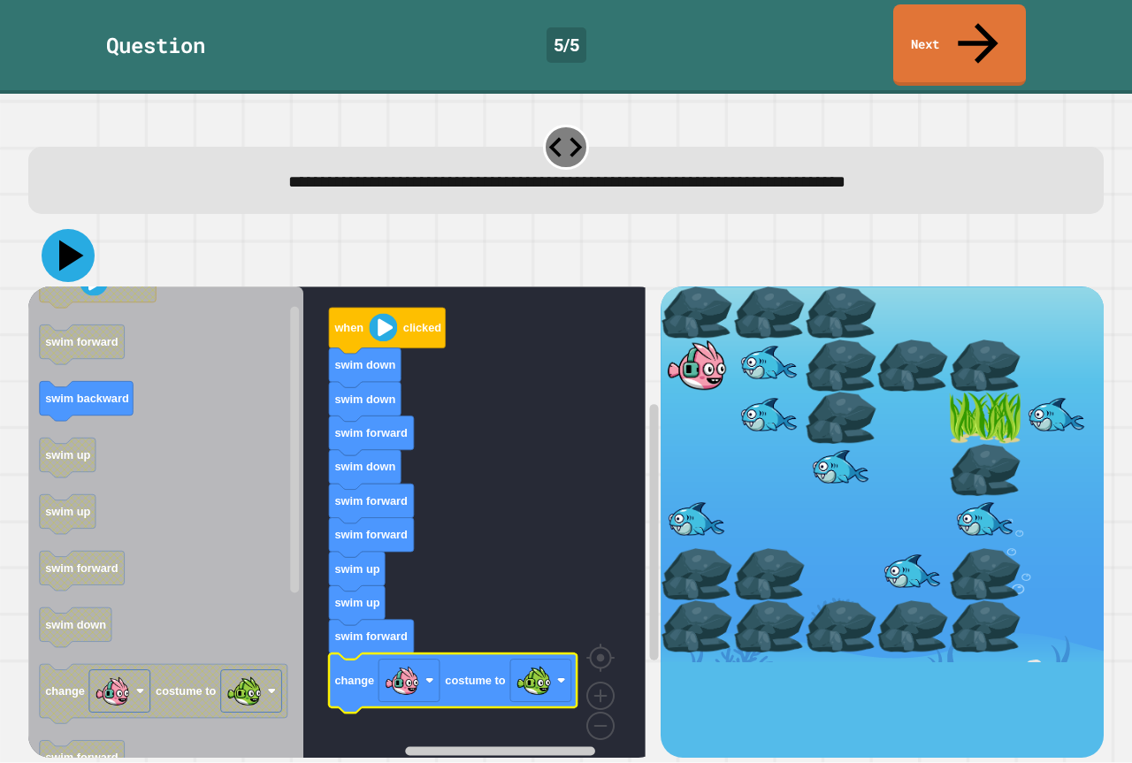
click at [57, 229] on icon at bounding box center [68, 255] width 53 height 53
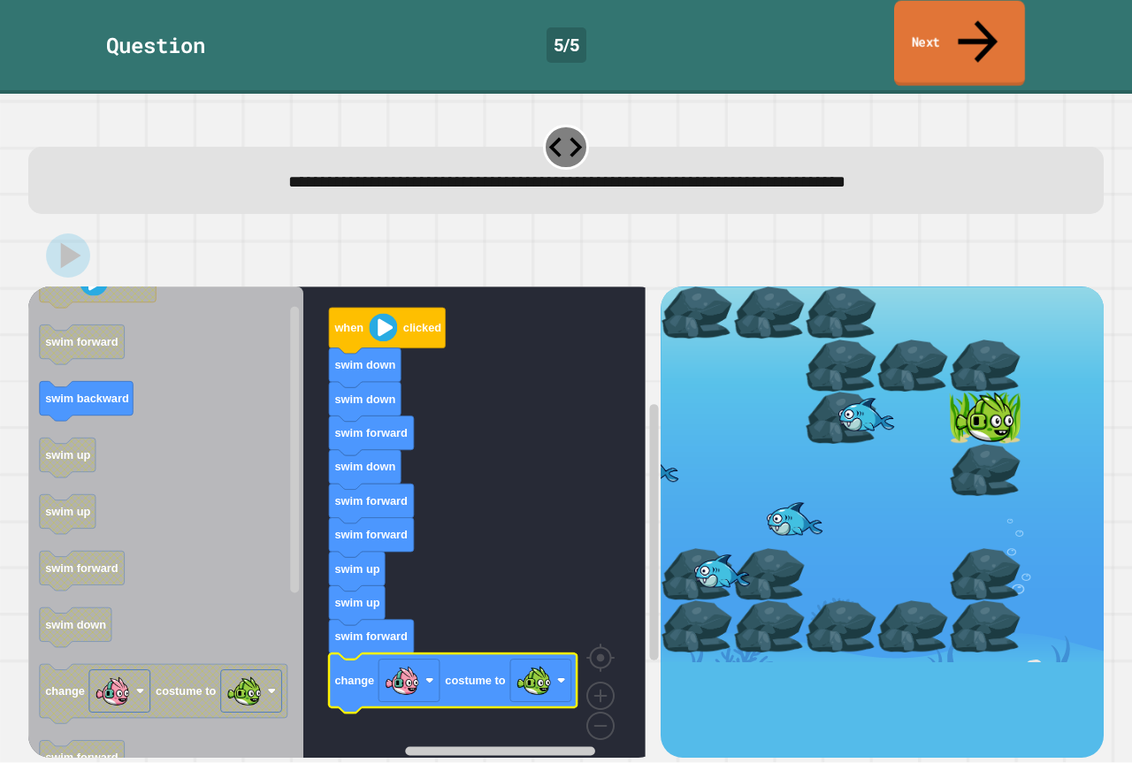
click at [986, 24] on icon at bounding box center [977, 41] width 59 height 63
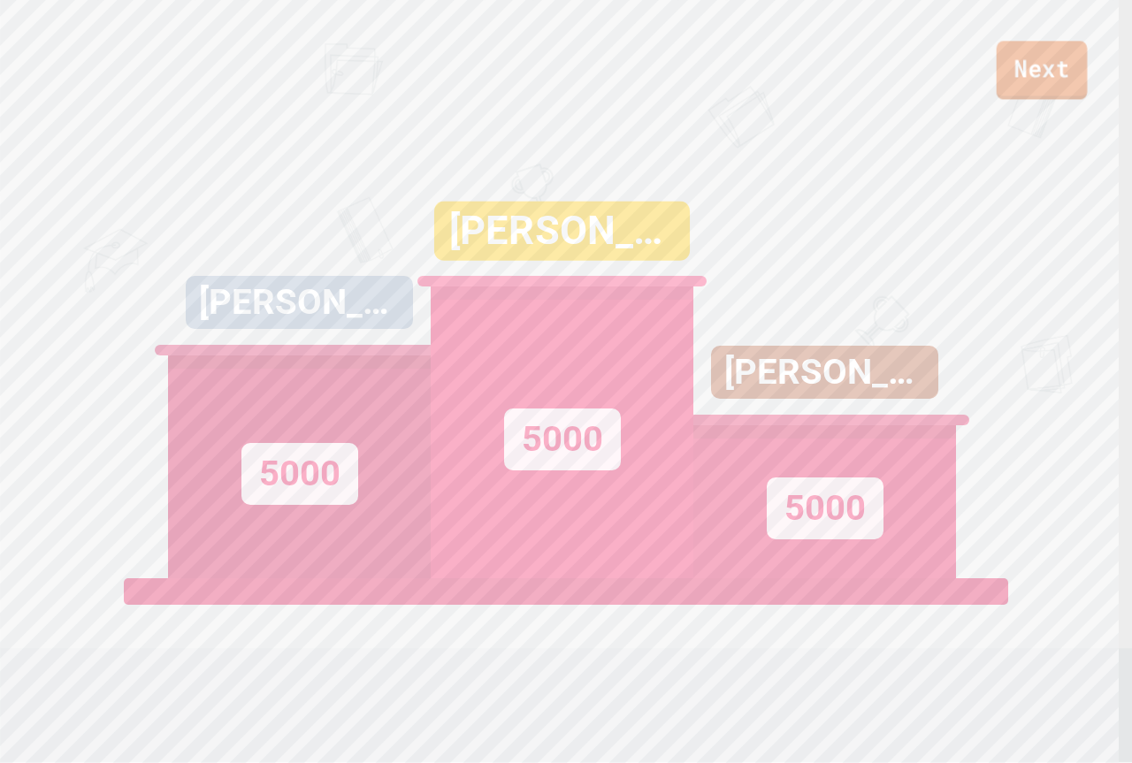
click at [1028, 65] on link "Next" at bounding box center [1041, 70] width 91 height 58
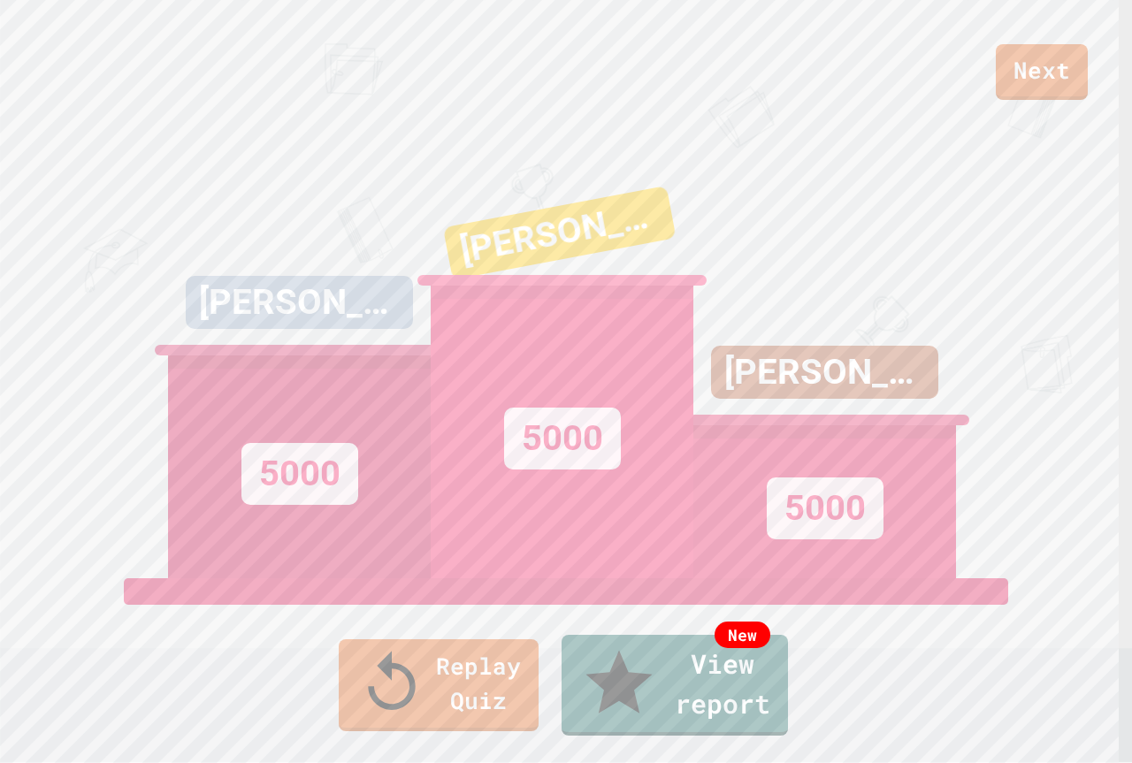
drag, startPoint x: 583, startPoint y: 455, endPoint x: 583, endPoint y: 473, distance: 17.7
